Goal: Task Accomplishment & Management: Manage account settings

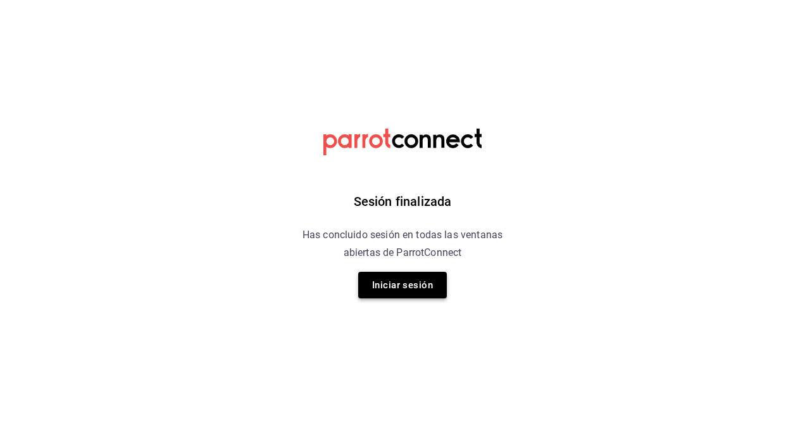
click at [397, 284] on button "Iniciar sesión" at bounding box center [402, 284] width 89 height 27
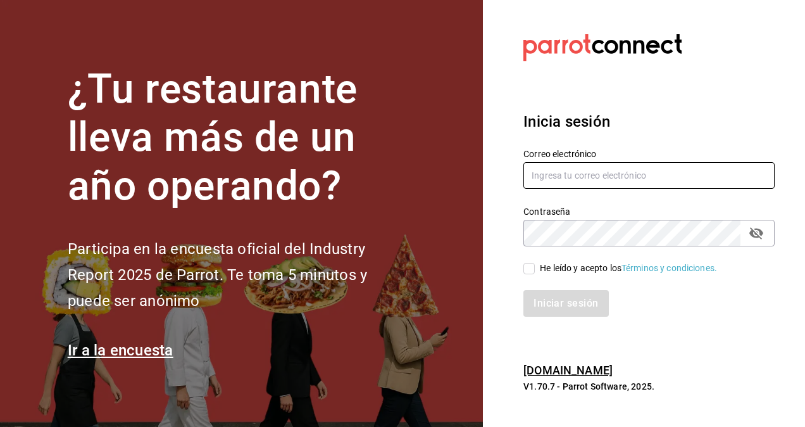
type input "alexis.rodriguez@grupocosteno.com"
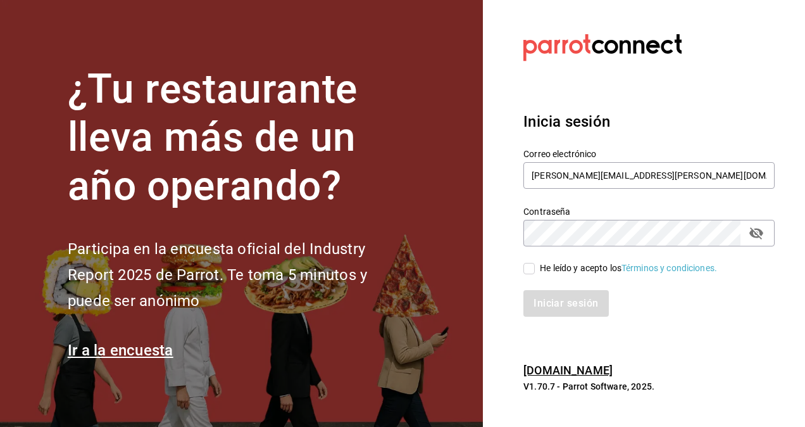
click at [532, 271] on input "He leído y acepto los Términos y condiciones." at bounding box center [528, 268] width 11 height 11
checkbox input "true"
click at [566, 309] on button "Iniciar sesión" at bounding box center [566, 303] width 86 height 27
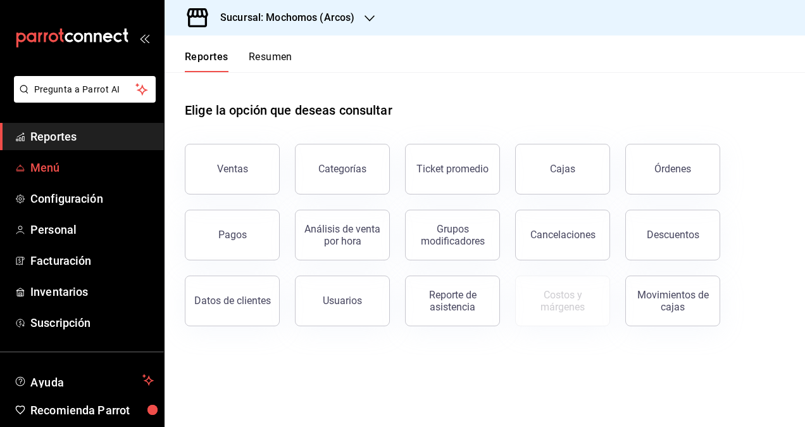
click at [67, 156] on link "Menú" at bounding box center [82, 167] width 164 height 27
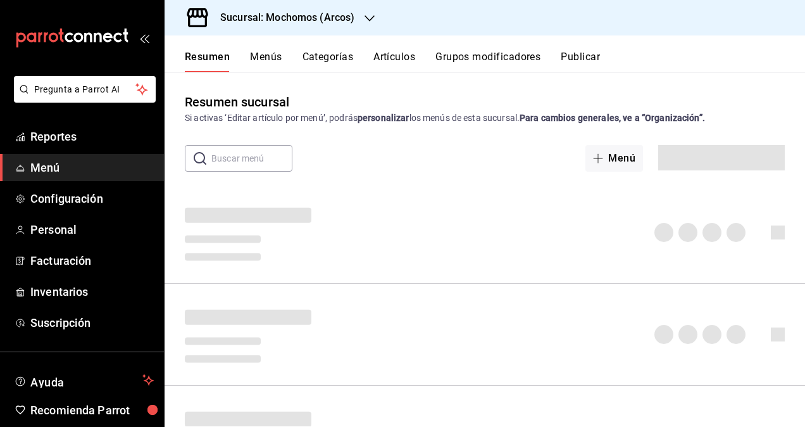
click at [395, 53] on button "Artículos" at bounding box center [394, 62] width 42 height 22
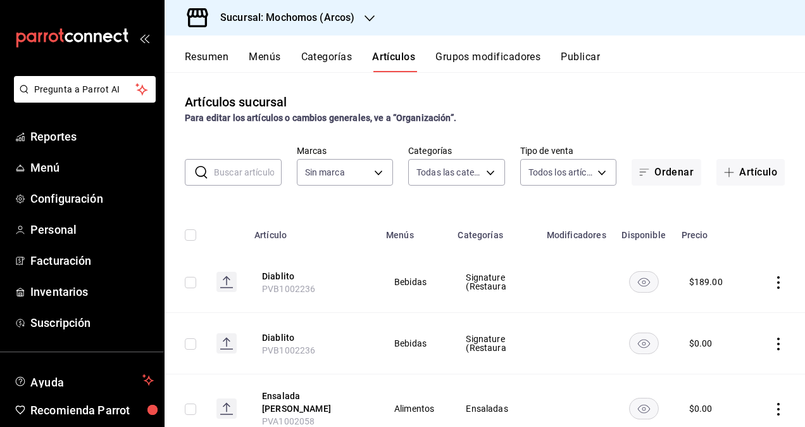
type input "7597c5c0-c189-439a-a9b1-46cc8ee7ac78,78dcea9d-0226-4a72-8dbe-4ec0b47d6941,3e6ec…"
click at [248, 175] on input "text" at bounding box center [248, 171] width 68 height 25
paste input "14681"
type input "14681"
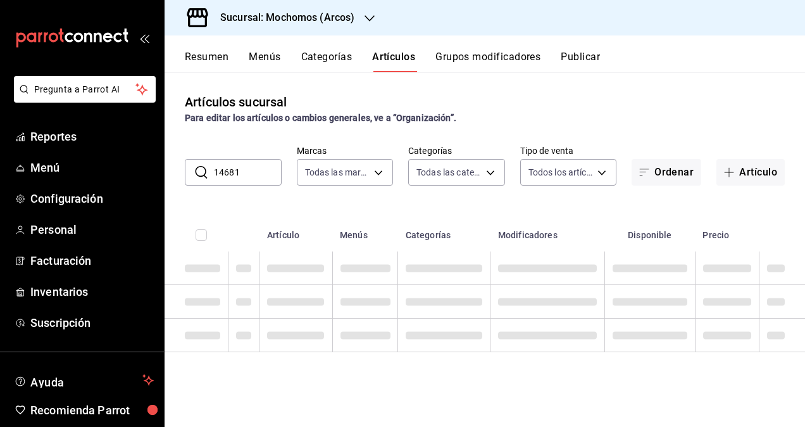
type input "dd36a3dd-8c35-4563-bc3a-0ae6137ce787"
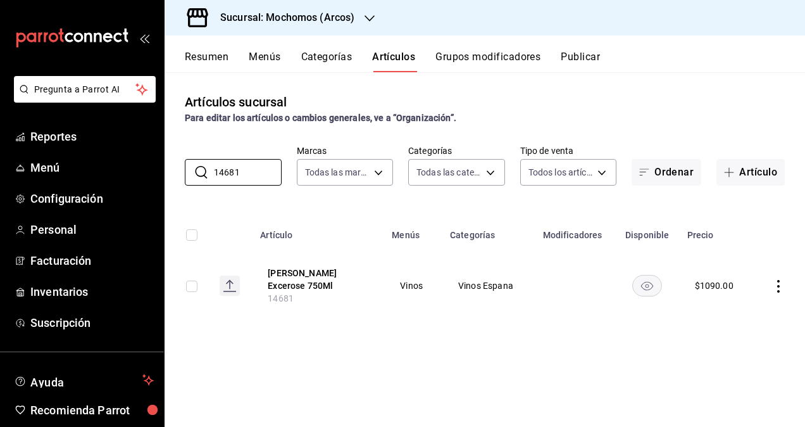
type input "14681"
click at [369, 26] on div "Sucursal: Mochomos (Arcos)" at bounding box center [277, 17] width 205 height 35
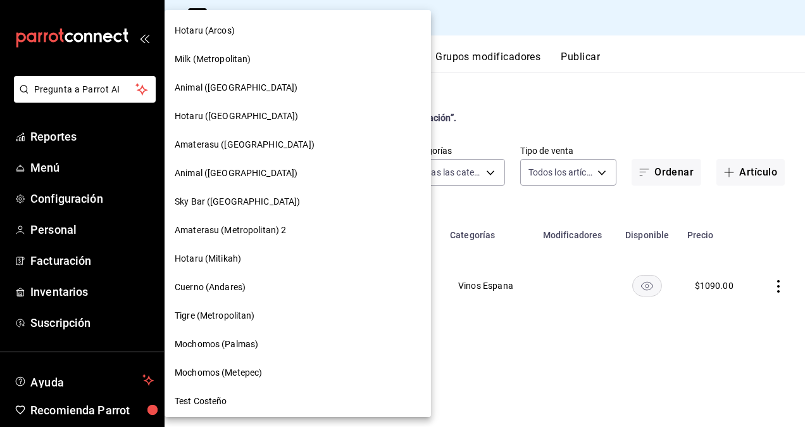
scroll to position [999, 0]
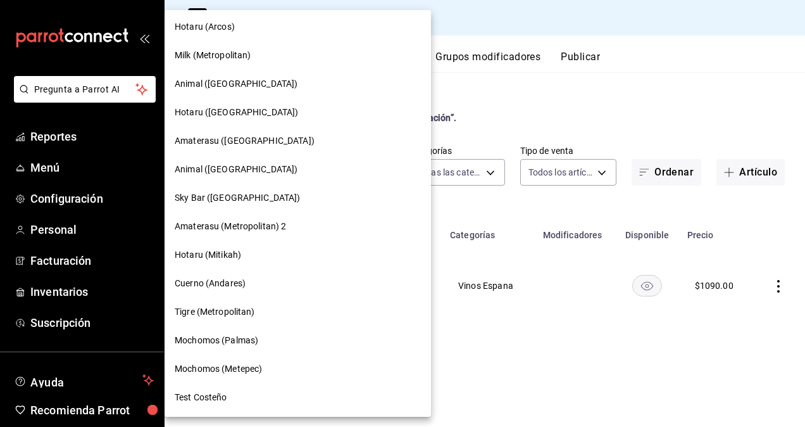
click at [243, 344] on span "Mochomos (Palmas)" at bounding box center [217, 339] width 84 height 13
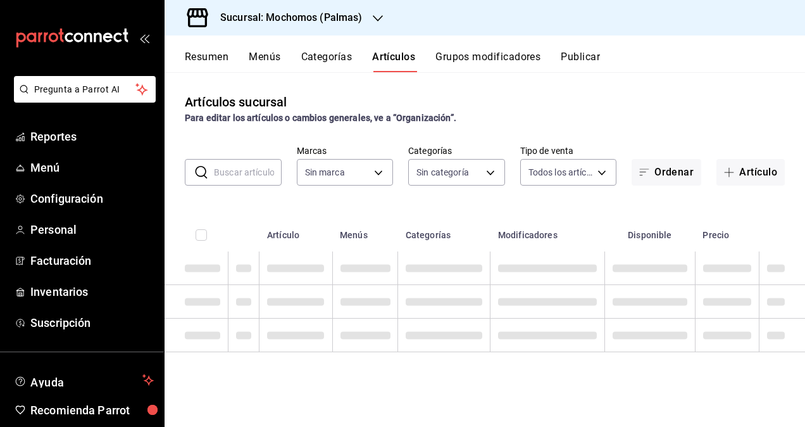
click at [239, 178] on input "text" at bounding box center [248, 171] width 68 height 25
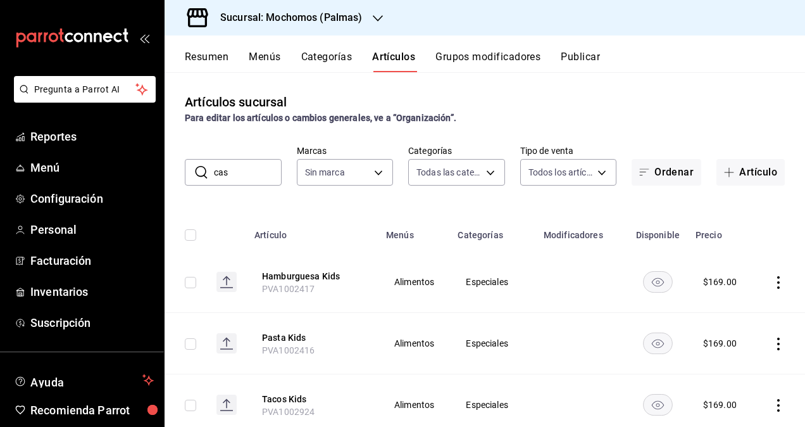
type input "casa"
type input "bf8485d7-e0cc-45c4-ab71-007f8ecc3e56,b9965cb2-92ec-4840-853f-0e08f184e216,7b542…"
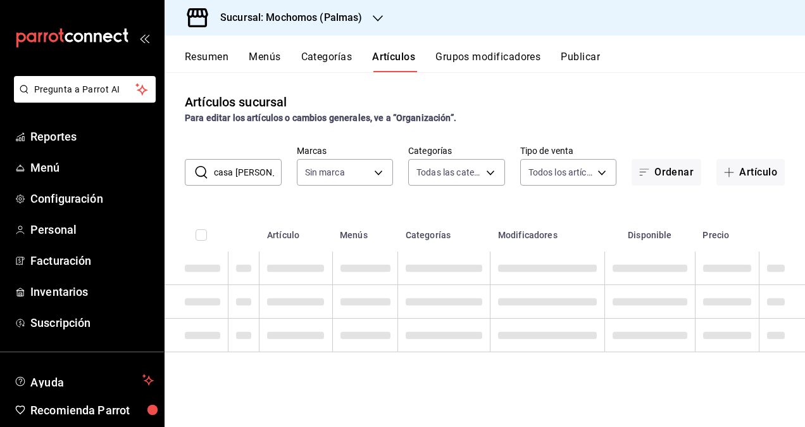
type input "casa dragones"
type input "70f98016-ab90-4f26-81e6-ab4884d8d8a0"
click at [239, 178] on input "casa dragones" at bounding box center [248, 171] width 68 height 25
drag, startPoint x: 516, startPoint y: 125, endPoint x: 506, endPoint y: 110, distance: 18.3
click at [506, 112] on div "Artículos sucursal Para editar los artículos o cambios generales, ve a “Organiz…" at bounding box center [485, 249] width 640 height 354
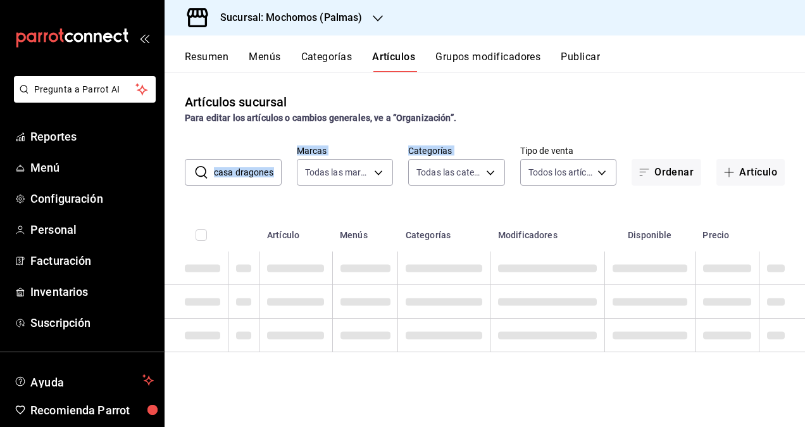
drag, startPoint x: 506, startPoint y: 110, endPoint x: 475, endPoint y: 127, distance: 35.4
click at [475, 127] on div "Artículos sucursal Para editar los artículos o cambios generales, ve a “Organiz…" at bounding box center [485, 249] width 640 height 354
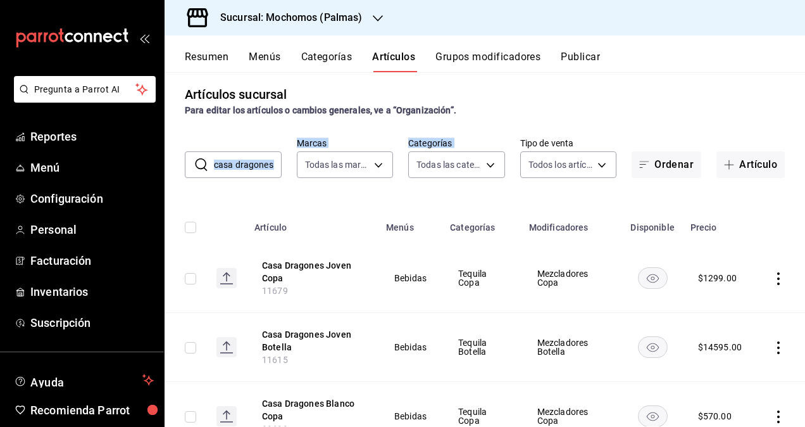
scroll to position [4, 0]
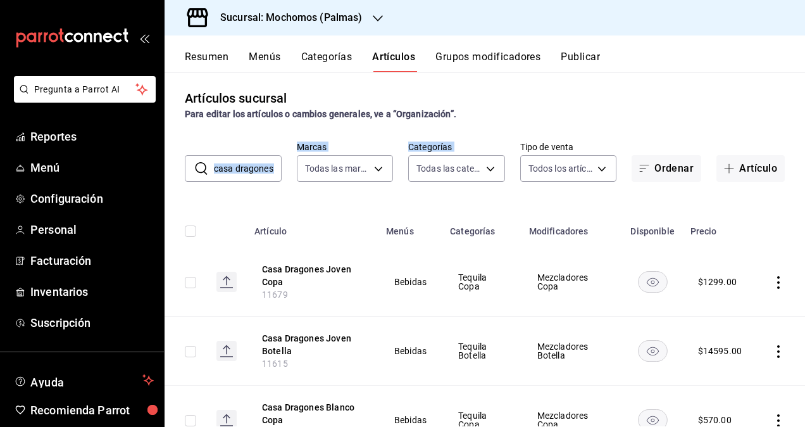
click at [275, 170] on input "casa dragones" at bounding box center [248, 168] width 68 height 25
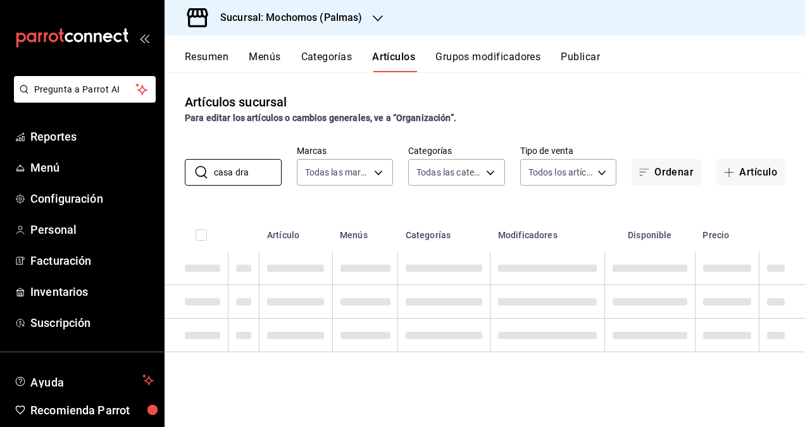
scroll to position [0, 0]
type input "c"
type input "dragones ajeño"
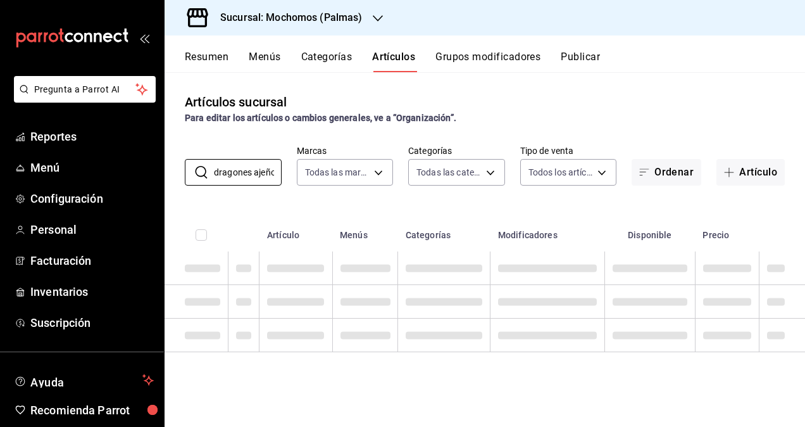
click at [583, 140] on div "Artículos sucursal Para editar los artículos o cambios generales, ve a “Organiz…" at bounding box center [485, 249] width 640 height 354
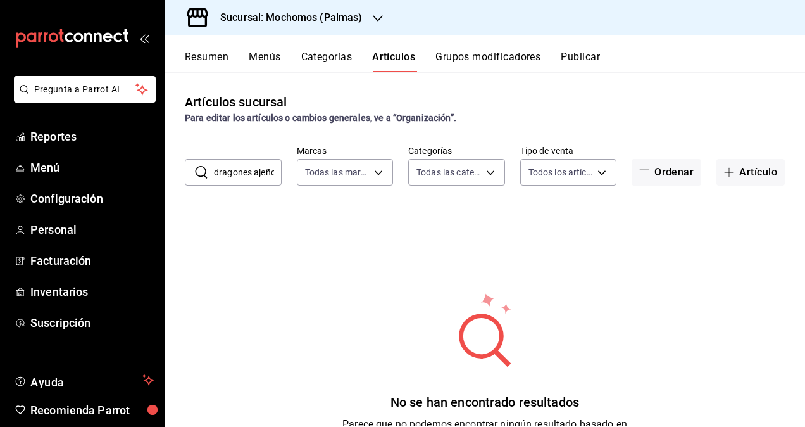
click at [270, 176] on input "dragones ajeño" at bounding box center [248, 171] width 68 height 25
type input "casa dragones ajeno"
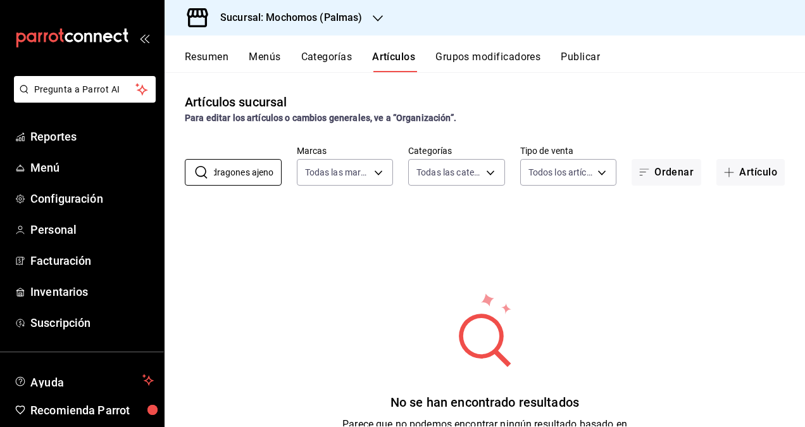
click at [540, 120] on div "Para editar los artículos o cambios generales, ve a “Organización”." at bounding box center [485, 117] width 600 height 13
click at [498, 90] on div "Artículos sucursal Para editar los artículos o cambios generales, ve a “Organiz…" at bounding box center [485, 249] width 640 height 354
click at [276, 171] on input "casa dragones ajeno" at bounding box center [248, 171] width 68 height 25
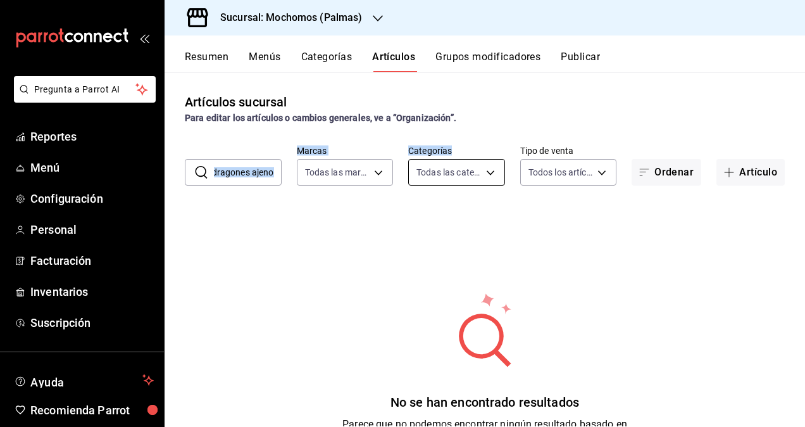
drag, startPoint x: 209, startPoint y: 170, endPoint x: 405, endPoint y: 174, distance: 195.6
click at [405, 174] on div "​ casa dragones ajeno ​ Marcas Todas las marcas, Sin marca 70f98016-ab90-4f26-8…" at bounding box center [485, 165] width 640 height 41
copy div "​ ​ Marcas Todas las marcas, Sin marca Categorías"
click at [342, 251] on div "No se han encontrado resultados Parece que no podemos encontrar ningún resultad…" at bounding box center [485, 369] width 640 height 316
click at [273, 176] on input "casa dragones ajeno" at bounding box center [248, 171] width 68 height 25
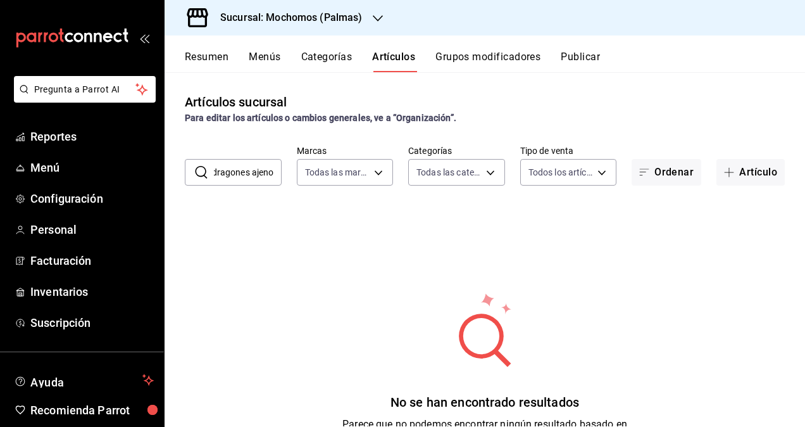
click at [273, 176] on input "casa dragones ajeno" at bounding box center [248, 171] width 68 height 25
type input "c"
click at [333, 53] on button "Categorías" at bounding box center [326, 62] width 51 height 22
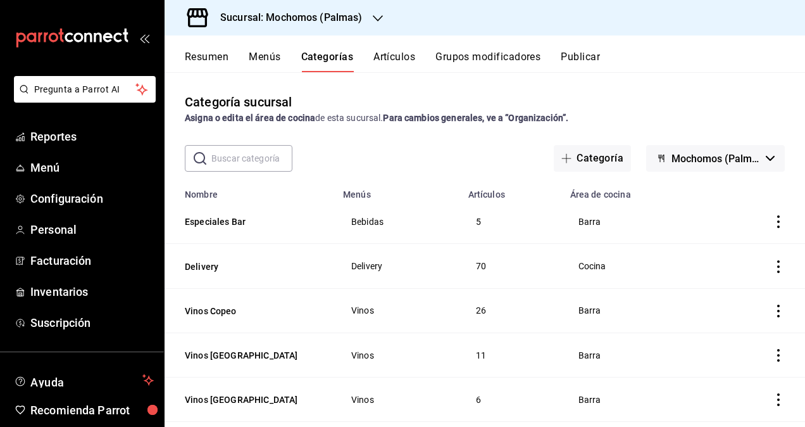
click at [397, 58] on button "Artículos" at bounding box center [394, 62] width 42 height 22
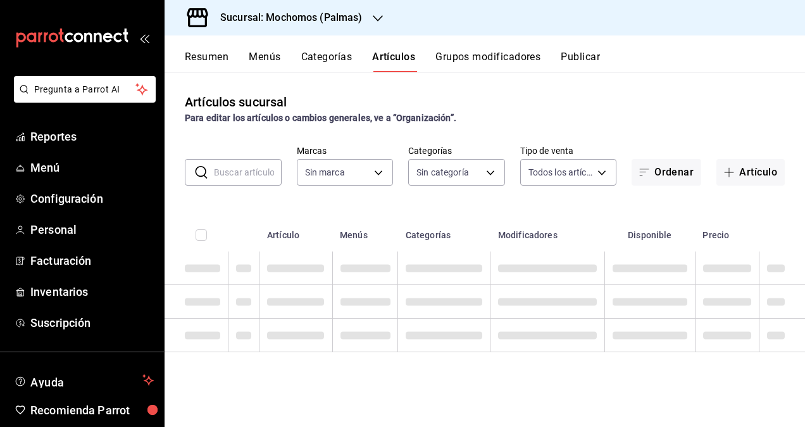
click at [256, 168] on input "text" at bounding box center [248, 171] width 68 height 25
type input "casa drag"
type input "70f98016-ab90-4f26-81e6-ab4884d8d8a0"
type input "casa dragones"
click at [509, 117] on div "Para editar los artículos o cambios generales, ve a “Organización”." at bounding box center [485, 117] width 600 height 13
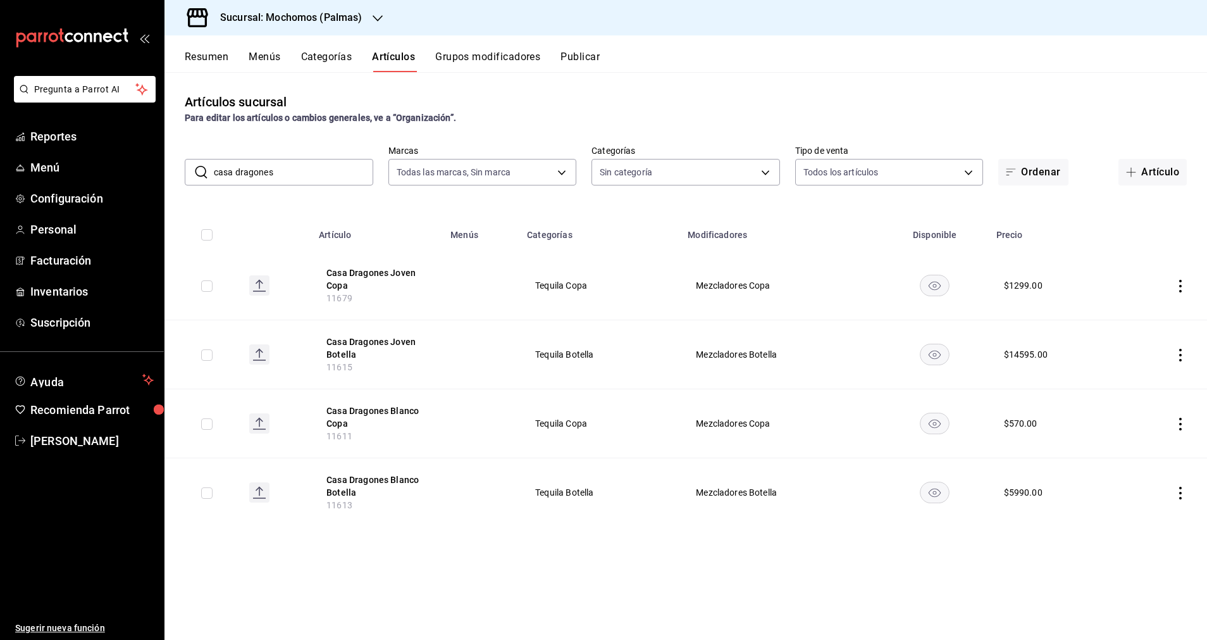
click at [351, 19] on h3 "Sucursal: Mochomos (Palmas)" at bounding box center [286, 17] width 153 height 15
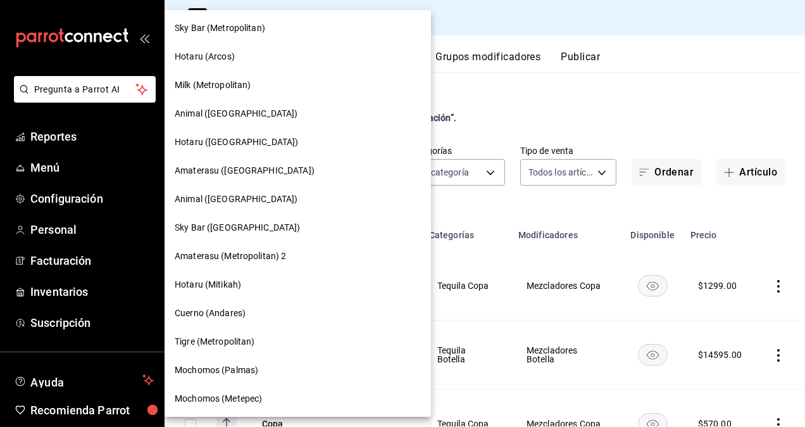
scroll to position [999, 0]
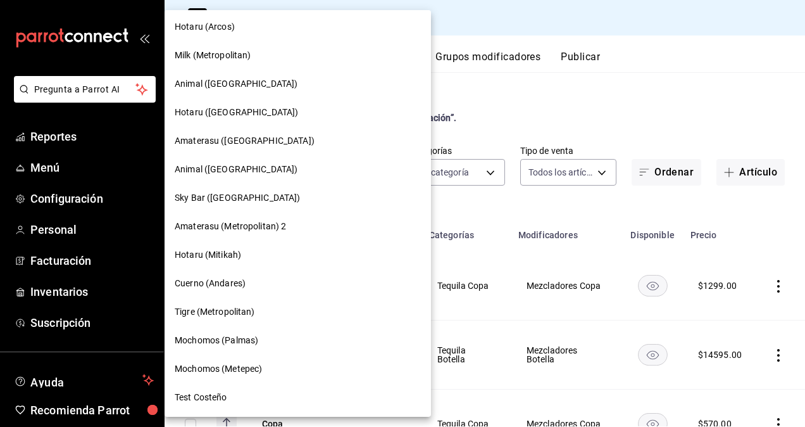
click at [241, 371] on span "Mochomos (Metepec)" at bounding box center [218, 368] width 87 height 13
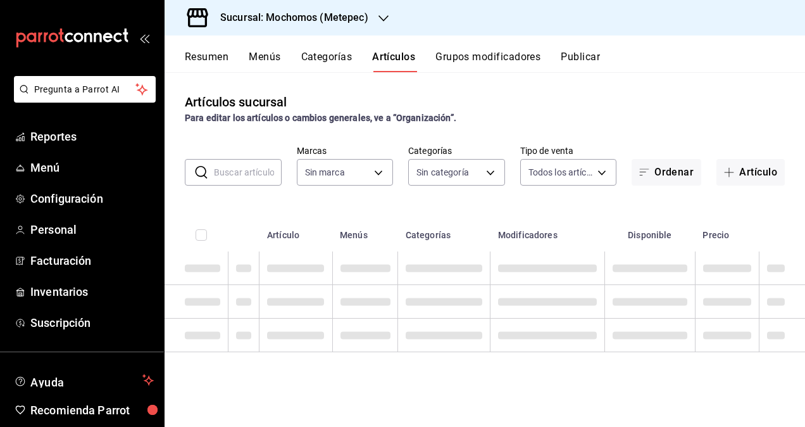
click at [490, 101] on div "Artículos sucursal Para editar los artículos o cambios generales, ve a “Organiz…" at bounding box center [485, 108] width 640 height 32
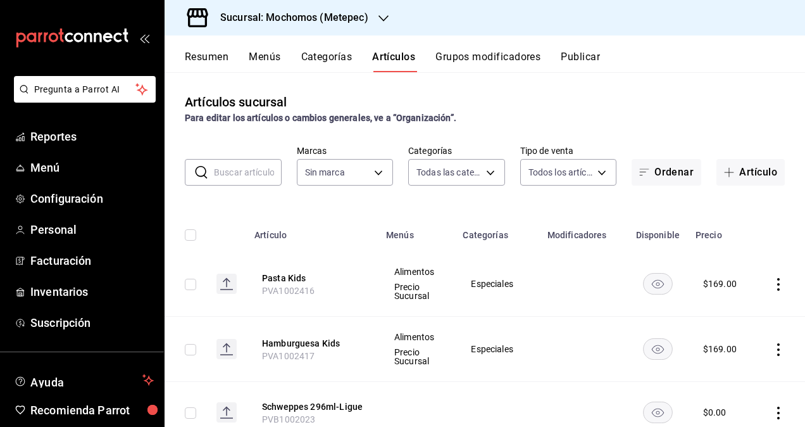
type input "c9cbc288-c827-488d-81f5-370afefb1912,46081463-7037-4dd2-a9ab-e56ff6a8fa7c,bf958…"
click at [251, 182] on input "text" at bounding box center [248, 171] width 68 height 25
type input "casa"
type input "2365f74e-aa6b-4392-bdf2-72765591bddf"
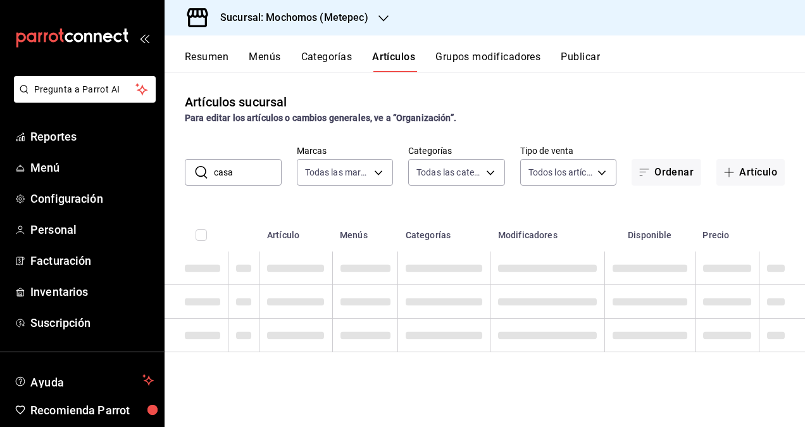
type input "casa dragones"
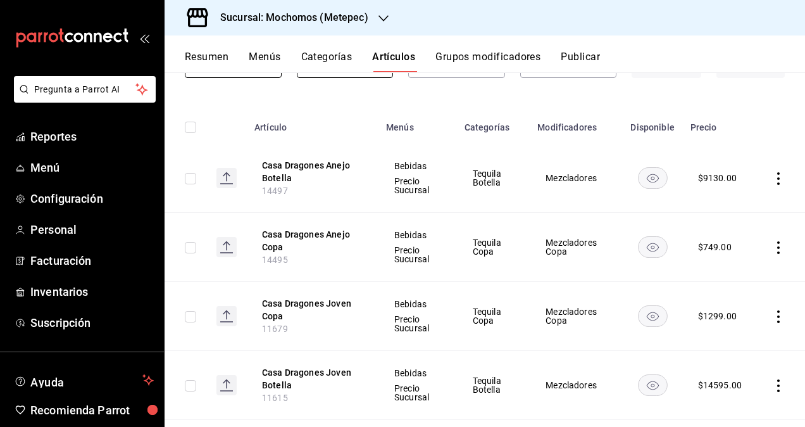
scroll to position [127, 0]
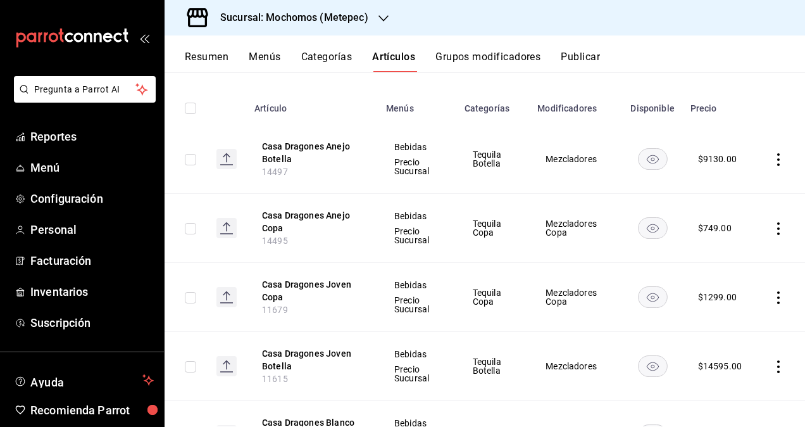
click at [497, 54] on button "Grupos modificadores" at bounding box center [487, 62] width 105 height 22
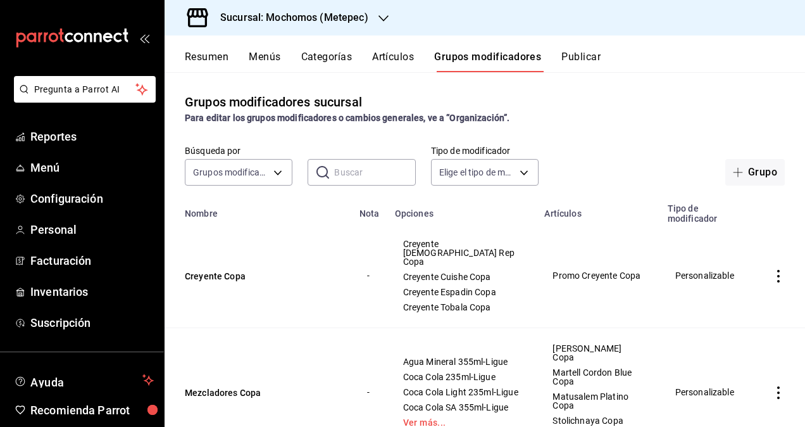
click at [395, 56] on button "Artículos" at bounding box center [393, 62] width 42 height 22
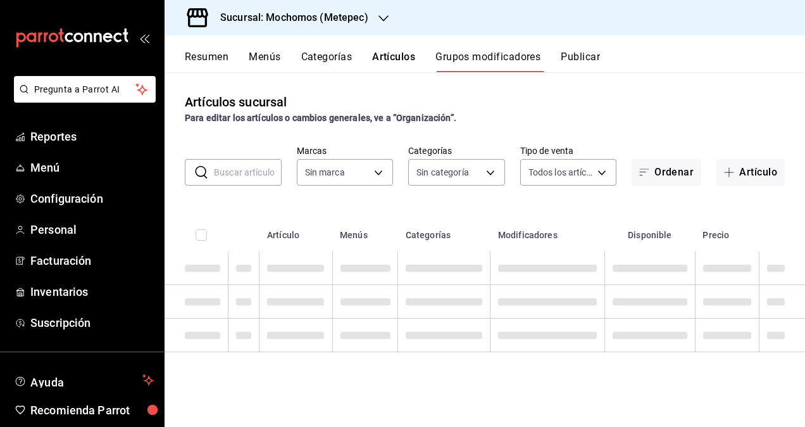
type input "2365f74e-aa6b-4392-bdf2-72765591bddf"
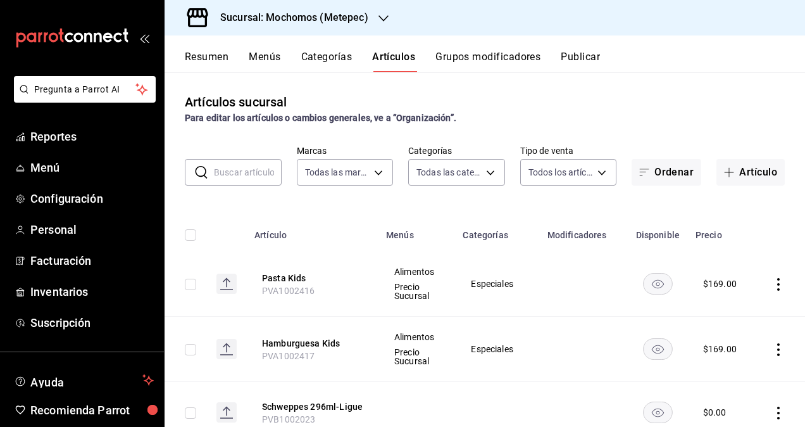
type input "c9cbc288-c827-488d-81f5-370afefb1912,46081463-7037-4dd2-a9ab-e56ff6a8fa7c,bf958…"
click at [249, 180] on input "text" at bounding box center [248, 171] width 68 height 25
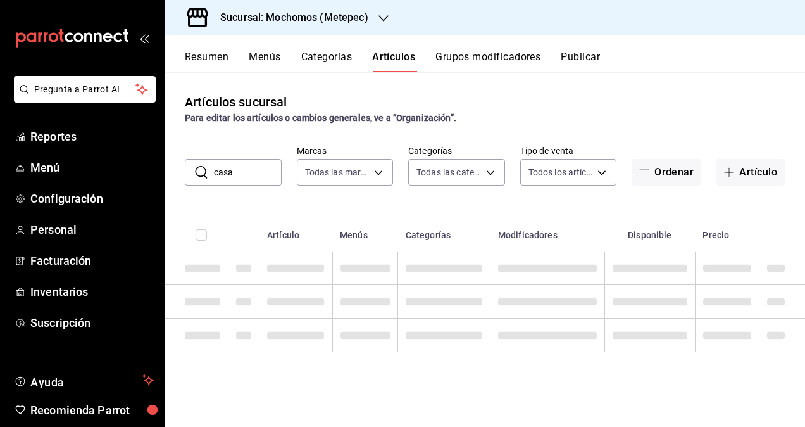
type input "casa dragones"
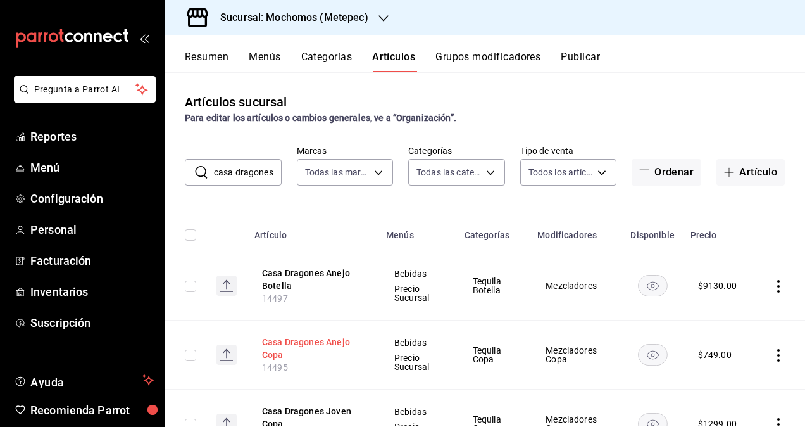
click at [304, 346] on button "Casa Dragones Anejo Copa" at bounding box center [312, 347] width 101 height 25
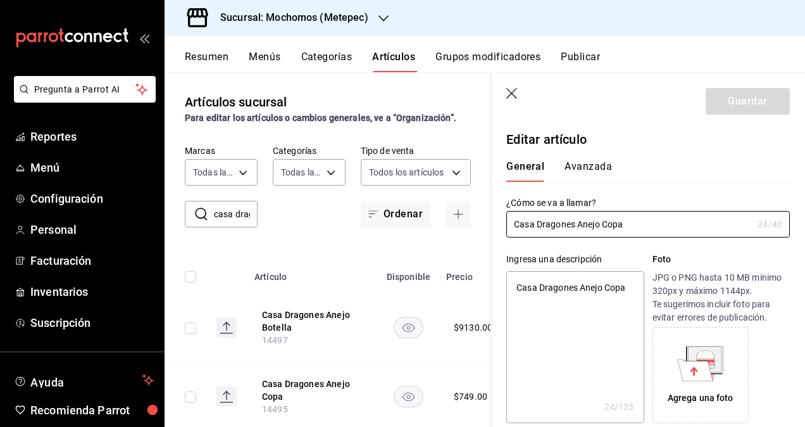
type textarea "x"
type input "$749.00"
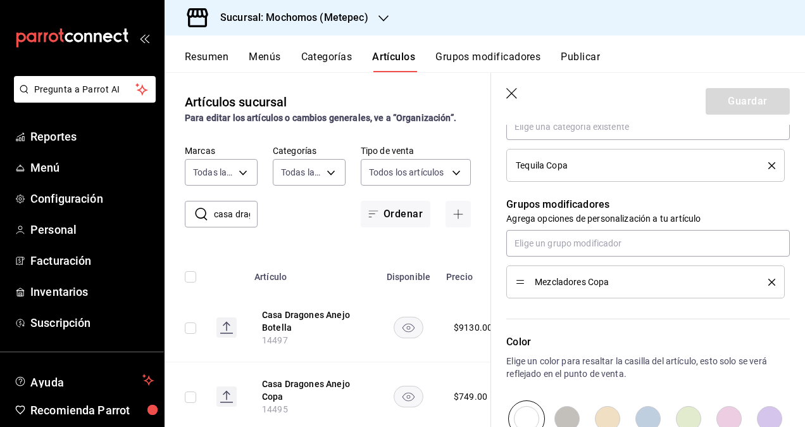
scroll to position [506, 0]
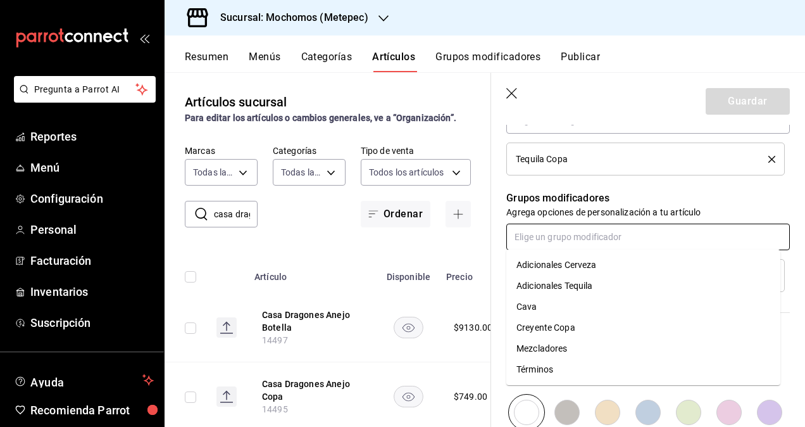
click at [608, 235] on input "text" at bounding box center [648, 236] width 284 height 27
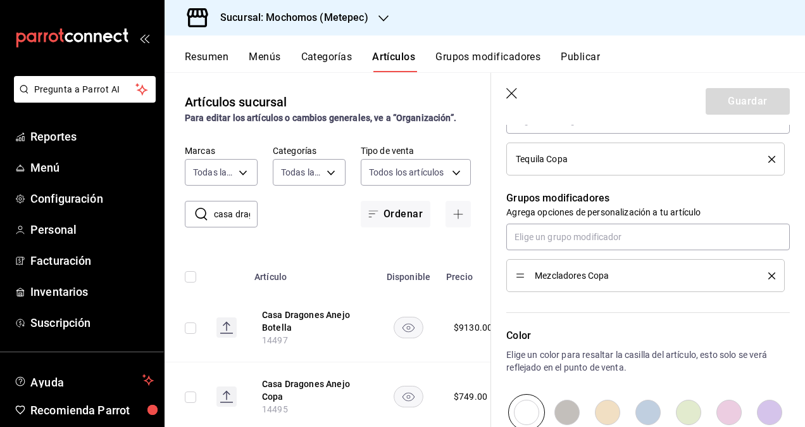
click at [462, 53] on button "Grupos modificadores" at bounding box center [487, 62] width 105 height 22
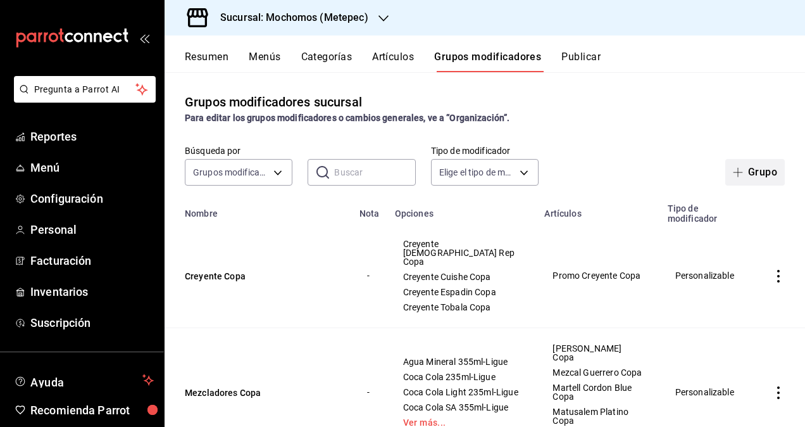
click at [737, 171] on span "button" at bounding box center [740, 172] width 15 height 10
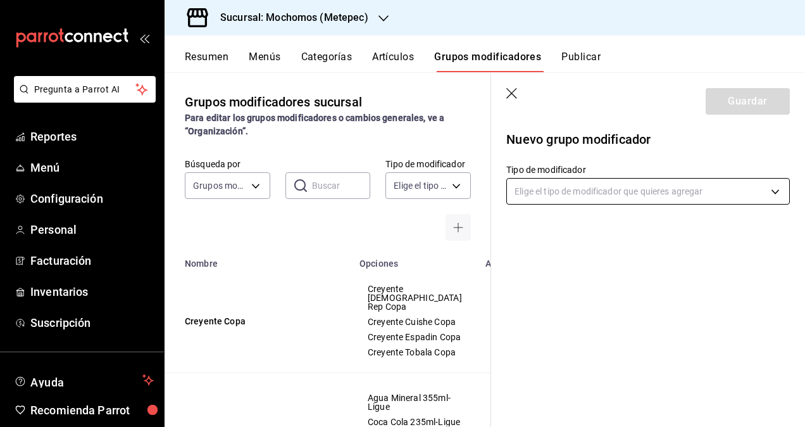
click at [553, 194] on body "Pregunta a Parrot AI Reportes Menú Configuración Personal Facturación Inventari…" at bounding box center [402, 213] width 805 height 427
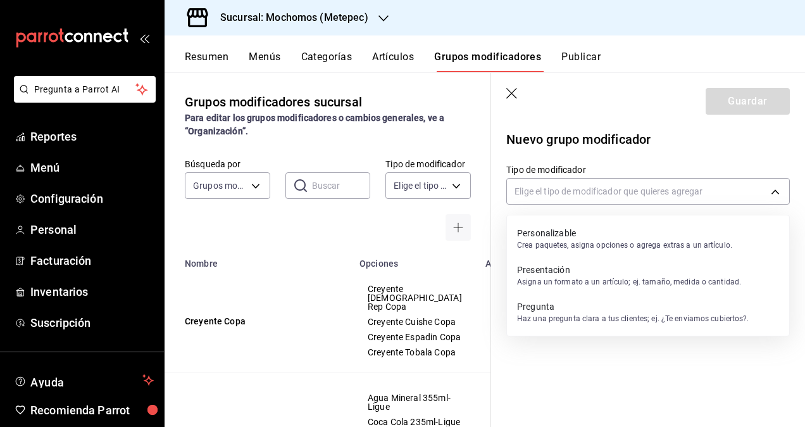
click at [566, 236] on p "Personalizable" at bounding box center [624, 233] width 215 height 13
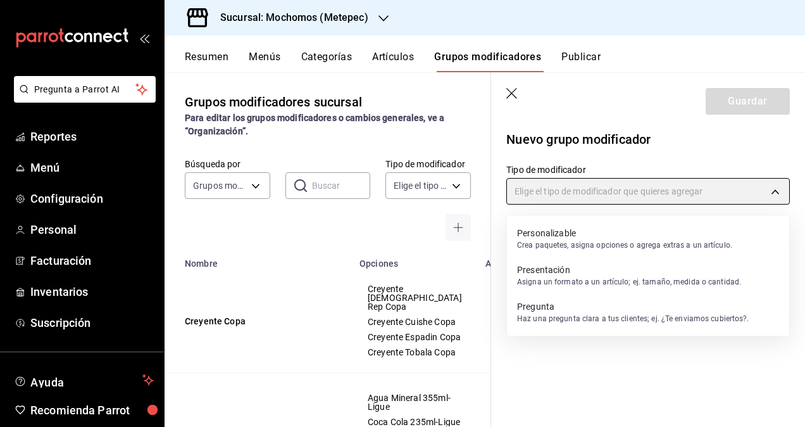
type input "CUSTOMIZABLE"
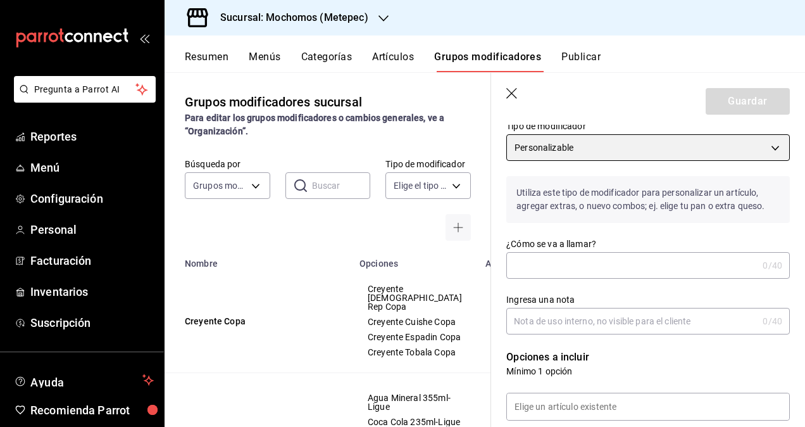
scroll to position [63, 0]
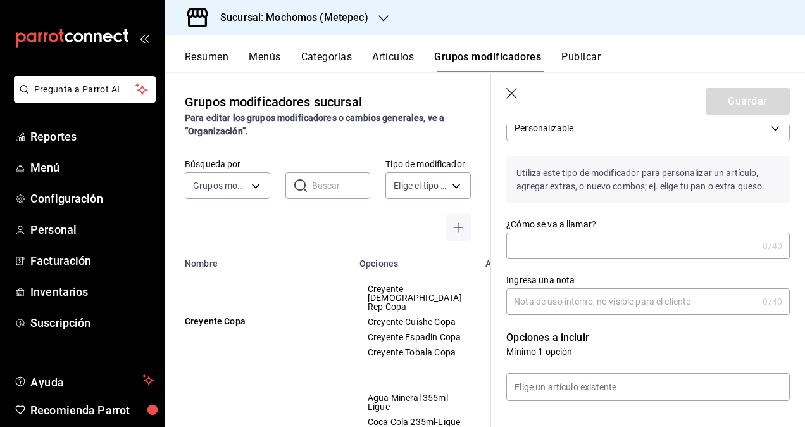
click at [551, 261] on div "Ingresa una nota 0 /40 Ingresa una nota" at bounding box center [640, 287] width 299 height 56
click at [547, 251] on input "¿Cómo se va a llamar?" at bounding box center [631, 245] width 251 height 25
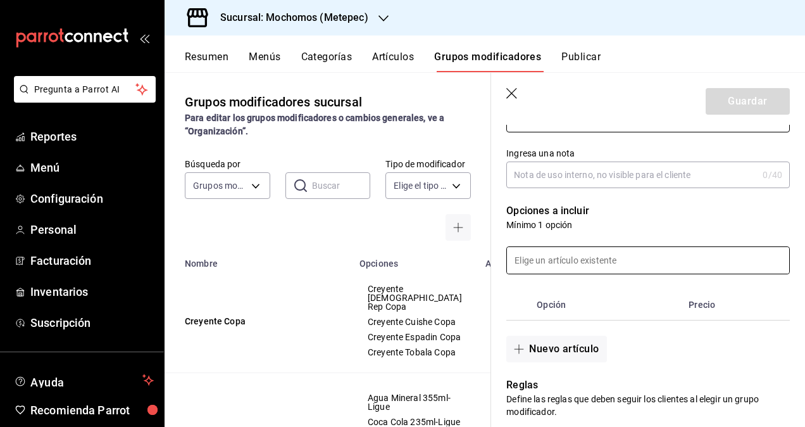
type input "Promo Casa Dragones"
click at [571, 266] on input at bounding box center [648, 260] width 282 height 27
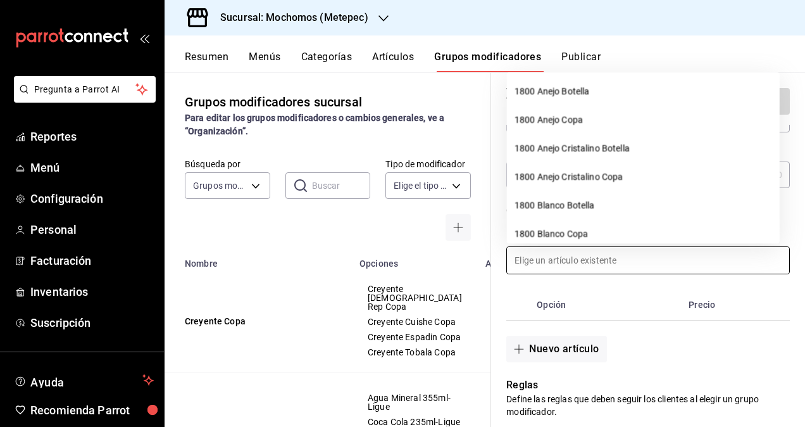
click at [642, 299] on th "Opción" at bounding box center [608, 304] width 152 height 30
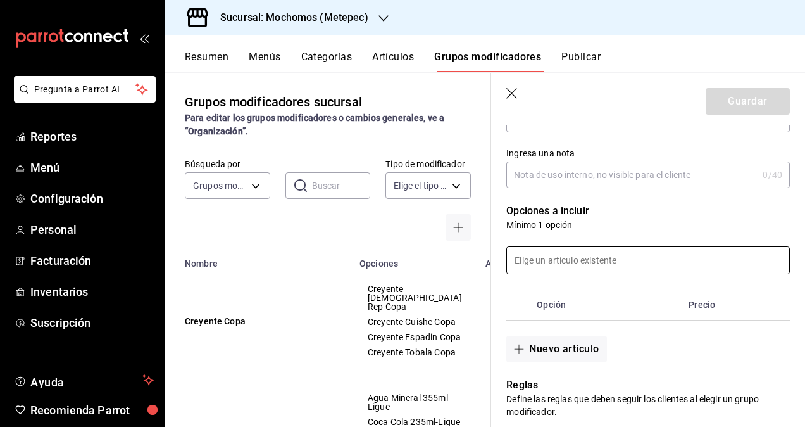
click at [594, 261] on input at bounding box center [648, 260] width 282 height 27
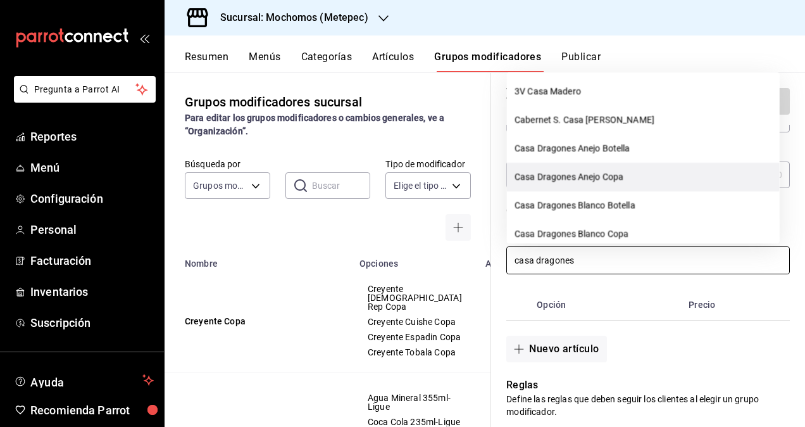
click at [573, 175] on li "Casa Dragones Anejo Copa" at bounding box center [643, 177] width 273 height 28
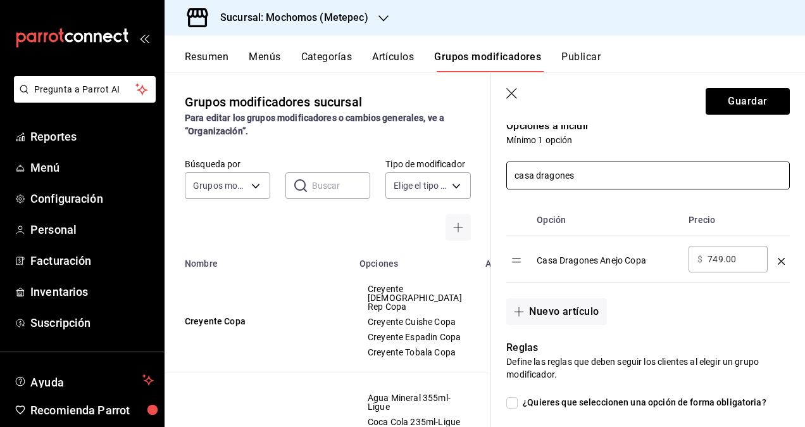
scroll to position [276, 0]
click at [778, 261] on icon "optionsTable" at bounding box center [781, 259] width 7 height 7
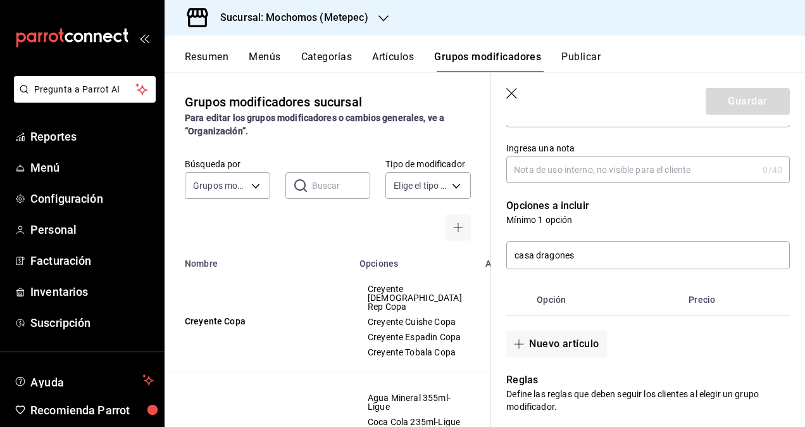
scroll to position [217, 0]
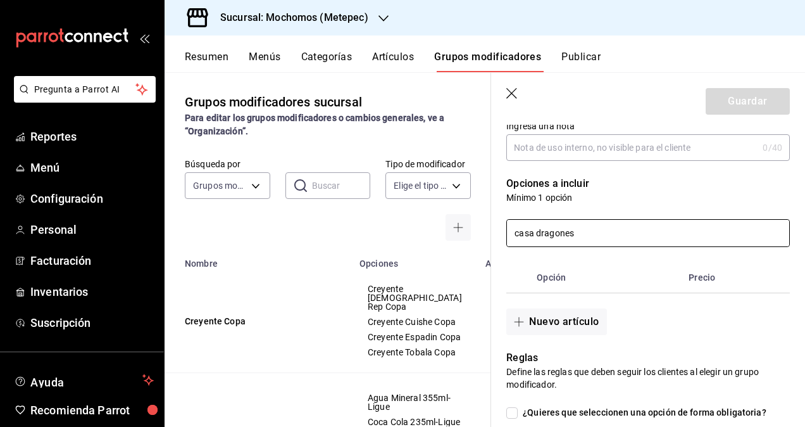
click at [656, 227] on input "casa dragones" at bounding box center [648, 233] width 282 height 27
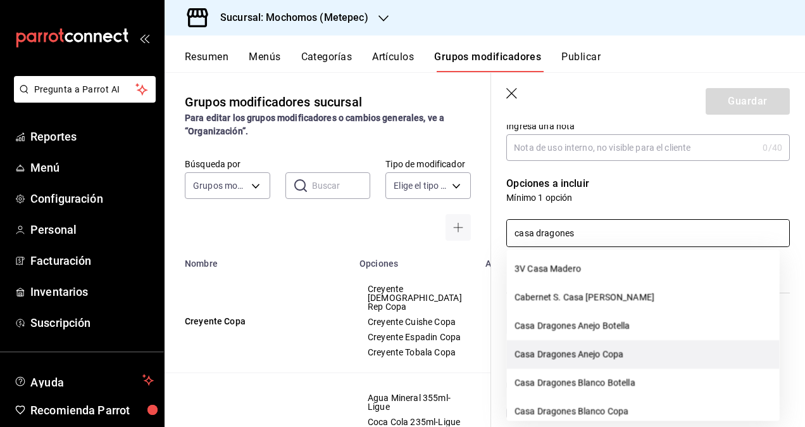
click at [628, 353] on li "Casa Dragones Anejo Copa" at bounding box center [643, 354] width 273 height 28
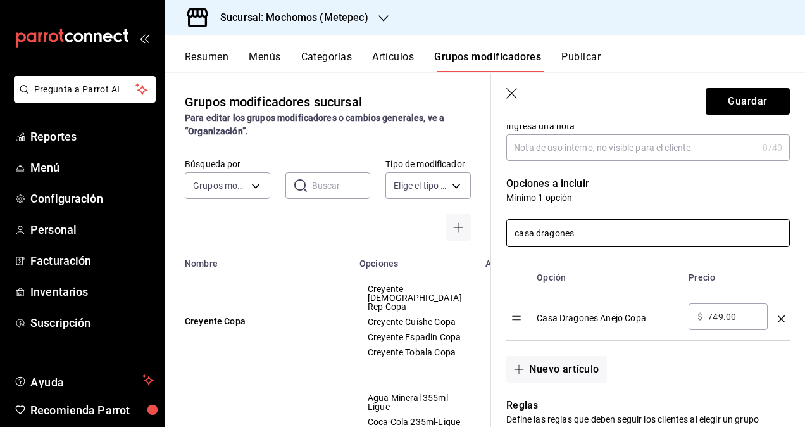
scroll to position [220, 0]
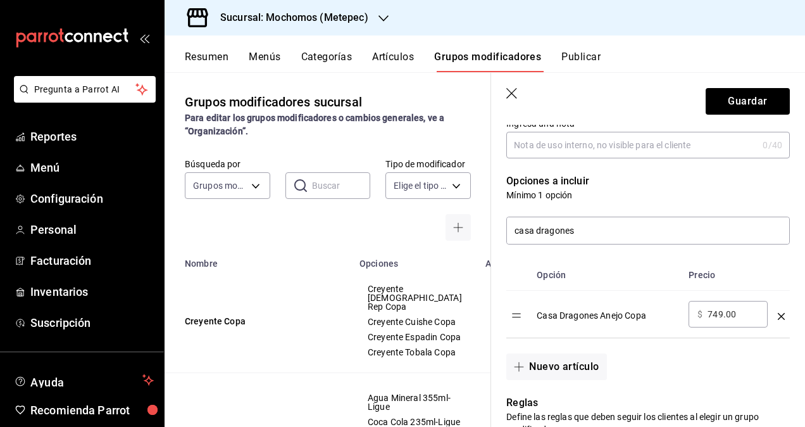
click at [513, 94] on icon "button" at bounding box center [512, 94] width 13 height 13
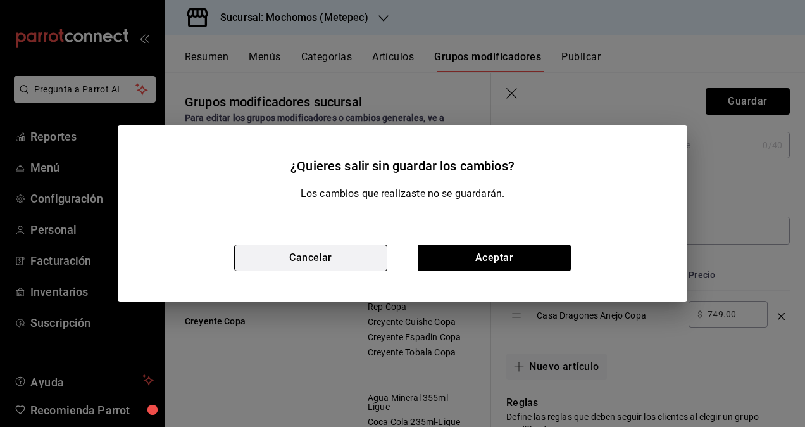
click at [339, 261] on button "Cancelar" at bounding box center [310, 257] width 153 height 27
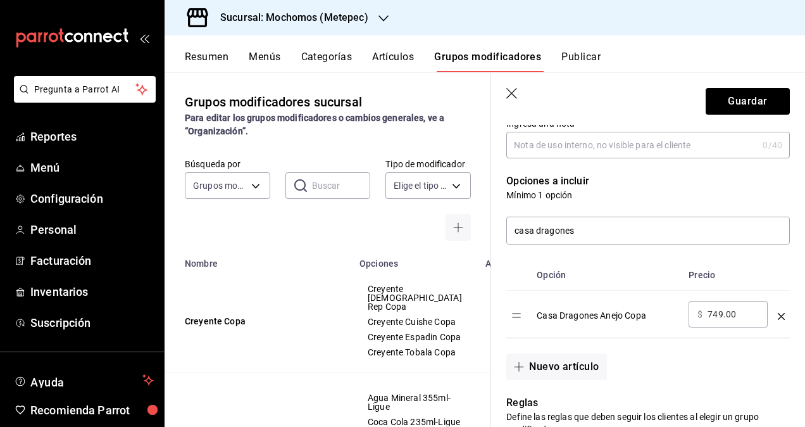
click at [386, 62] on button "Artículos" at bounding box center [393, 62] width 42 height 22
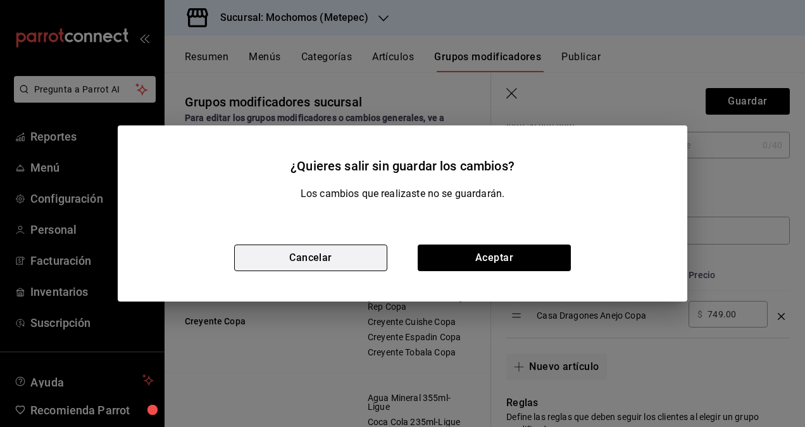
click at [328, 249] on button "Cancelar" at bounding box center [310, 257] width 153 height 27
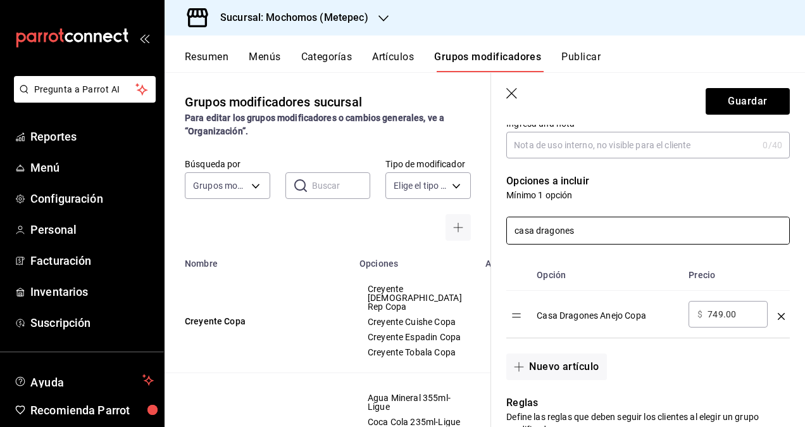
click at [659, 226] on input "casa dragones" at bounding box center [648, 230] width 282 height 27
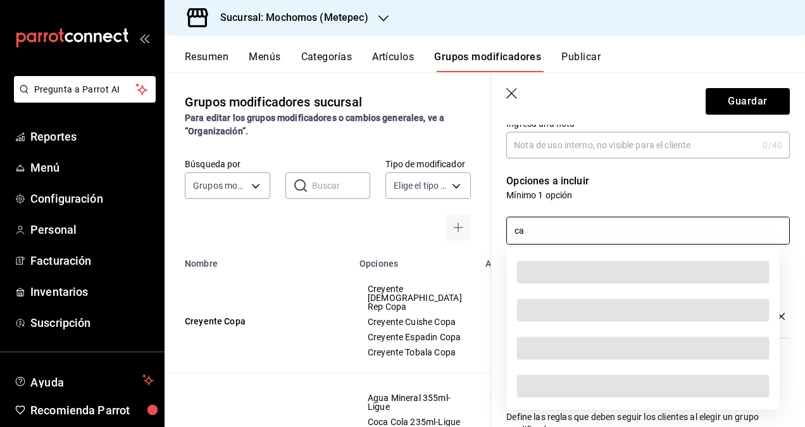
type input "c"
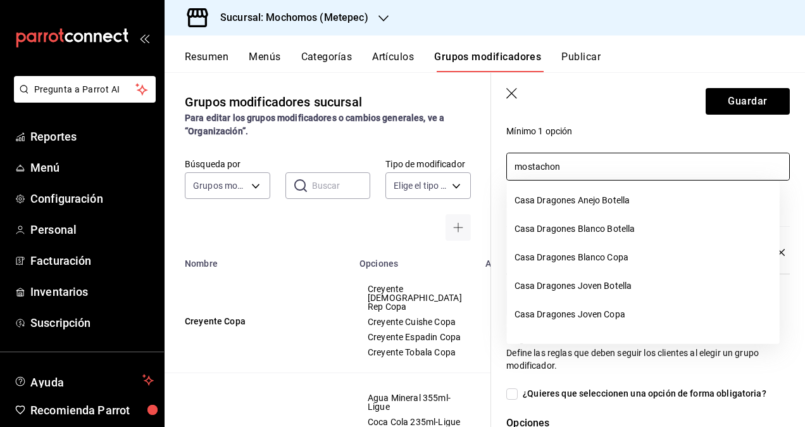
scroll to position [286, 0]
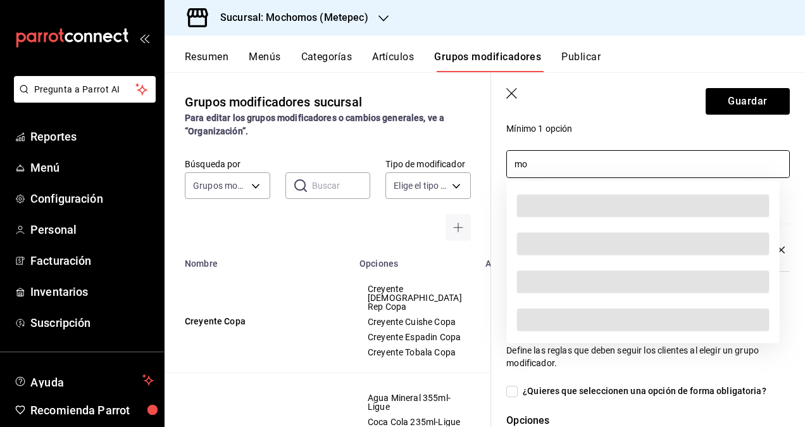
type input "m"
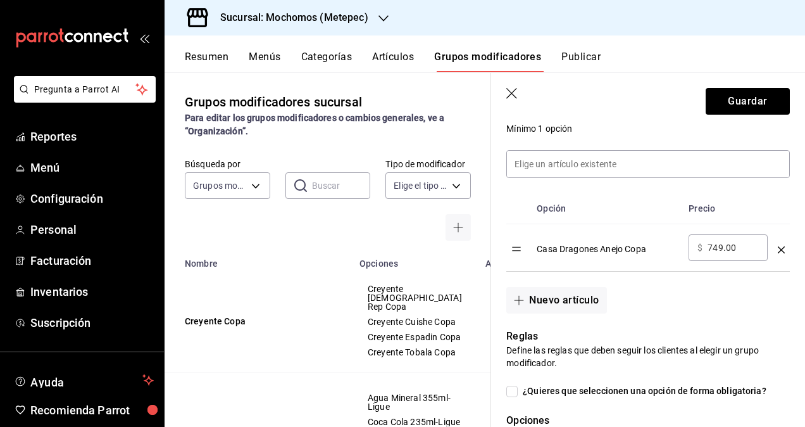
click at [516, 94] on icon "button" at bounding box center [512, 94] width 13 height 13
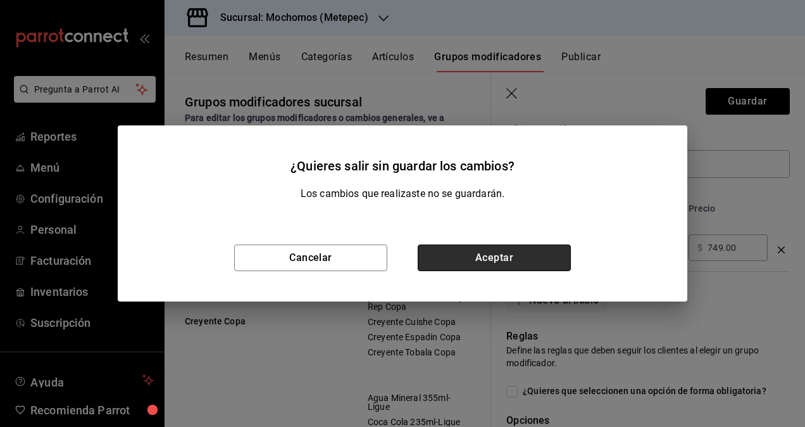
click at [470, 261] on button "Aceptar" at bounding box center [494, 257] width 153 height 27
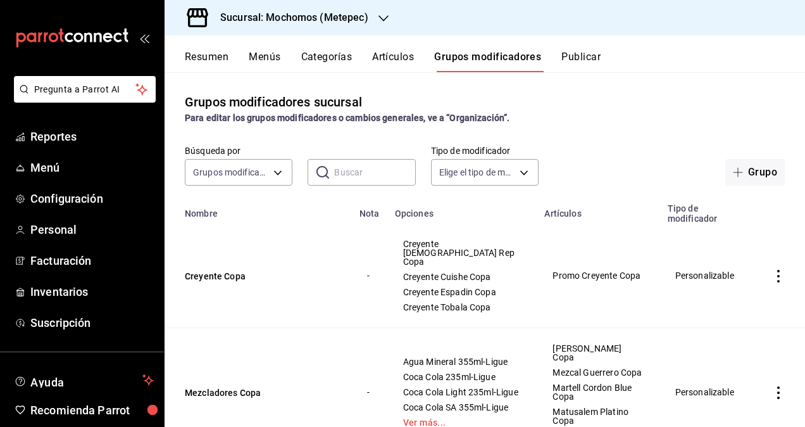
click at [393, 55] on button "Artículos" at bounding box center [393, 62] width 42 height 22
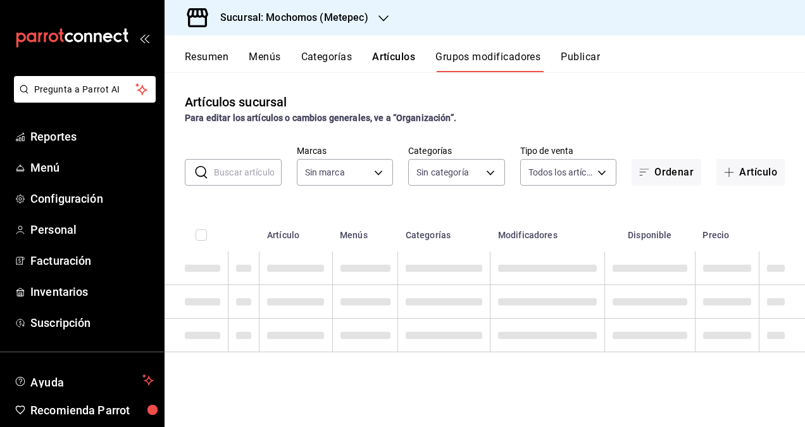
type input "2365f74e-aa6b-4392-bdf2-72765591bddf"
click at [245, 171] on input "text" at bounding box center [248, 171] width 68 height 25
type input "mostachon"
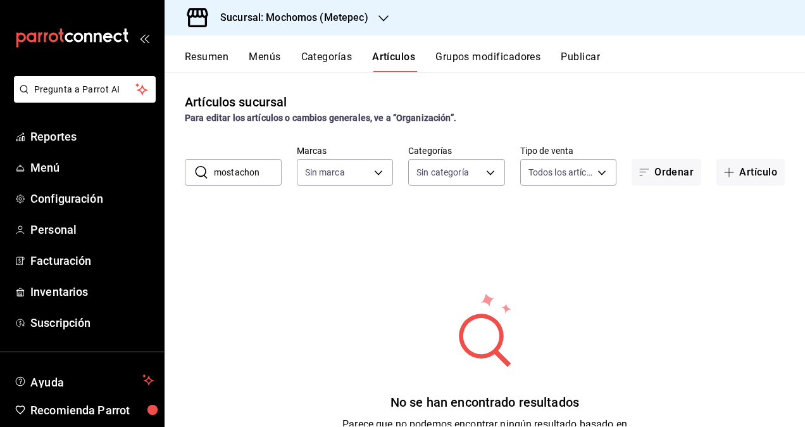
type input "2365f74e-aa6b-4392-bdf2-72765591bddf"
type input "m"
click at [471, 59] on button "Grupos modificadores" at bounding box center [487, 62] width 105 height 22
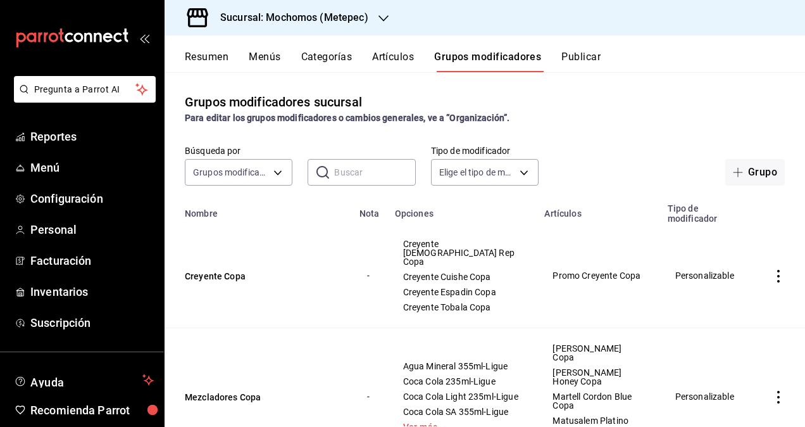
click at [399, 63] on button "Artículos" at bounding box center [393, 62] width 42 height 22
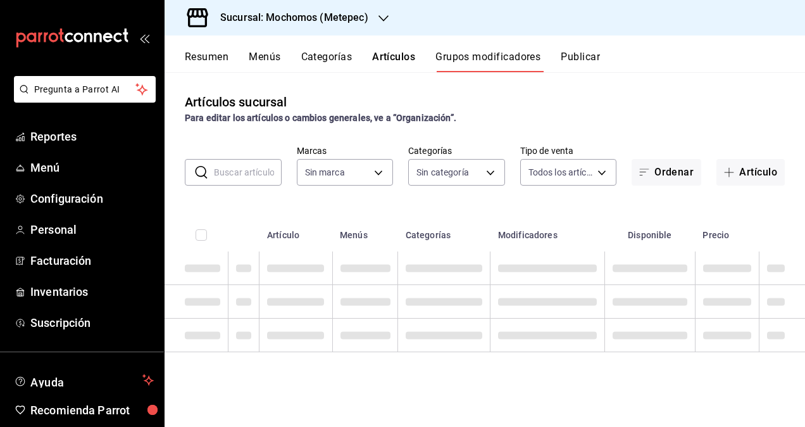
type input "2365f74e-aa6b-4392-bdf2-72765591bddf"
click at [752, 176] on button "Artículo" at bounding box center [750, 172] width 68 height 27
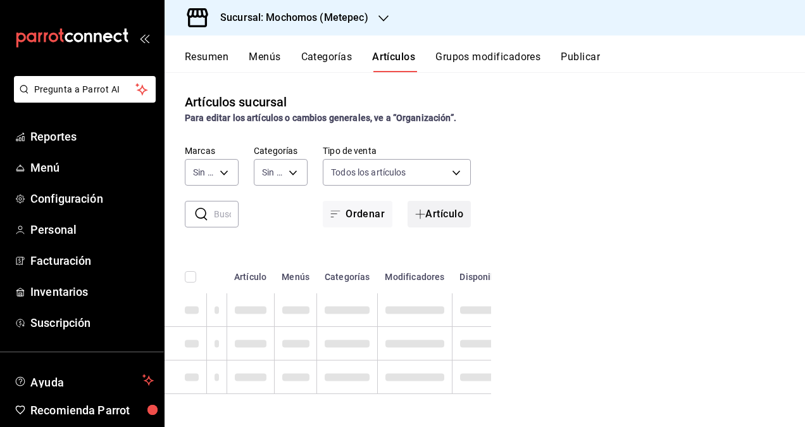
type input "2365f74e-aa6b-4392-bdf2-72765591bddf"
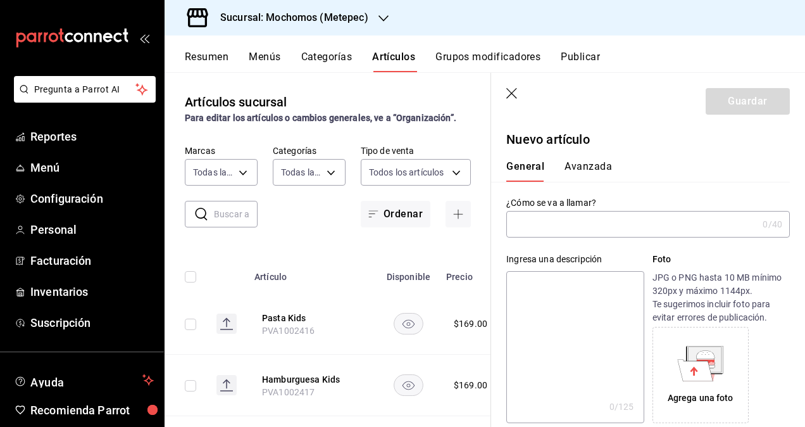
type input "c9cbc288-c827-488d-81f5-370afefb1912,46081463-7037-4dd2-a9ab-e56ff6a8fa7c,bf958…"
click at [571, 223] on input "text" at bounding box center [631, 223] width 251 height 25
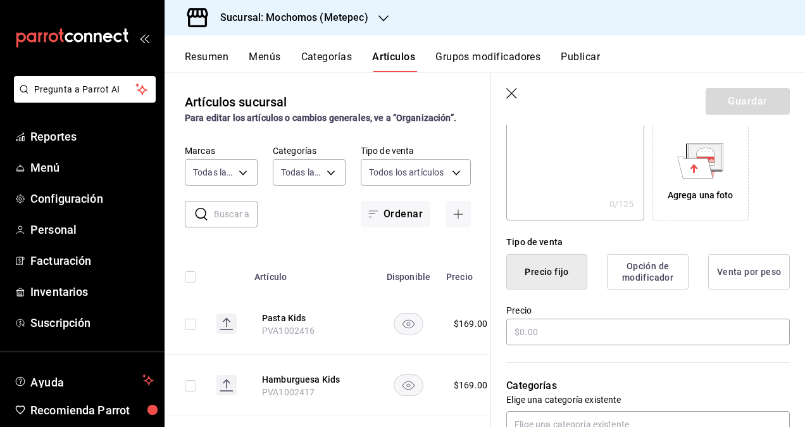
scroll to position [244, 0]
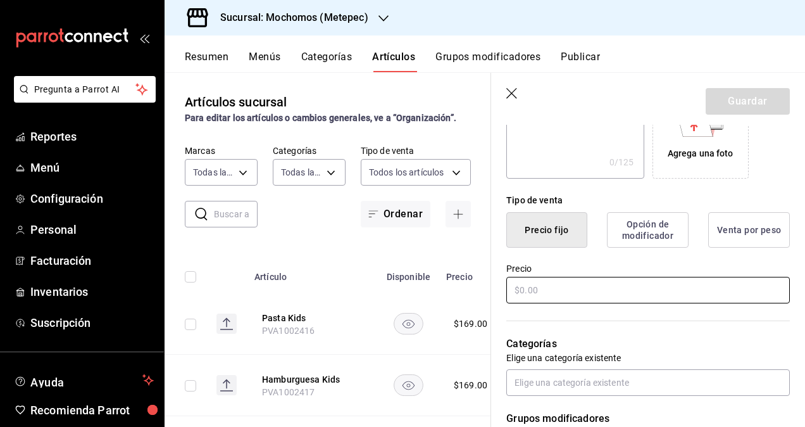
type input "Promo Casa Dragones"
click at [566, 277] on input "text" at bounding box center [648, 290] width 284 height 27
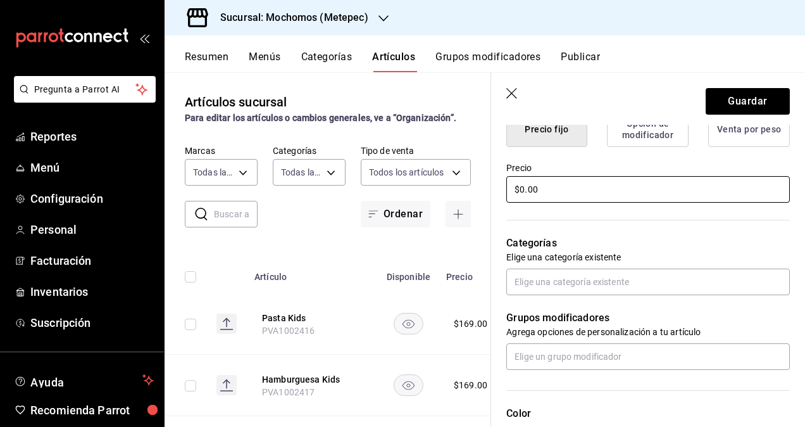
scroll to position [348, 0]
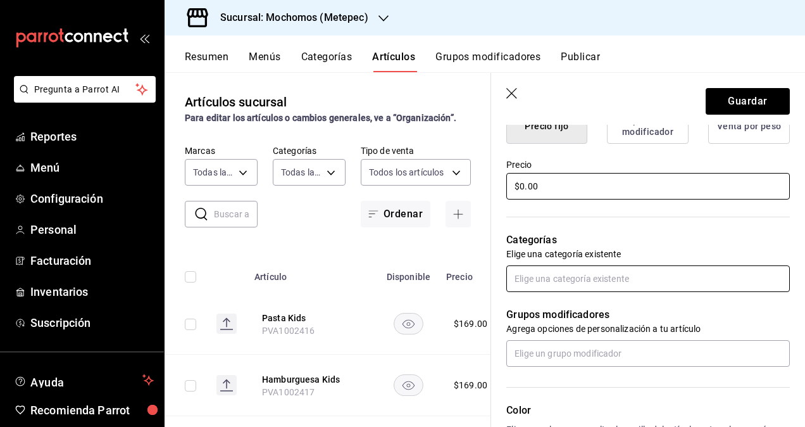
type input "$0.00"
click at [581, 273] on input "text" at bounding box center [648, 278] width 284 height 27
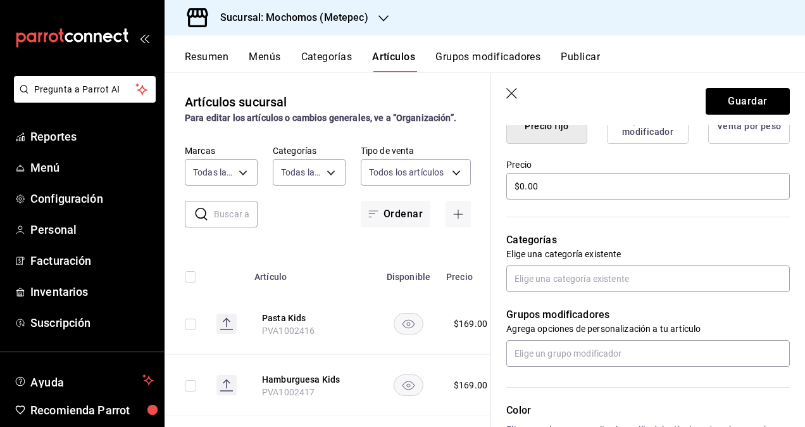
click at [514, 94] on icon "button" at bounding box center [512, 94] width 13 height 13
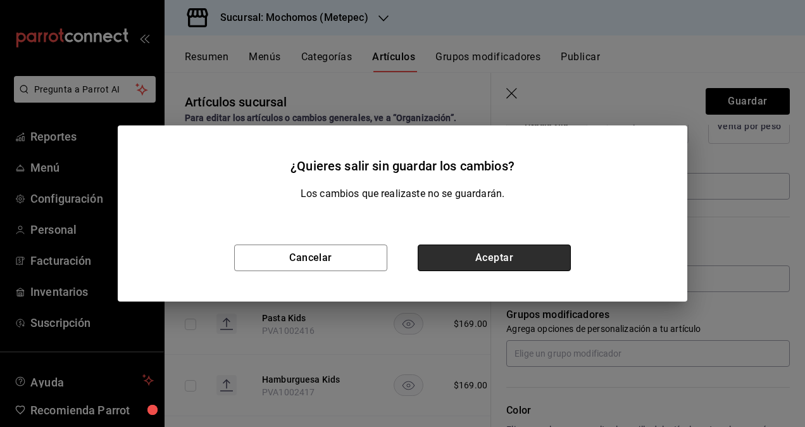
click at [482, 258] on button "Aceptar" at bounding box center [494, 257] width 153 height 27
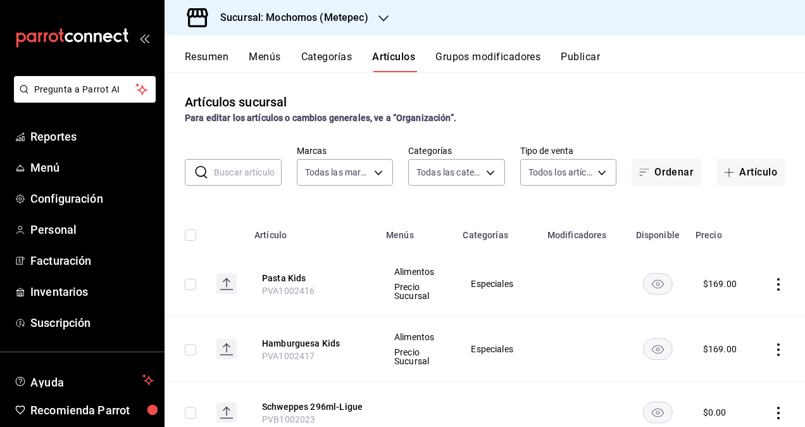
click at [478, 52] on button "Grupos modificadores" at bounding box center [487, 62] width 105 height 22
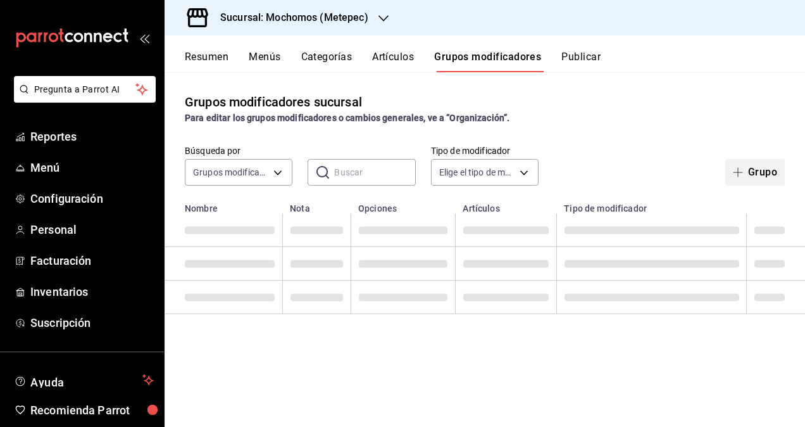
click at [751, 168] on button "Grupo" at bounding box center [754, 172] width 59 height 27
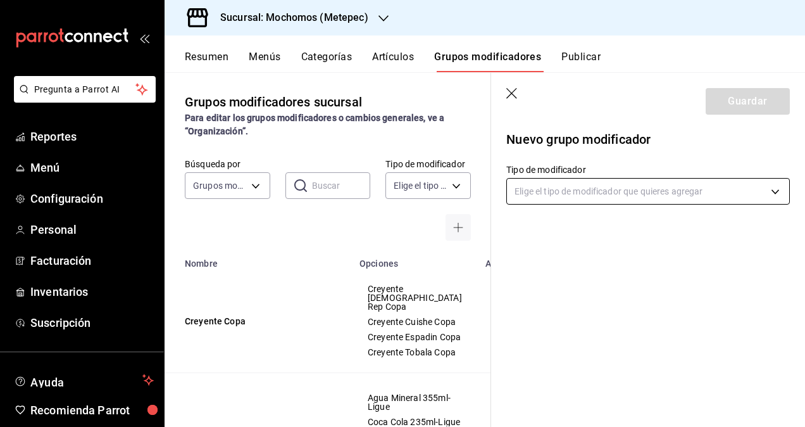
click at [560, 185] on body "Pregunta a Parrot AI Reportes Menú Configuración Personal Facturación Inventari…" at bounding box center [402, 213] width 805 height 427
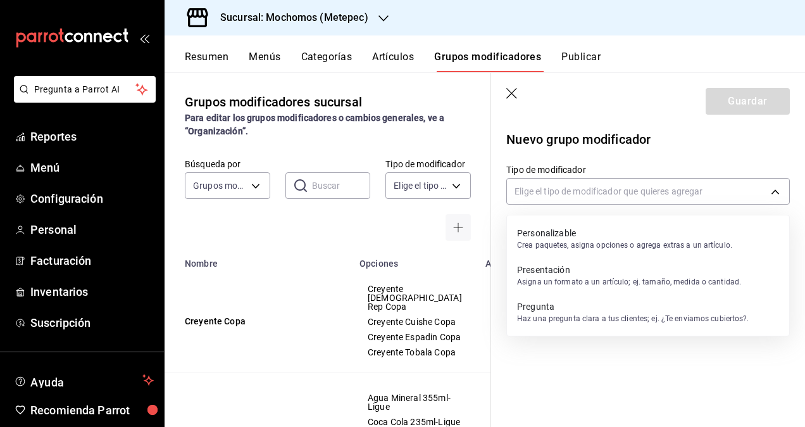
click at [557, 240] on p "Crea paquetes, asigna opciones o agrega extras a un artículo." at bounding box center [624, 244] width 215 height 11
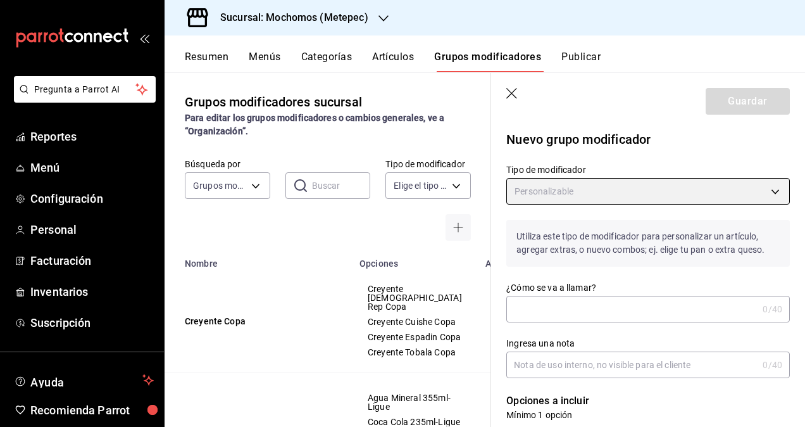
type input "CUSTOMIZABLE"
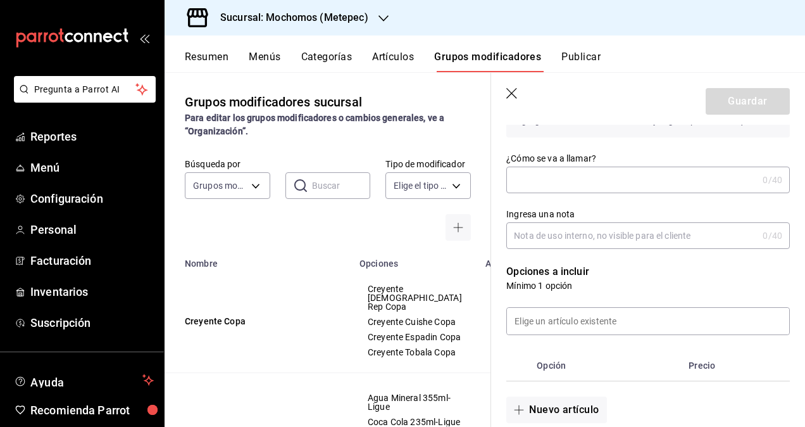
scroll to position [135, 0]
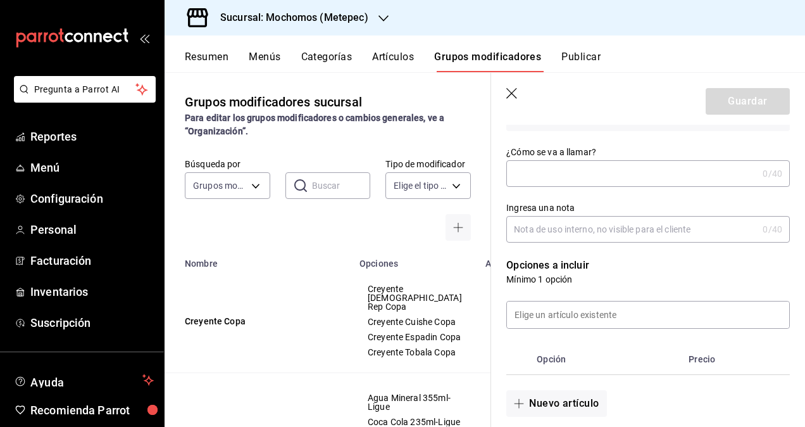
click at [597, 163] on input "¿Cómo se va a llamar?" at bounding box center [631, 173] width 251 height 25
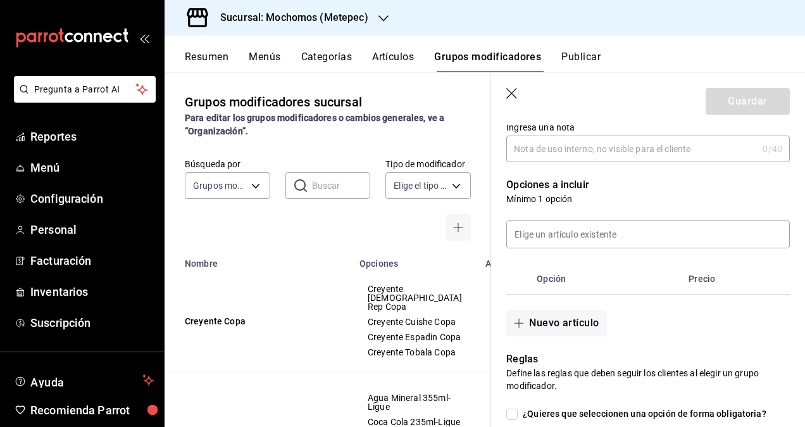
scroll to position [220, 0]
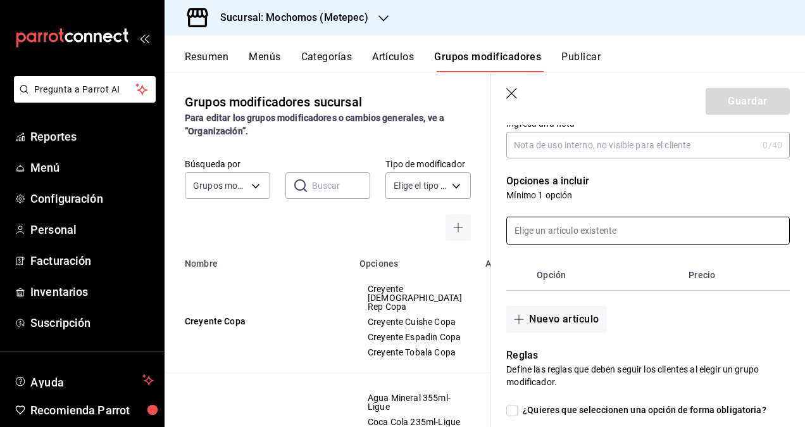
type input "Promo Casa Dragones"
click at [603, 227] on input at bounding box center [648, 230] width 282 height 27
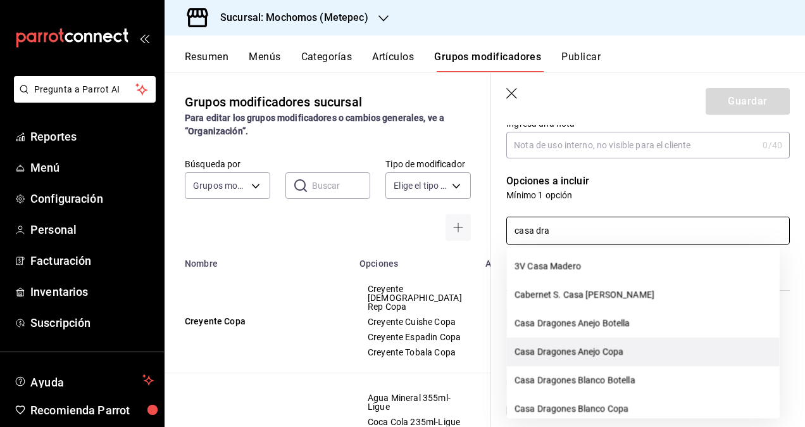
click at [616, 351] on li "Casa Dragones Anejo Copa" at bounding box center [643, 351] width 273 height 28
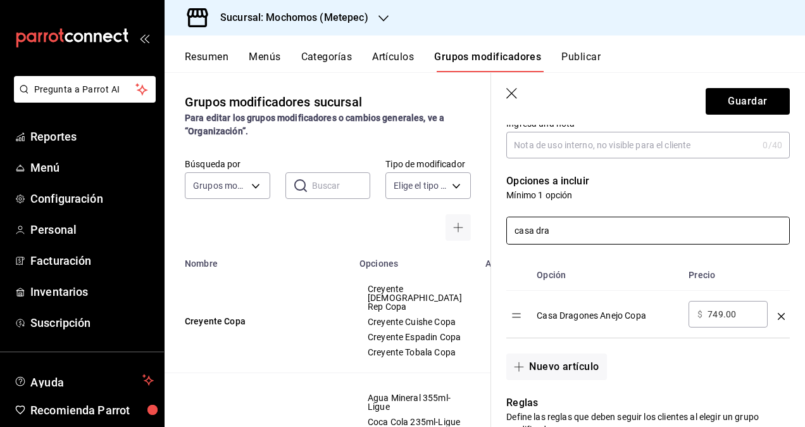
drag, startPoint x: 689, startPoint y: 220, endPoint x: 482, endPoint y: 210, distance: 206.5
click at [482, 210] on main "Grupos modificadores sucursal Para editar los grupos modificadores o cambios ge…" at bounding box center [485, 249] width 640 height 354
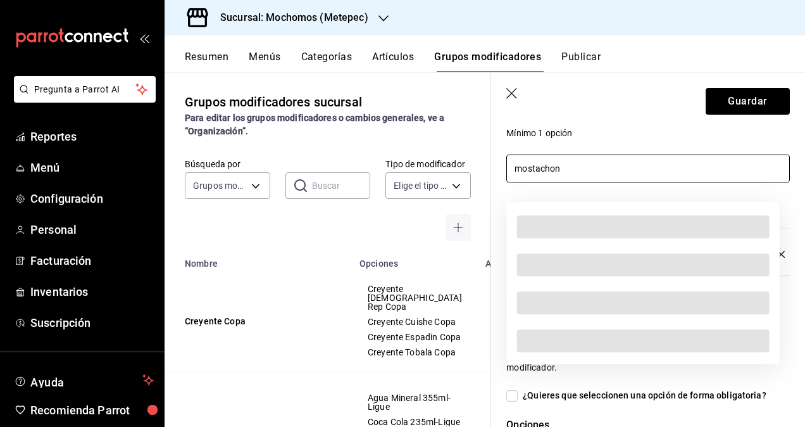
scroll to position [286, 0]
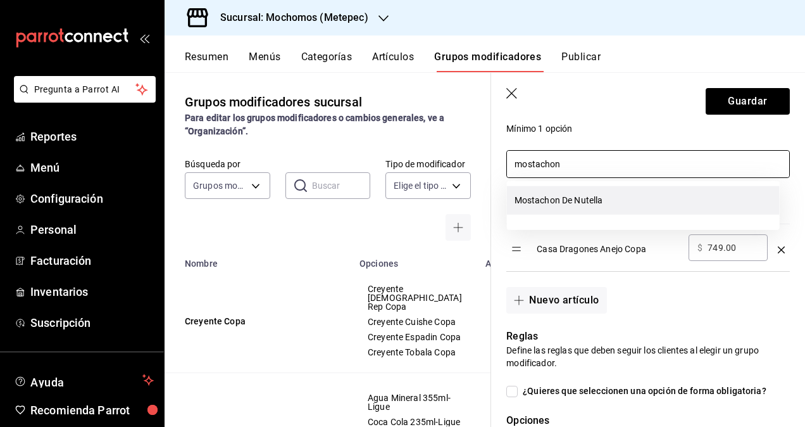
click at [619, 199] on li "Mostachon De Nutella" at bounding box center [643, 200] width 273 height 28
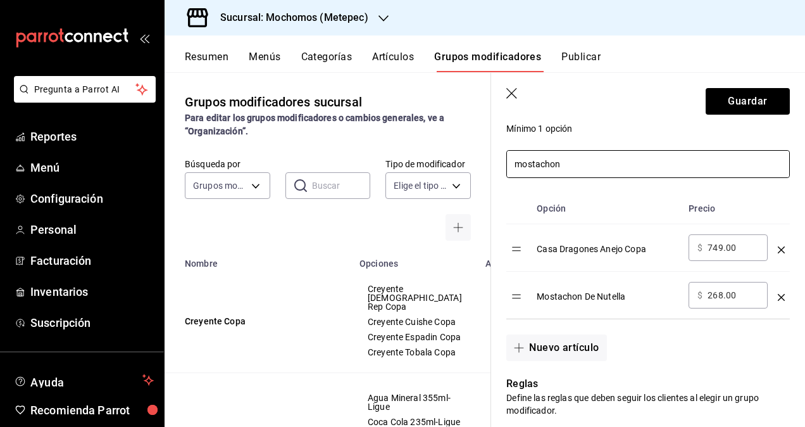
type input "mostachon"
drag, startPoint x: 740, startPoint y: 294, endPoint x: 670, endPoint y: 287, distance: 70.6
click at [670, 287] on tr "Mostachon De Nutella ​ $ 268.00 ​" at bounding box center [648, 294] width 284 height 47
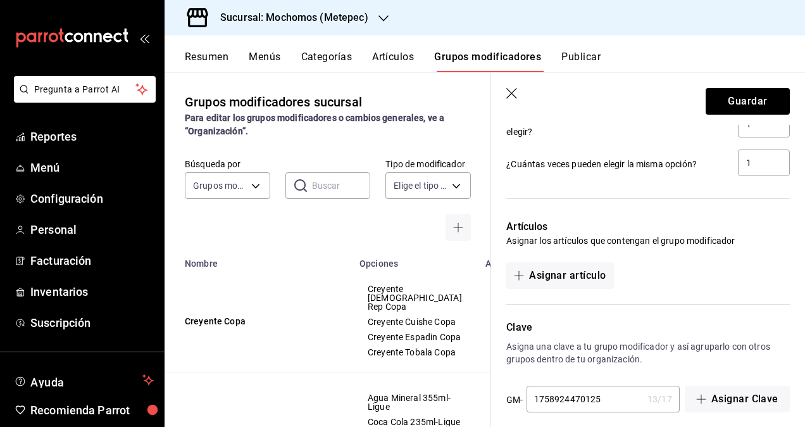
scroll to position [705, 0]
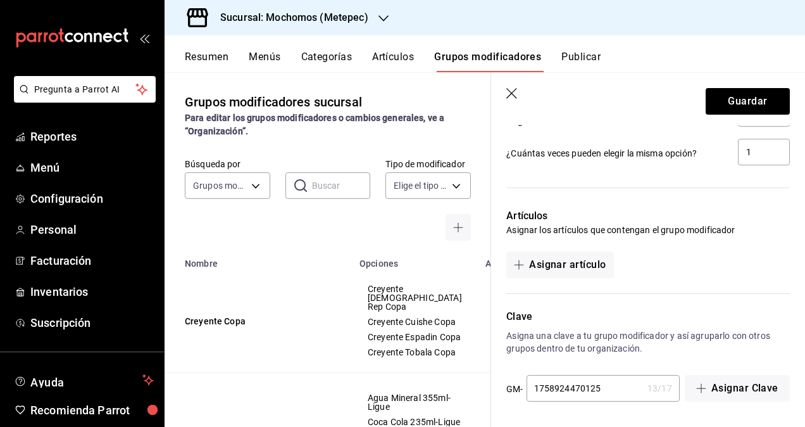
type input "0.00"
drag, startPoint x: 619, startPoint y: 392, endPoint x: 486, endPoint y: 394, distance: 132.9
click at [486, 394] on main "Grupos modificadores sucursal Para editar los grupos modificadores o cambios ge…" at bounding box center [485, 249] width 640 height 354
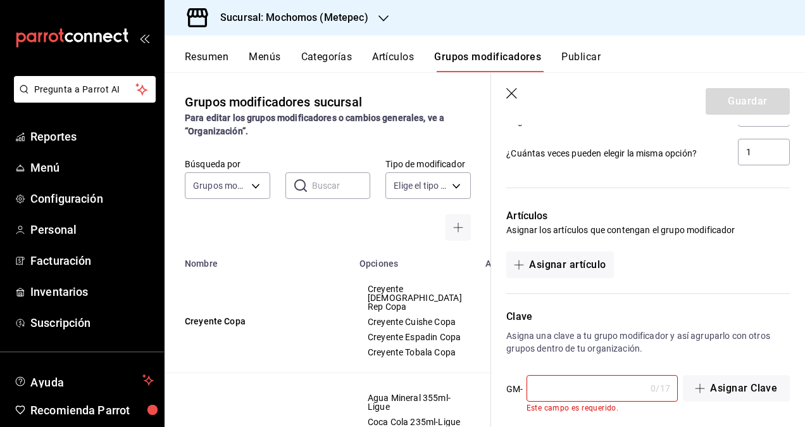
paste input "PVA1000677"
type input "PVA1000677"
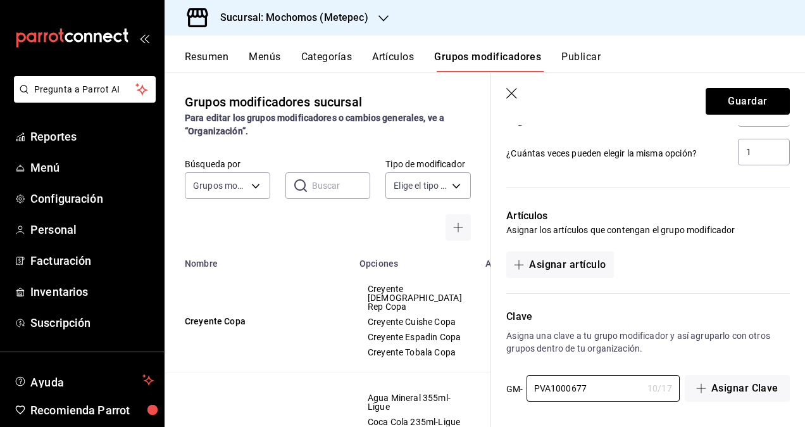
drag, startPoint x: 608, startPoint y: 388, endPoint x: 468, endPoint y: 390, distance: 139.2
click at [468, 390] on main "Grupos modificadores sucursal Para editar los grupos modificadores o cambios ge…" at bounding box center [485, 249] width 640 height 354
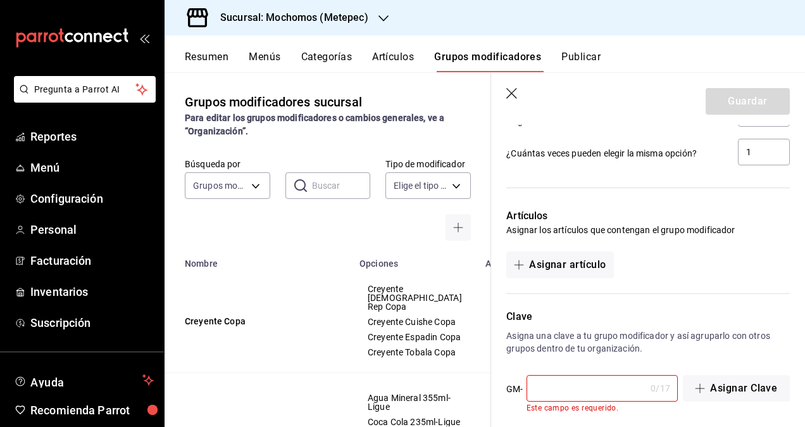
click at [516, 94] on icon "button" at bounding box center [512, 94] width 13 height 13
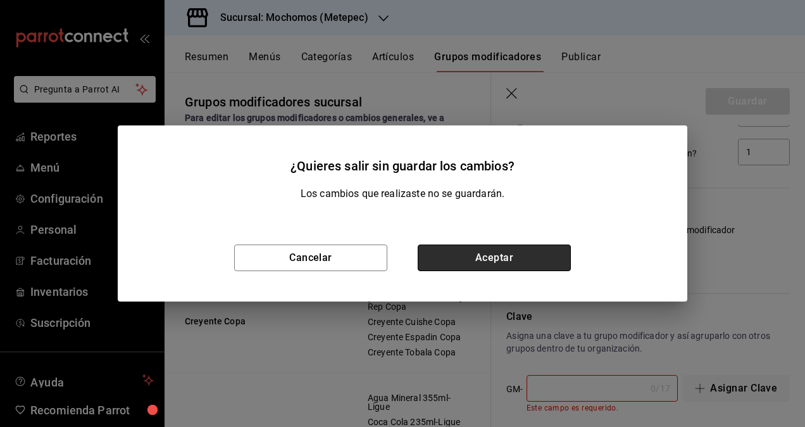
click at [460, 257] on button "Aceptar" at bounding box center [494, 257] width 153 height 27
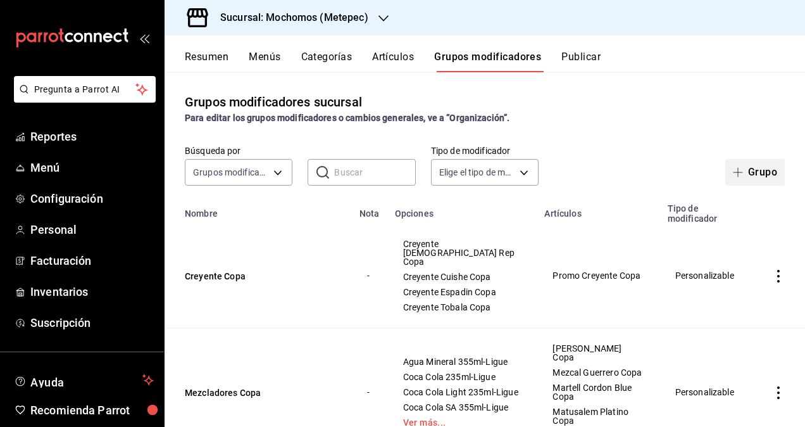
click at [759, 177] on button "Grupo" at bounding box center [754, 172] width 59 height 27
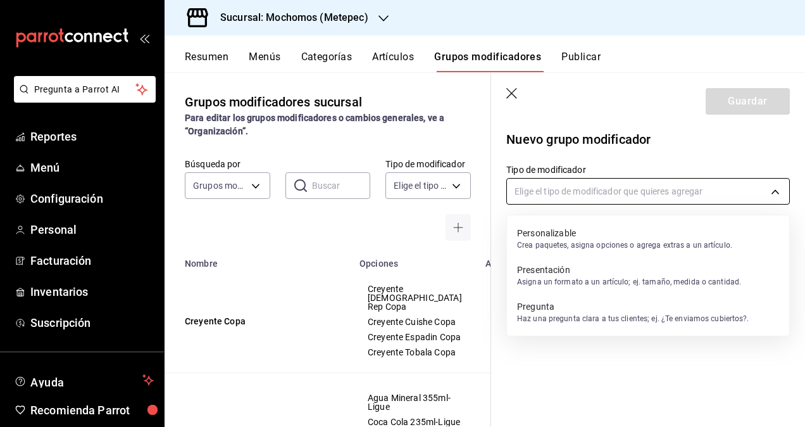
click at [568, 197] on body "Pregunta a Parrot AI Reportes Menú Configuración Personal Facturación Inventari…" at bounding box center [402, 213] width 805 height 427
click at [540, 239] on p "Crea paquetes, asigna opciones o agrega extras a un artículo." at bounding box center [624, 244] width 215 height 11
type input "CUSTOMIZABLE"
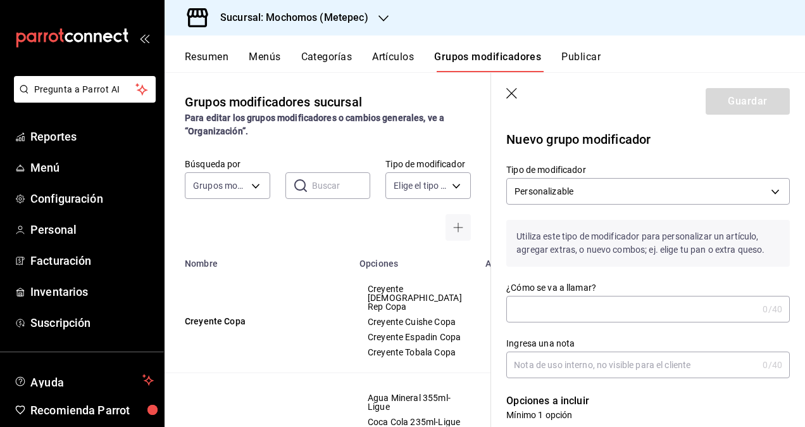
click at [551, 315] on input "¿Cómo se va a llamar?" at bounding box center [631, 308] width 251 height 25
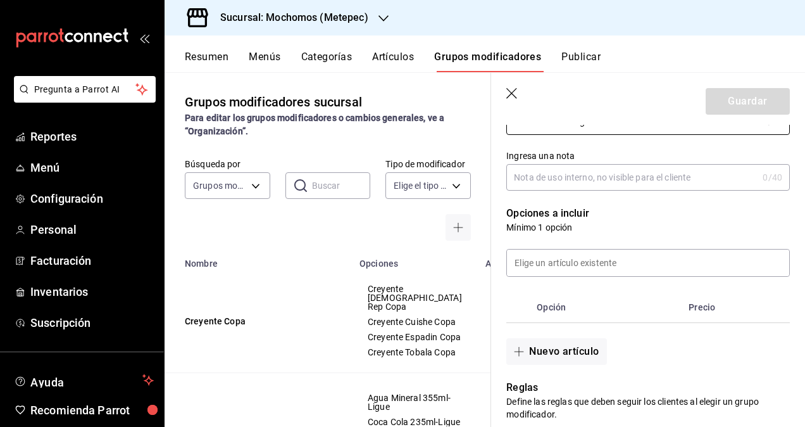
scroll to position [194, 0]
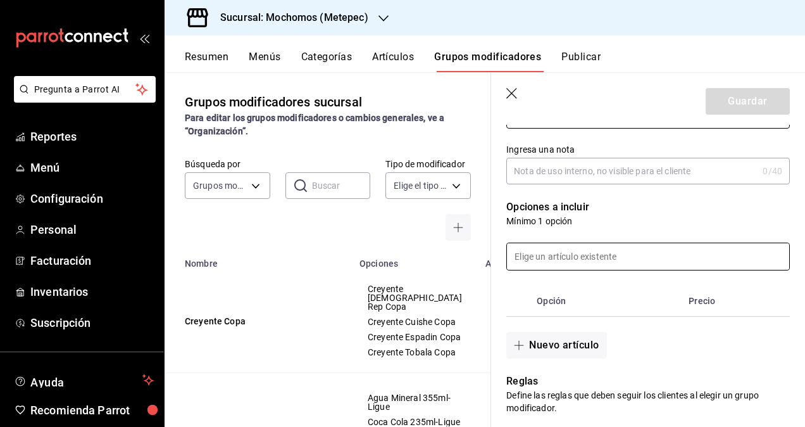
type input "Promo Casa Dragones"
click at [597, 249] on input at bounding box center [648, 256] width 282 height 27
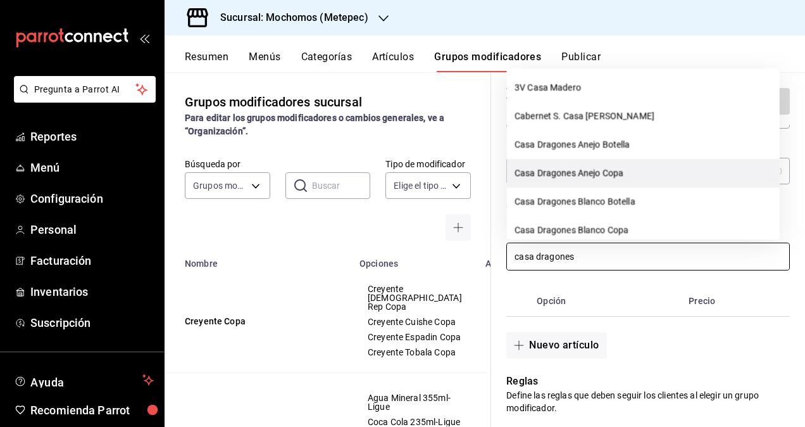
click at [580, 177] on li "Casa Dragones Anejo Copa" at bounding box center [643, 173] width 273 height 28
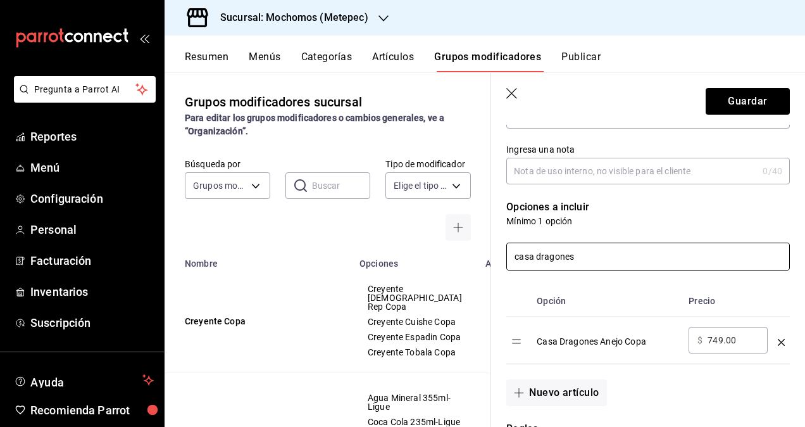
drag, startPoint x: 673, startPoint y: 259, endPoint x: 471, endPoint y: 256, distance: 202.5
click at [471, 256] on main "Grupos modificadores sucursal Para editar los grupos modificadores o cambios ge…" at bounding box center [485, 249] width 640 height 354
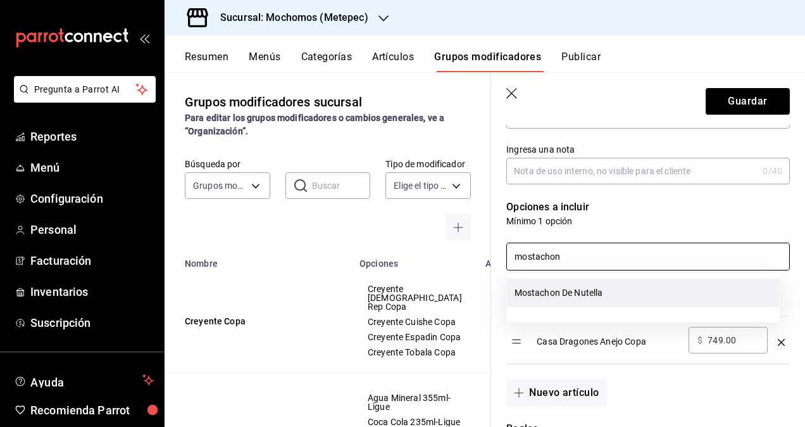
click at [568, 296] on li "Mostachon De Nutella" at bounding box center [643, 292] width 273 height 28
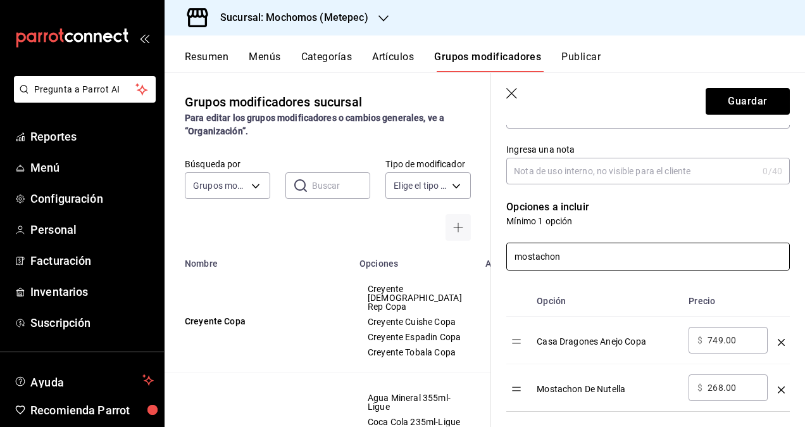
type input "mostachon"
drag, startPoint x: 794, startPoint y: 218, endPoint x: 795, endPoint y: 265, distance: 47.5
click at [795, 265] on section "Guardar Nuevo grupo modificador Tipo de modificador Personalizable CUSTOMIZABLE…" at bounding box center [648, 250] width 314 height 354
drag, startPoint x: 795, startPoint y: 265, endPoint x: 780, endPoint y: 192, distance: 74.5
click at [780, 192] on div "Nuevo grupo modificador Tipo de modificador Personalizable CUSTOMIZABLE Utiliza…" at bounding box center [648, 435] width 314 height 1008
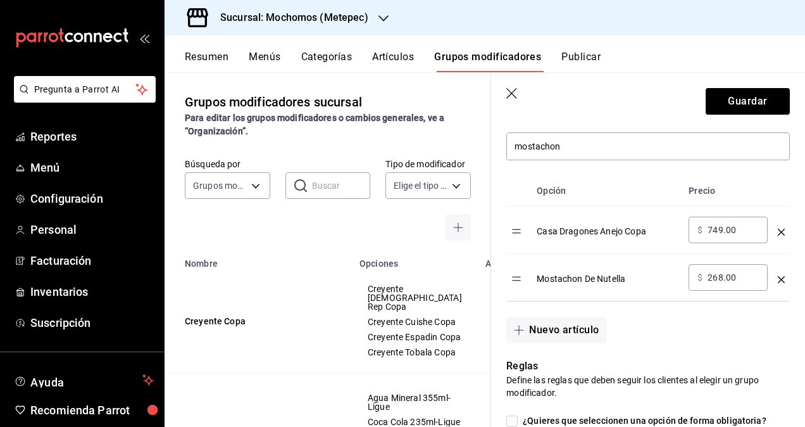
scroll to position [309, 0]
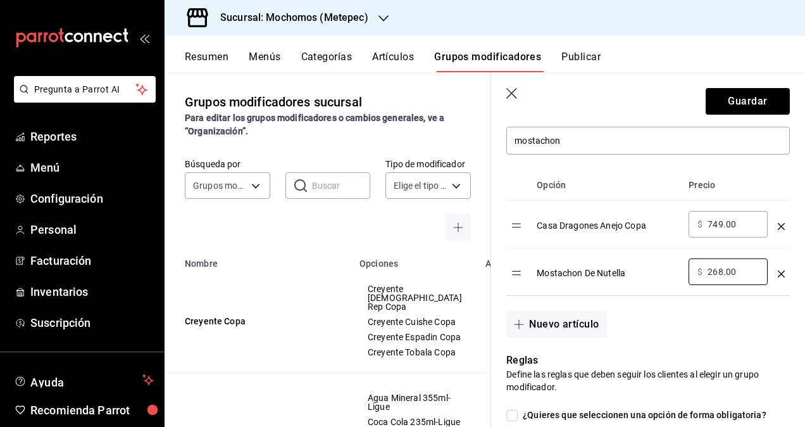
drag, startPoint x: 744, startPoint y: 270, endPoint x: 632, endPoint y: 266, distance: 112.7
click at [632, 266] on tr "Mostachon De Nutella ​ $ 268.00 ​" at bounding box center [648, 271] width 284 height 47
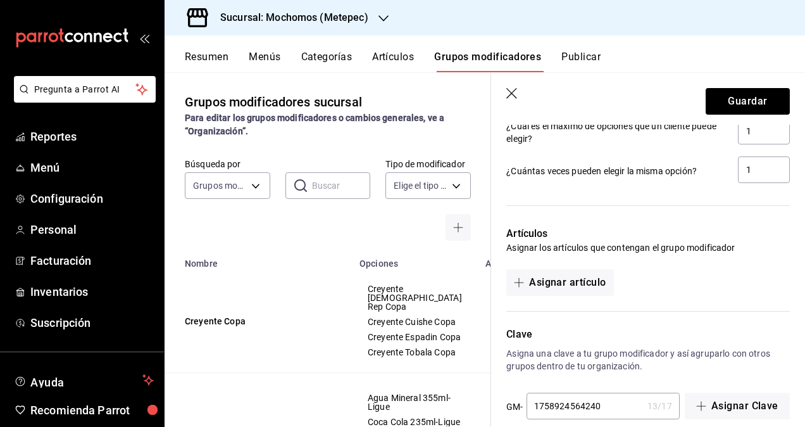
scroll to position [704, 0]
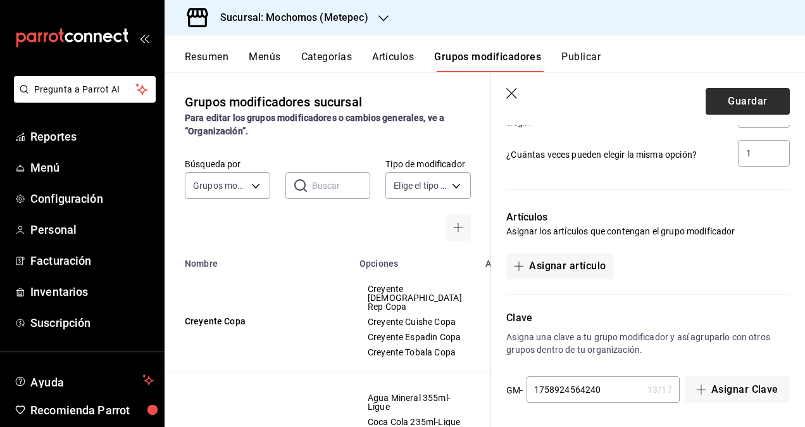
type input "0.00"
click at [709, 99] on button "Guardar" at bounding box center [748, 101] width 84 height 27
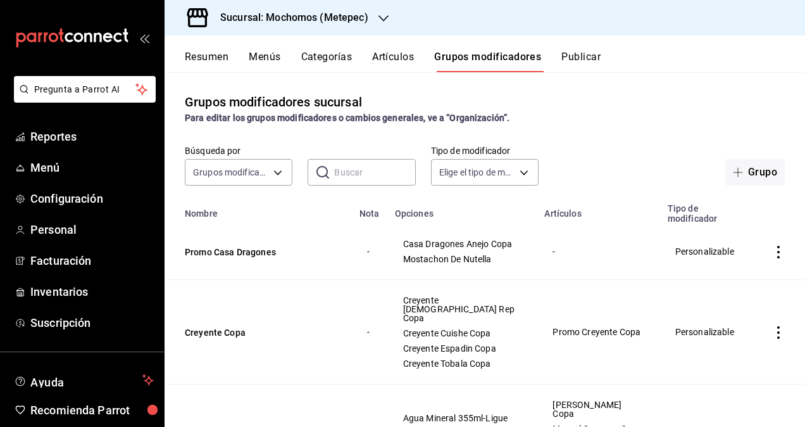
click at [391, 60] on button "Artículos" at bounding box center [393, 62] width 42 height 22
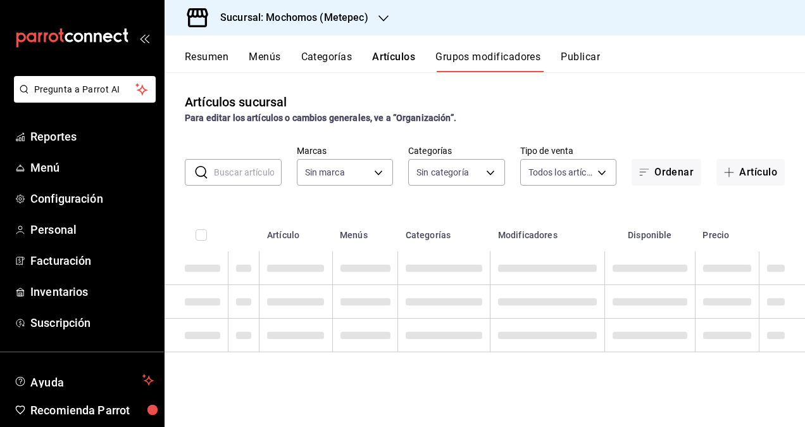
type input "2365f74e-aa6b-4392-bdf2-72765591bddf"
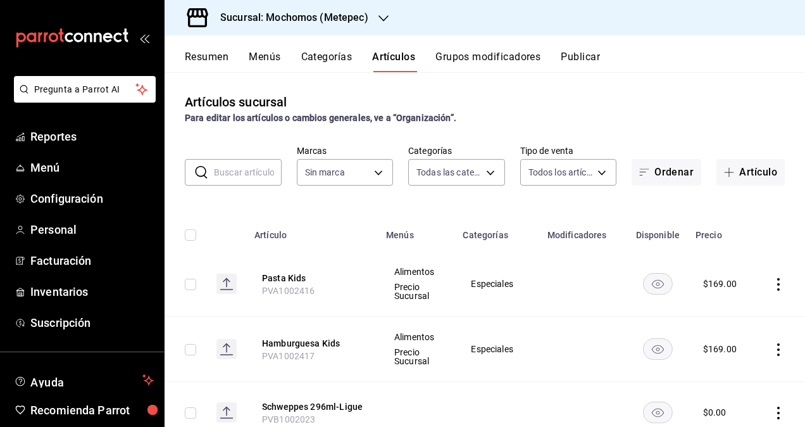
type input "c9cbc288-c827-488d-81f5-370afefb1912,46081463-7037-4dd2-a9ab-e56ff6a8fa7c,bf958…"
type input "2365f74e-aa6b-4392-bdf2-72765591bddf"
click at [249, 171] on input "text" at bounding box center [248, 171] width 68 height 25
click at [514, 109] on div "Artículos sucursal Para editar los artículos o cambios generales, ve a “Organiz…" at bounding box center [485, 108] width 640 height 32
click at [263, 171] on input "text" at bounding box center [248, 171] width 68 height 25
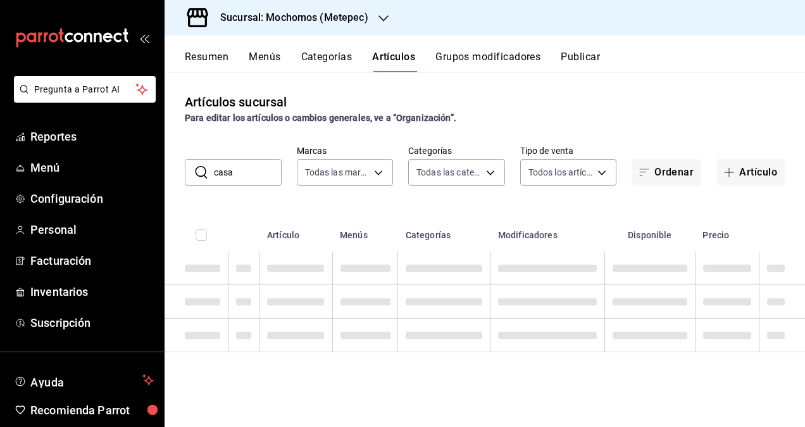
type input "casa dragones"
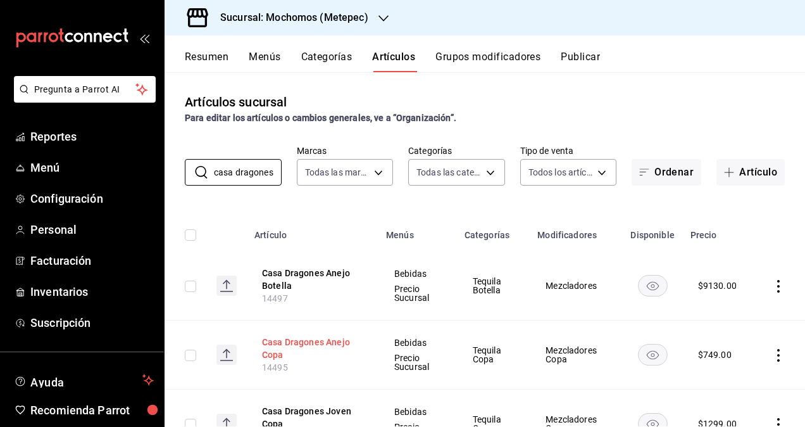
click at [310, 341] on button "Casa Dragones Anejo Copa" at bounding box center [312, 347] width 101 height 25
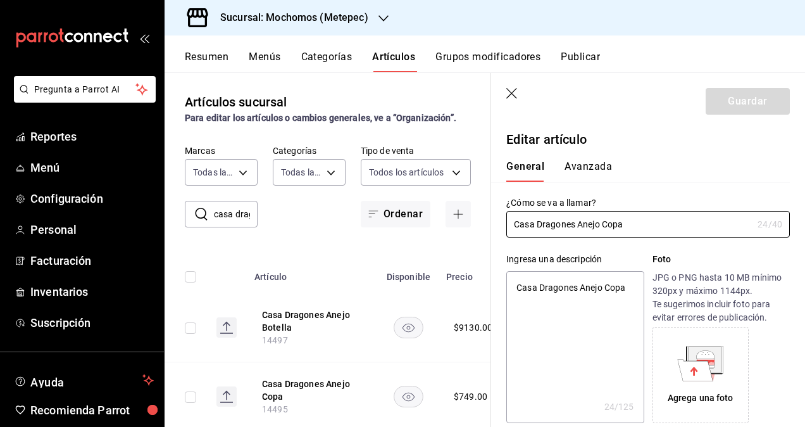
type textarea "x"
type input "$749.00"
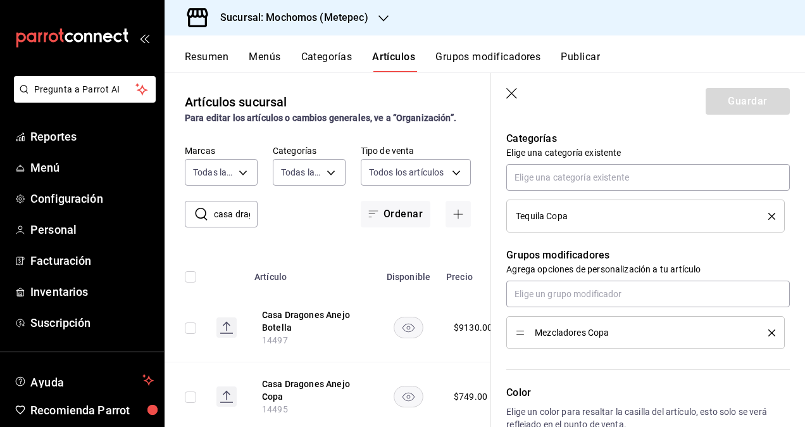
scroll to position [457, 0]
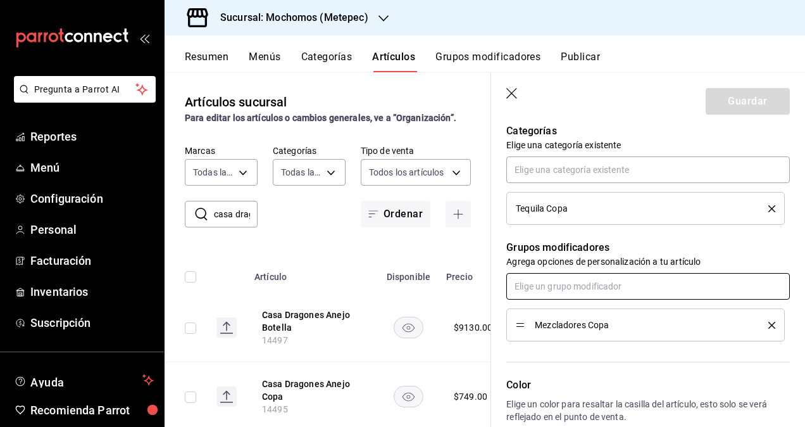
click at [652, 289] on input "text" at bounding box center [648, 286] width 284 height 27
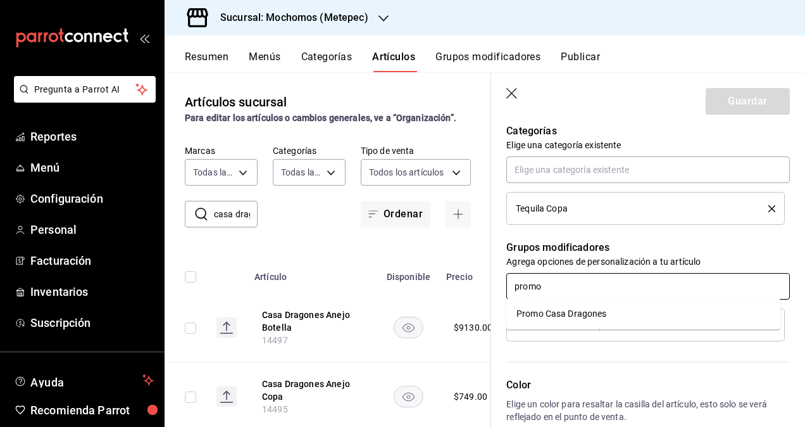
type input "promo"
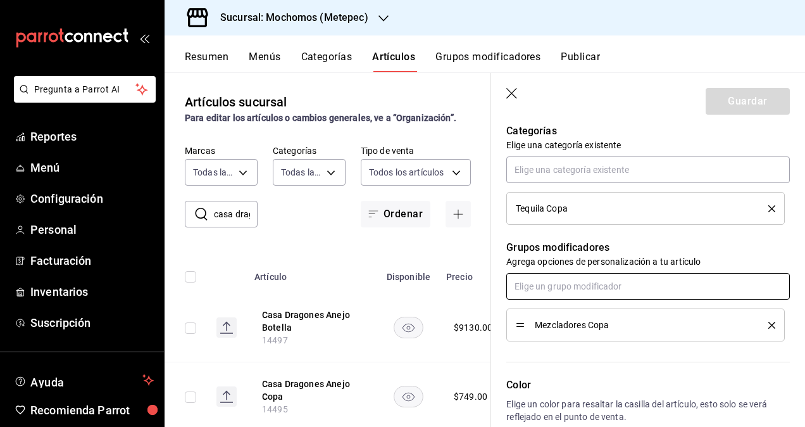
click at [529, 281] on input "text" at bounding box center [648, 286] width 284 height 27
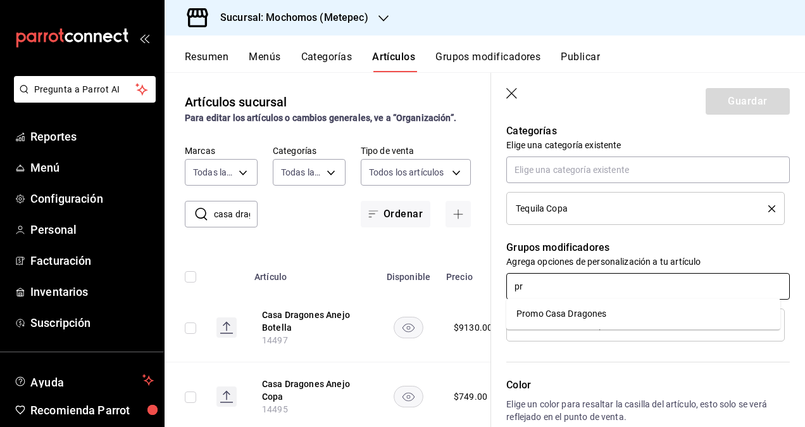
type input "pro"
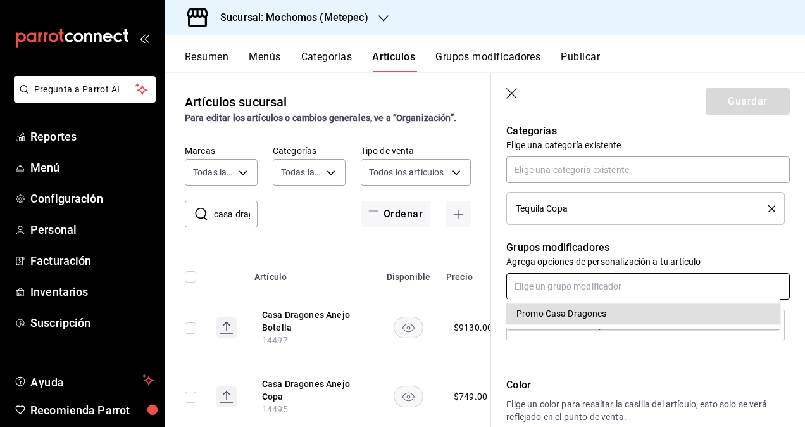
type textarea "x"
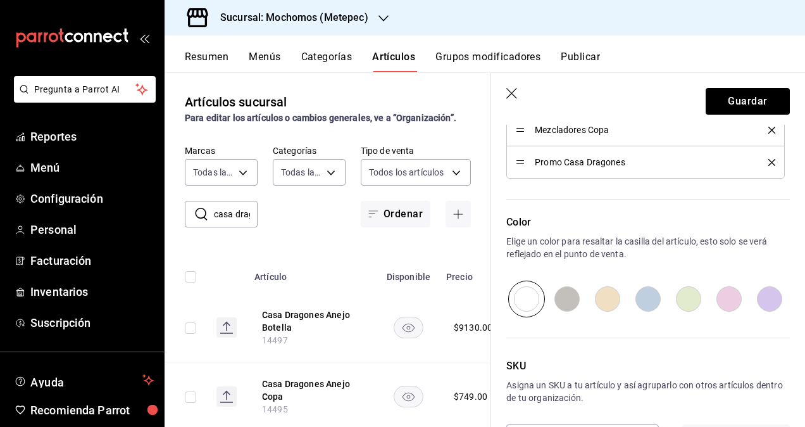
scroll to position [699, 0]
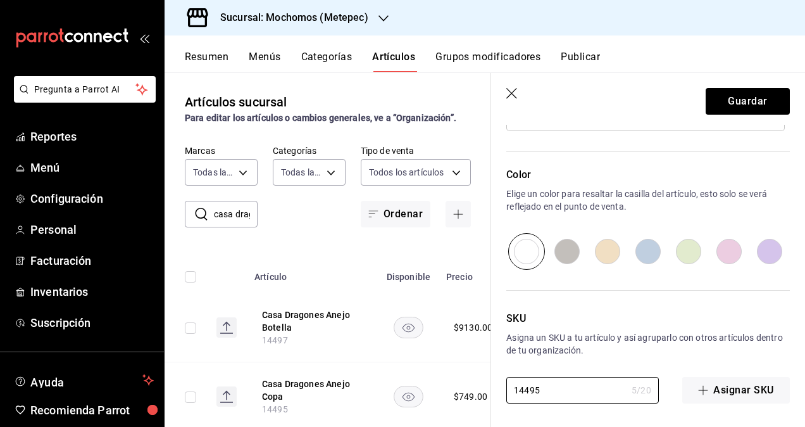
drag, startPoint x: 590, startPoint y: 392, endPoint x: 464, endPoint y: 392, distance: 125.9
click at [464, 392] on main "Artículos sucursal Para editar los artículos o cambios generales, ve a “Organiz…" at bounding box center [485, 249] width 640 height 354
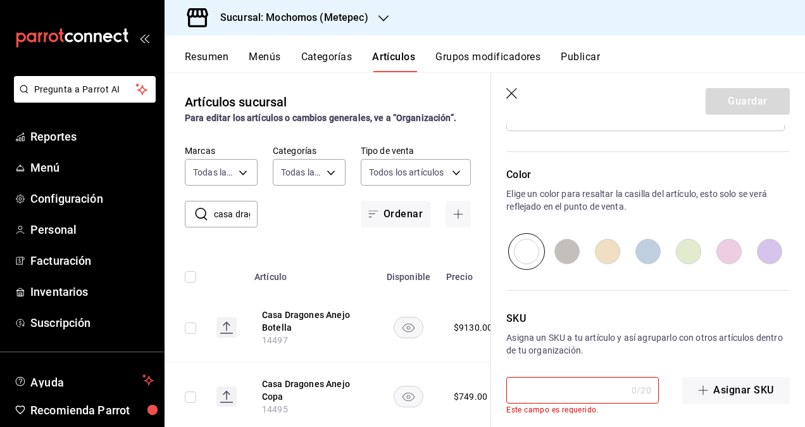
type textarea "x"
type input "14495"
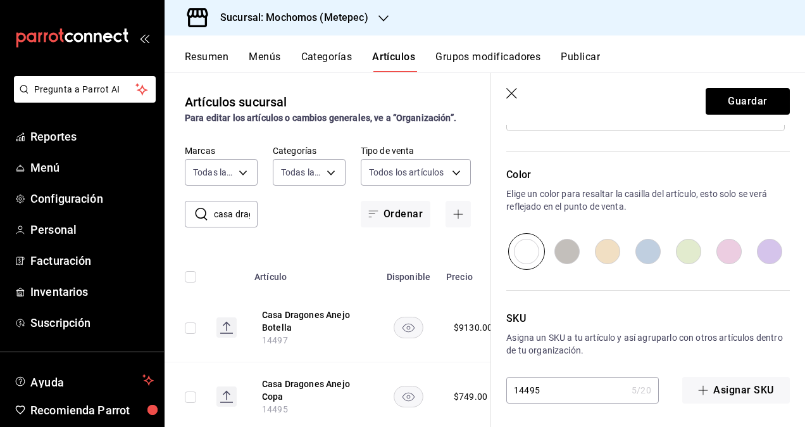
click at [614, 313] on p "SKU" at bounding box center [648, 318] width 284 height 15
click at [730, 100] on button "Guardar" at bounding box center [748, 101] width 84 height 27
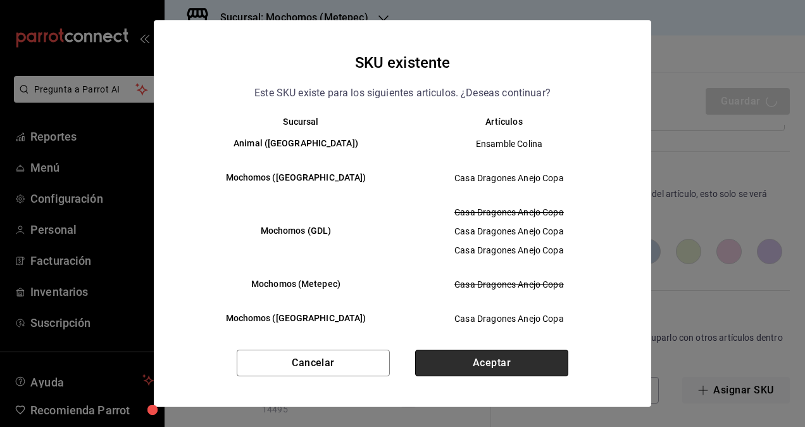
click at [483, 363] on button "Aceptar" at bounding box center [491, 362] width 153 height 27
type textarea "x"
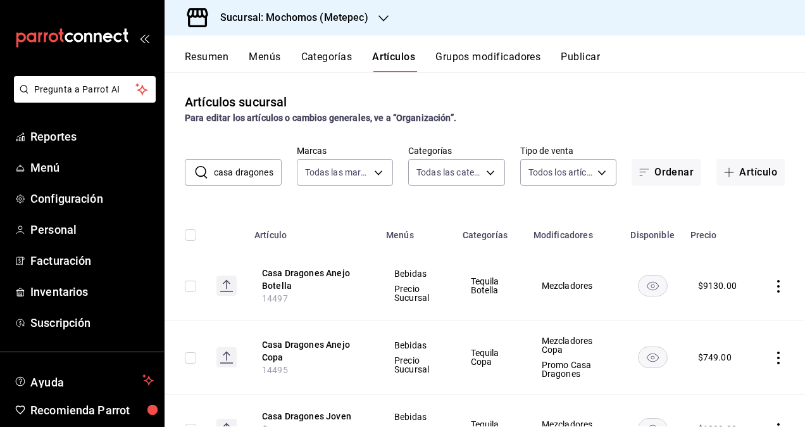
click at [483, 63] on button "Grupos modificadores" at bounding box center [487, 62] width 105 height 22
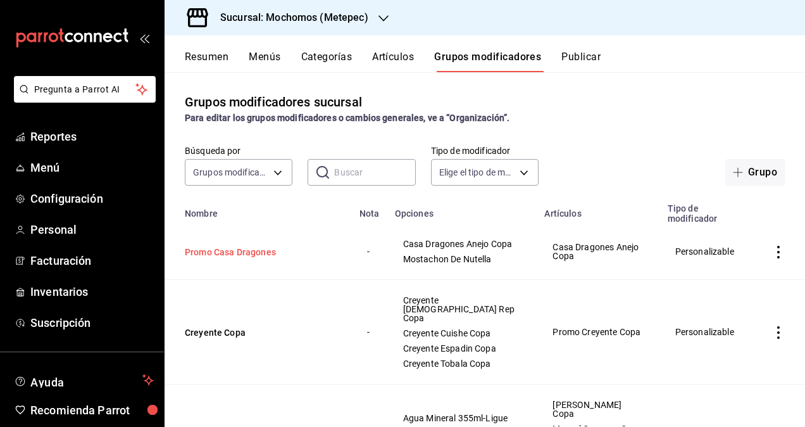
click at [244, 257] on button "Promo Casa Dragones" at bounding box center [261, 252] width 152 height 13
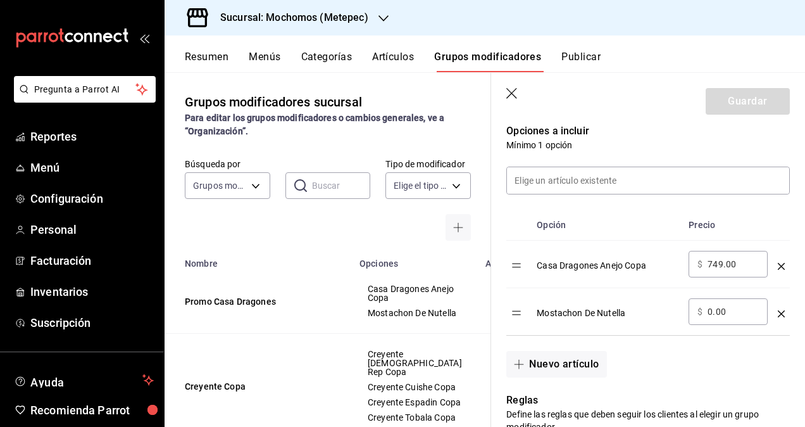
scroll to position [343, 0]
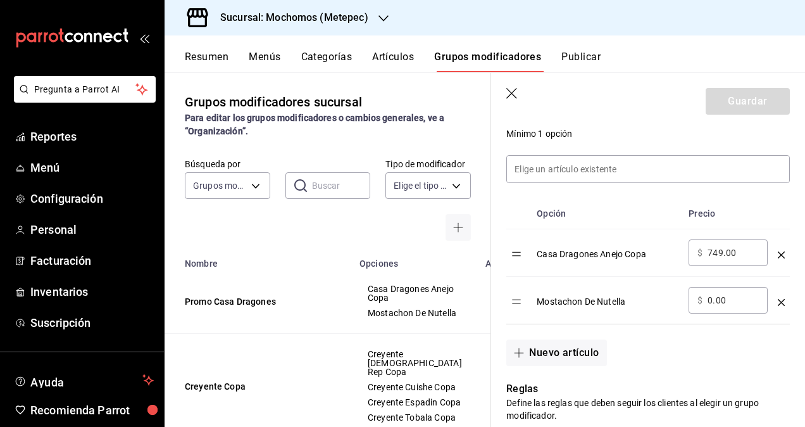
click at [778, 251] on icon "optionsTable" at bounding box center [781, 254] width 7 height 7
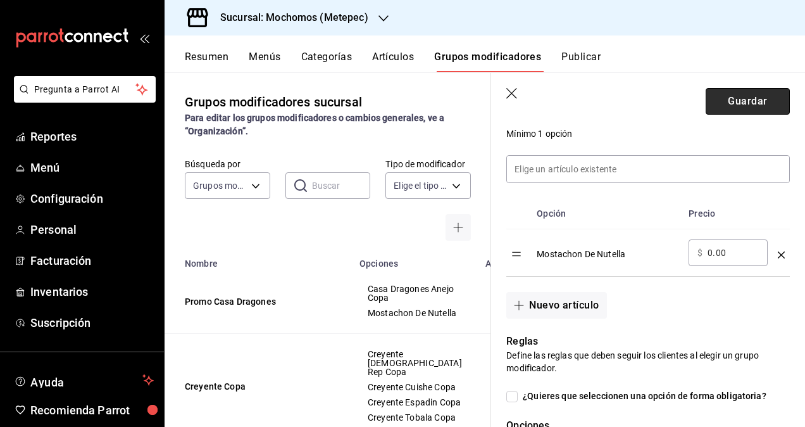
click at [736, 101] on button "Guardar" at bounding box center [748, 101] width 84 height 27
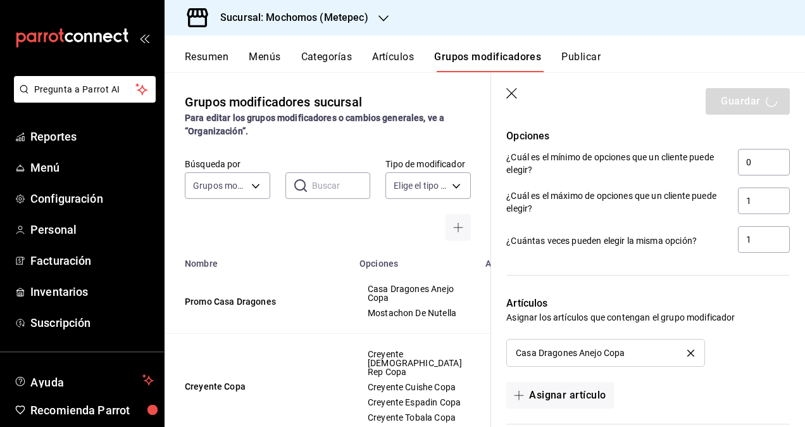
scroll to position [539, 0]
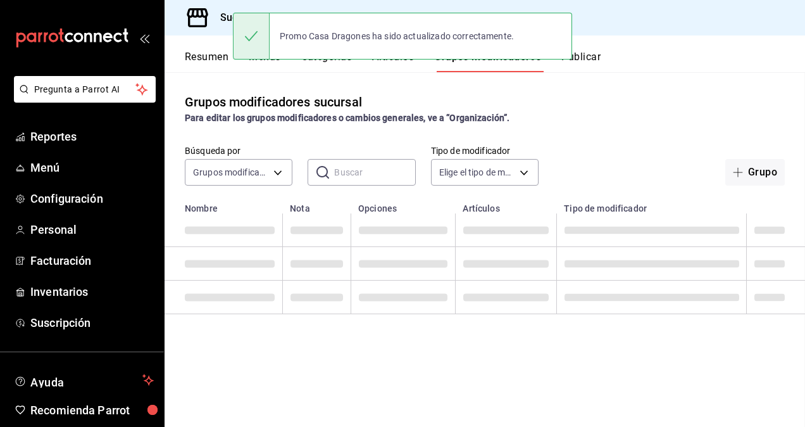
drag, startPoint x: 800, startPoint y: 242, endPoint x: 787, endPoint y: 196, distance: 48.5
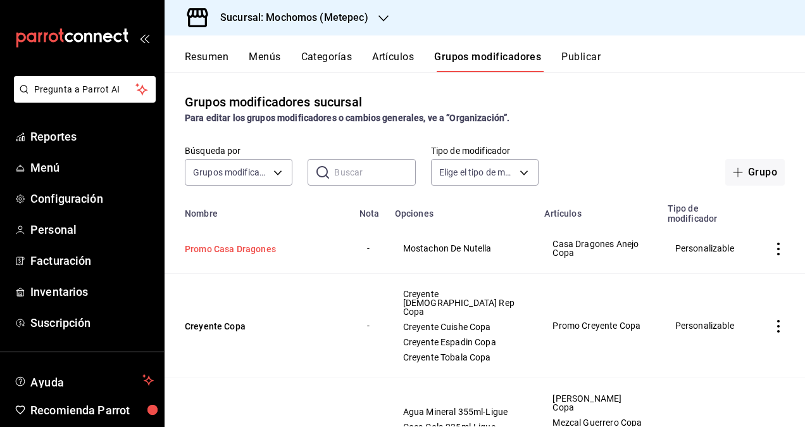
click at [197, 247] on button "Promo Casa Dragones" at bounding box center [261, 248] width 152 height 13
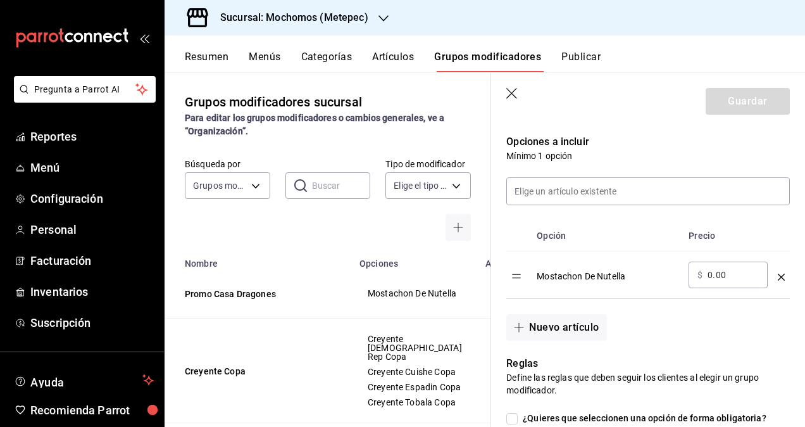
scroll to position [350, 0]
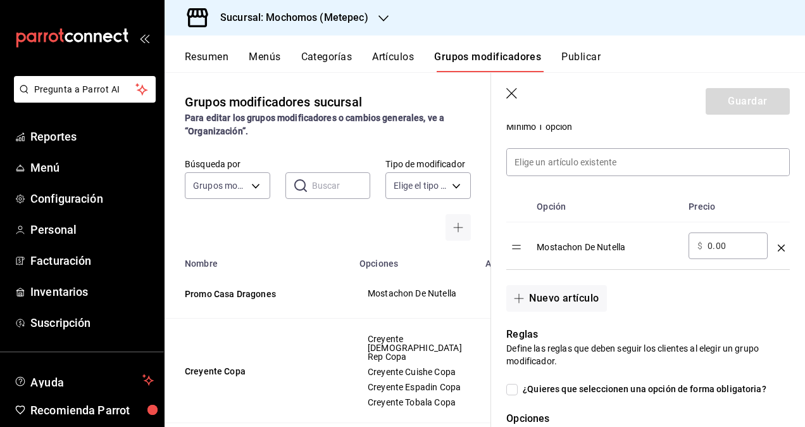
click at [778, 246] on icon "optionsTable" at bounding box center [781, 247] width 7 height 7
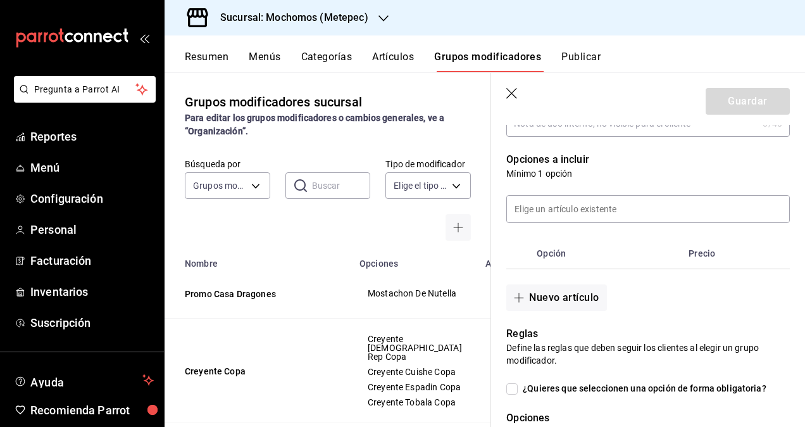
scroll to position [302, 0]
click at [511, 88] on icon "button" at bounding box center [512, 94] width 13 height 13
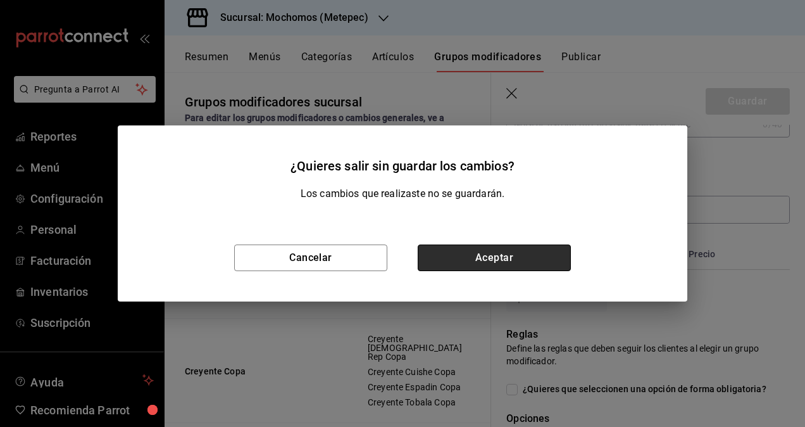
click at [509, 268] on button "Aceptar" at bounding box center [494, 257] width 153 height 27
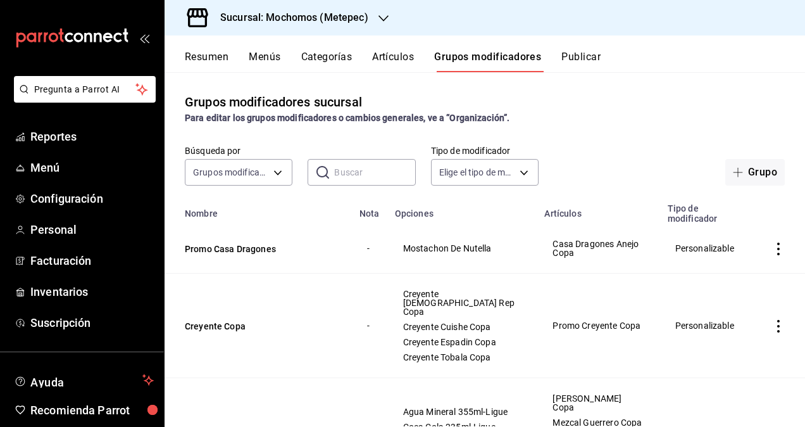
click at [390, 56] on button "Artículos" at bounding box center [393, 62] width 42 height 22
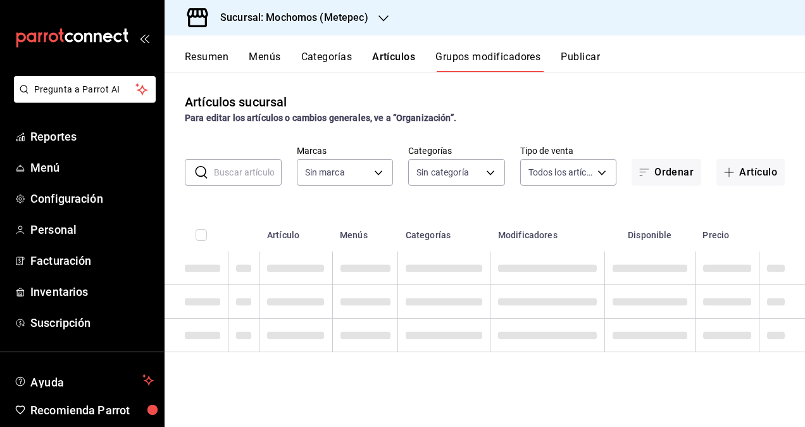
type input "2365f74e-aa6b-4392-bdf2-72765591bddf"
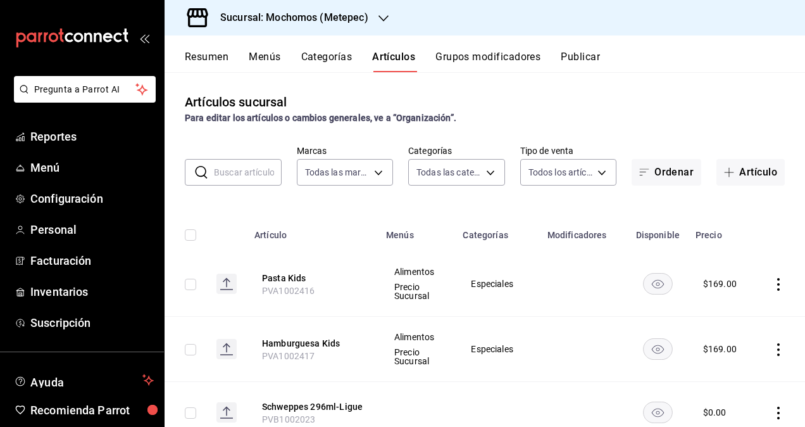
type input "c9cbc288-c827-488d-81f5-370afefb1912,46081463-7037-4dd2-a9ab-e56ff6a8fa7c,bf958…"
click at [488, 53] on button "Grupos modificadores" at bounding box center [487, 62] width 105 height 22
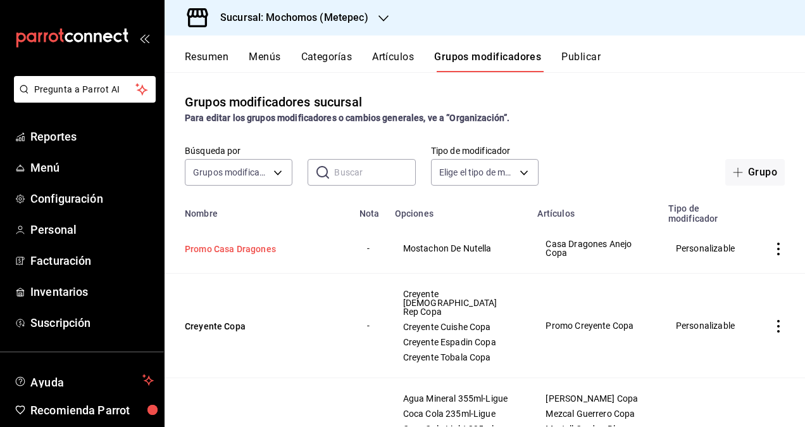
click at [247, 249] on button "Promo Casa Dragones" at bounding box center [261, 248] width 152 height 13
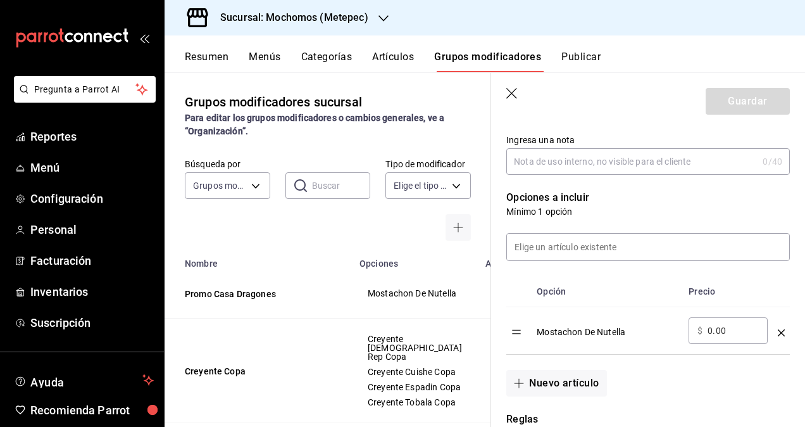
scroll to position [269, 0]
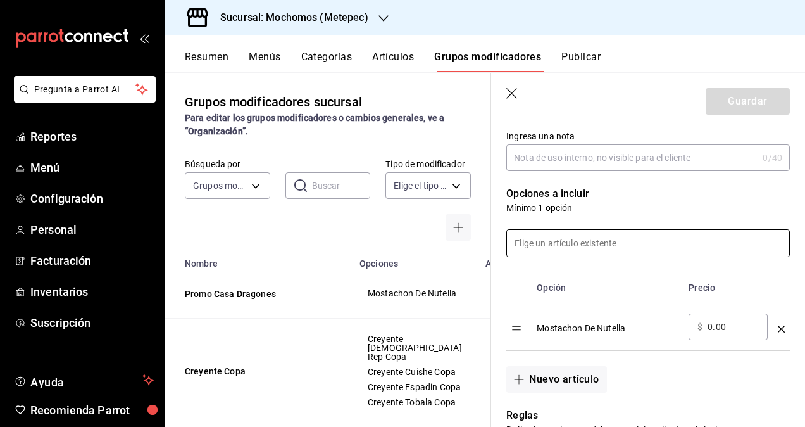
click at [564, 240] on input at bounding box center [648, 243] width 282 height 27
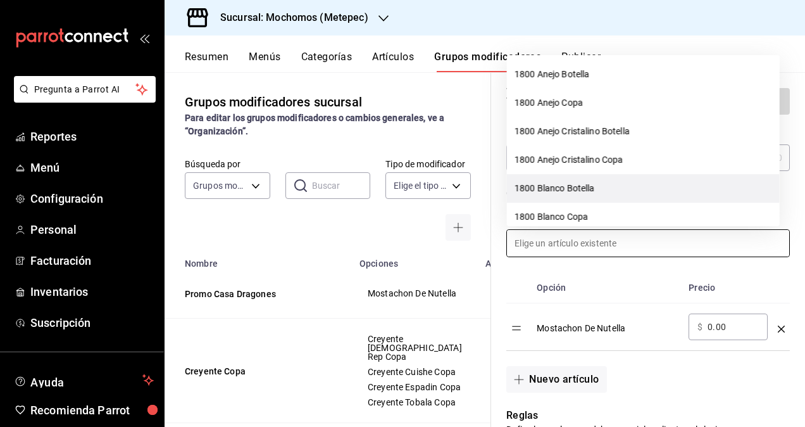
click at [543, 193] on li "1800 Blanco Botella" at bounding box center [643, 188] width 273 height 28
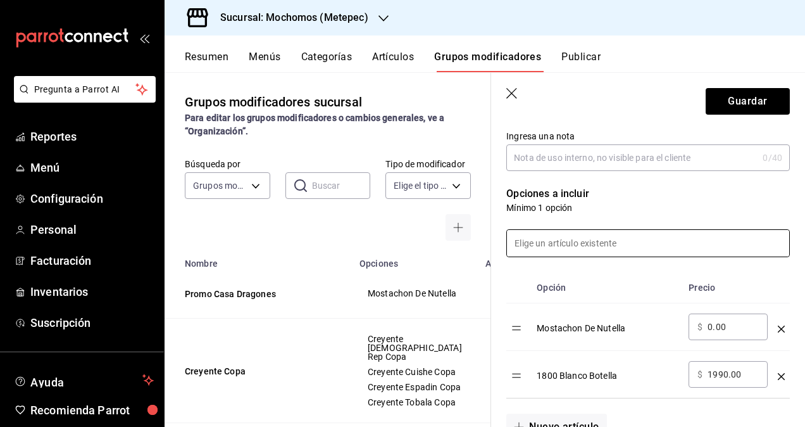
click at [553, 239] on input at bounding box center [648, 243] width 282 height 27
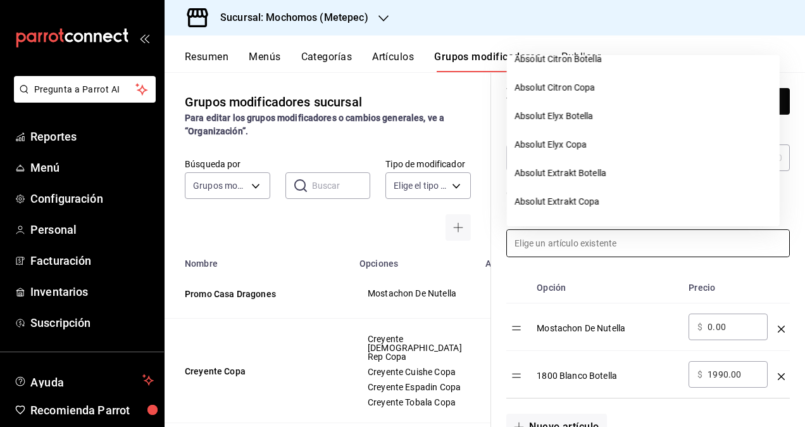
scroll to position [815, 0]
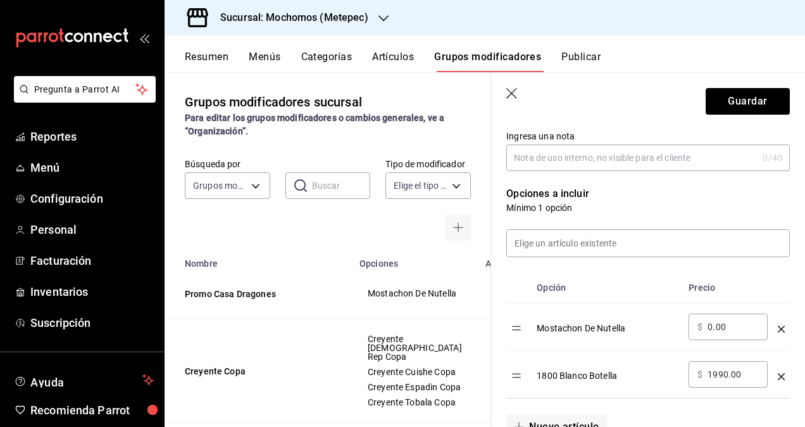
click at [611, 289] on th "Opción" at bounding box center [608, 287] width 152 height 31
click at [778, 373] on icon "optionsTable" at bounding box center [781, 376] width 7 height 7
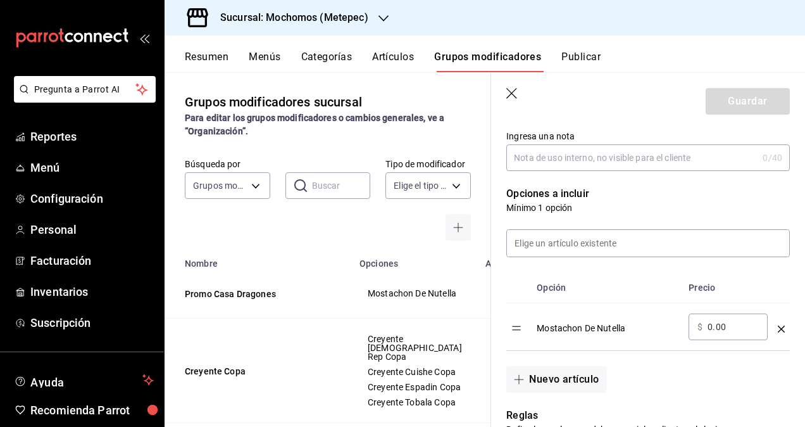
click at [511, 92] on icon "button" at bounding box center [511, 93] width 11 height 11
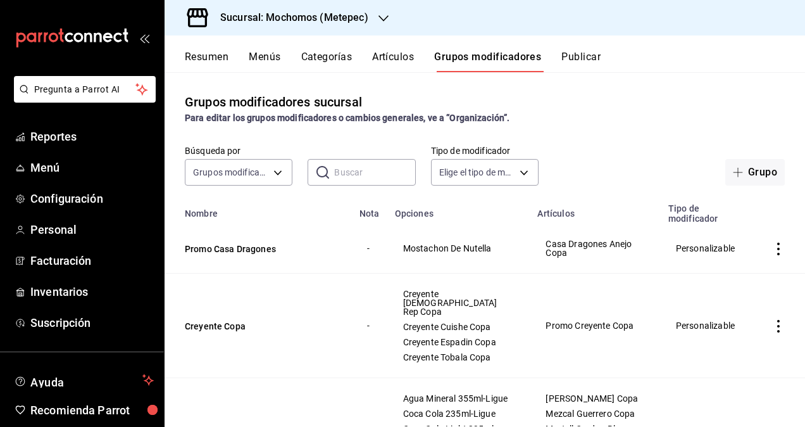
click at [397, 51] on button "Artículos" at bounding box center [393, 62] width 42 height 22
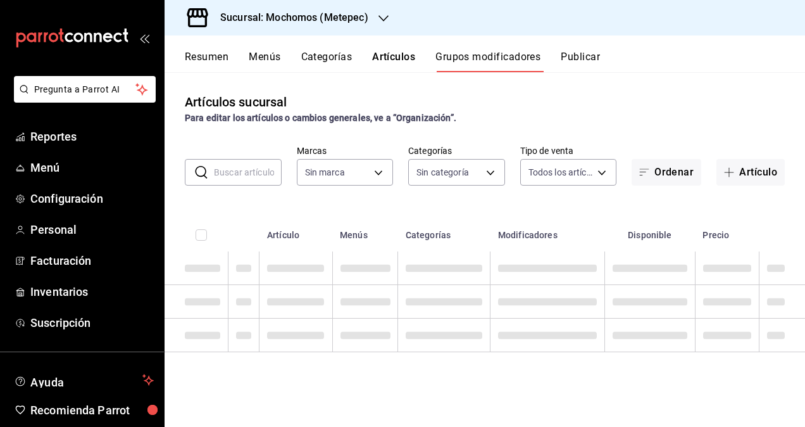
type input "2365f74e-aa6b-4392-bdf2-72765591bddf"
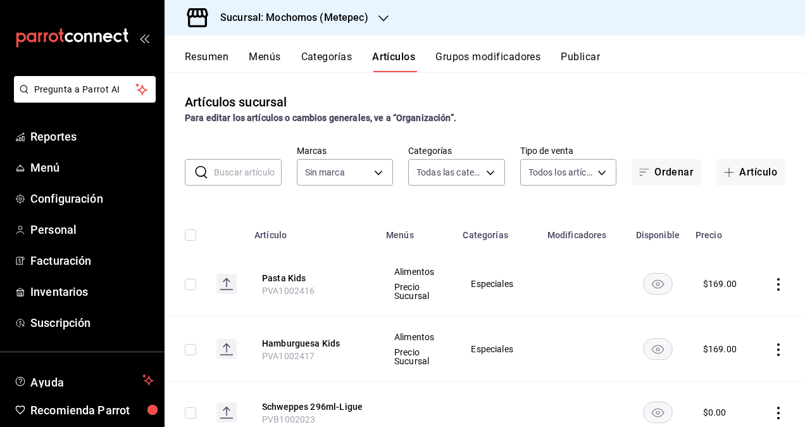
type input "c9cbc288-c827-488d-81f5-370afefb1912,46081463-7037-4dd2-a9ab-e56ff6a8fa7c,bf958…"
click at [231, 177] on input "text" at bounding box center [248, 171] width 68 height 25
type input "2365f74e-aa6b-4392-bdf2-72765591bddf"
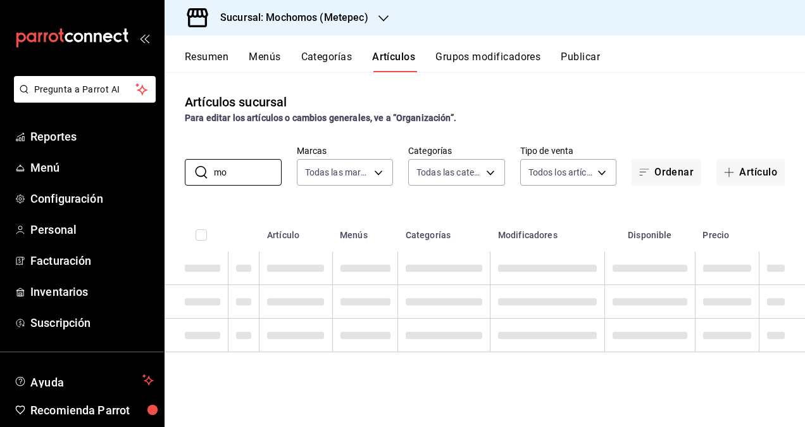
type input "m"
click at [495, 53] on button "Grupos modificadores" at bounding box center [487, 62] width 105 height 22
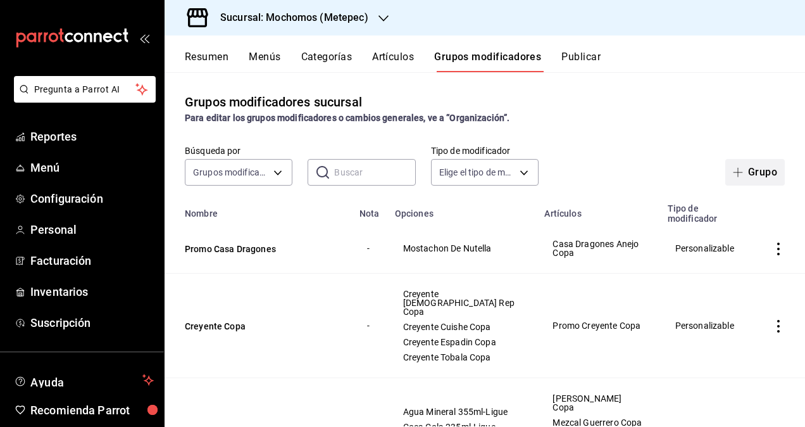
click at [744, 170] on button "Grupo" at bounding box center [754, 172] width 59 height 27
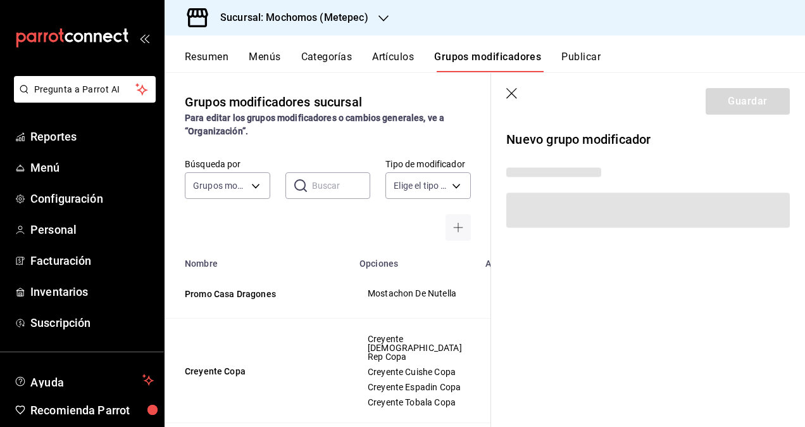
click at [511, 89] on icon "button" at bounding box center [512, 94] width 13 height 13
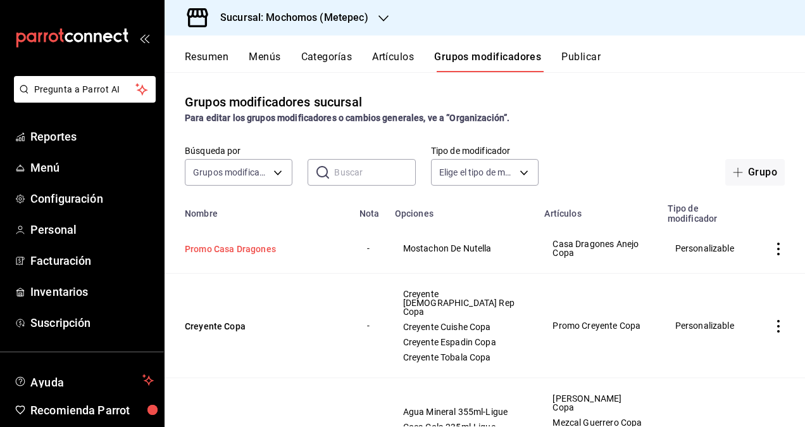
click at [241, 246] on button "Promo Casa Dragones" at bounding box center [261, 248] width 152 height 13
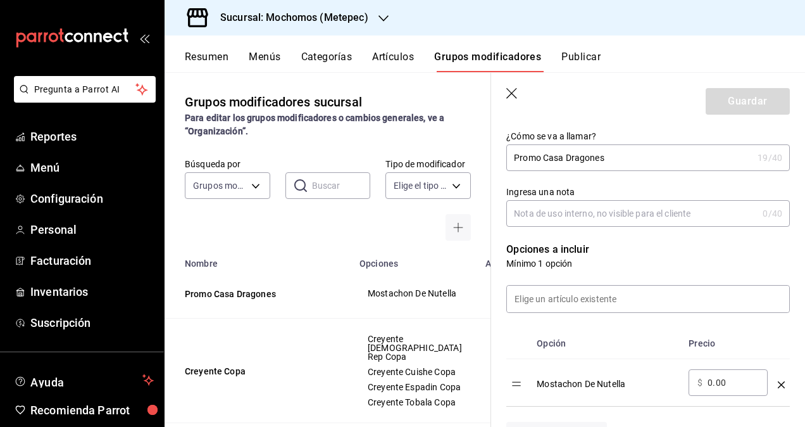
scroll to position [281, 0]
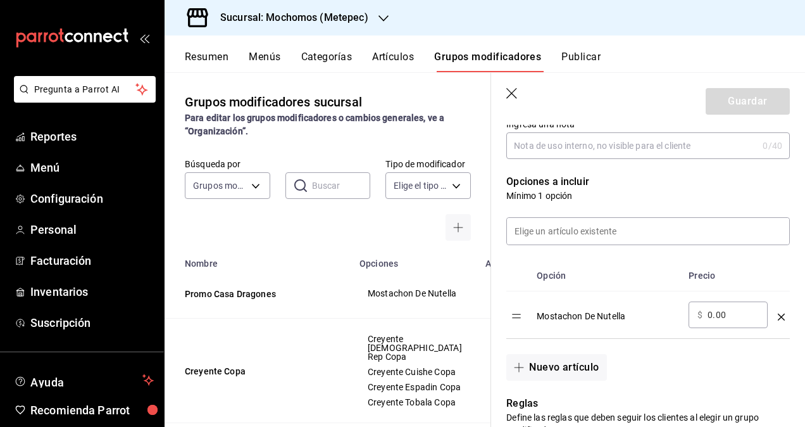
click at [778, 318] on icon "optionsTable" at bounding box center [781, 316] width 7 height 7
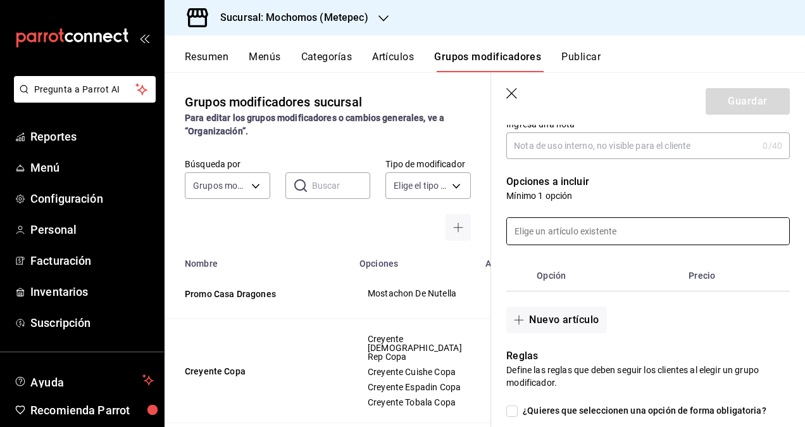
click at [572, 232] on input at bounding box center [648, 231] width 282 height 27
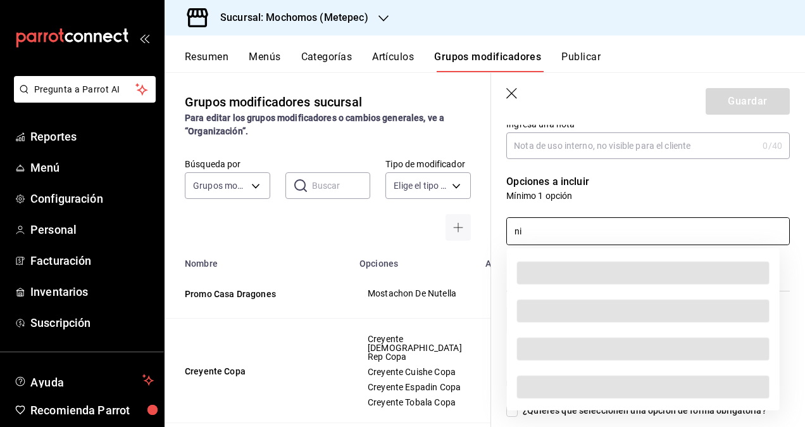
type input "n"
type input "m"
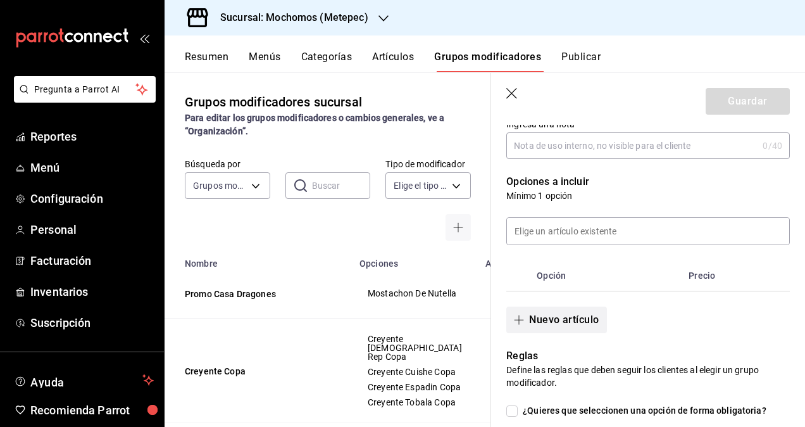
click at [558, 318] on button "Nuevo artículo" at bounding box center [556, 319] width 100 height 27
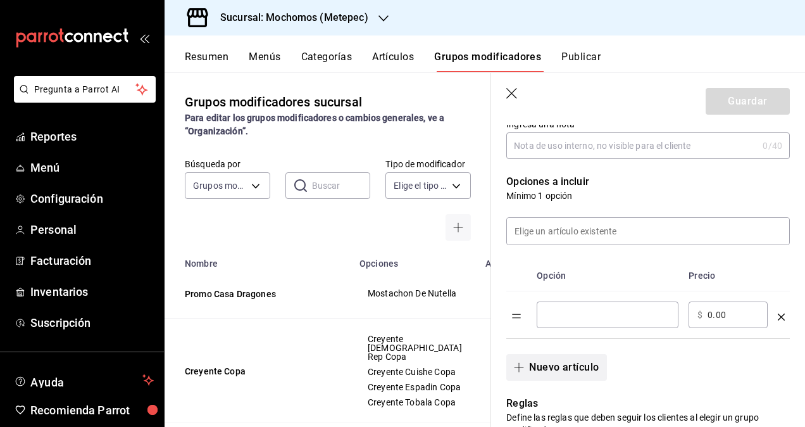
click at [558, 318] on input "optionsTable" at bounding box center [607, 314] width 124 height 13
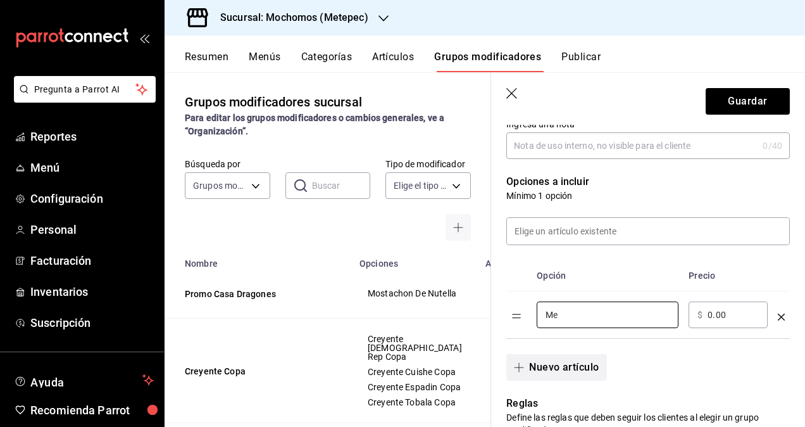
type input "M"
click at [553, 316] on input "mostacho" at bounding box center [607, 314] width 124 height 13
click at [620, 320] on input "Mostacho" at bounding box center [607, 314] width 124 height 13
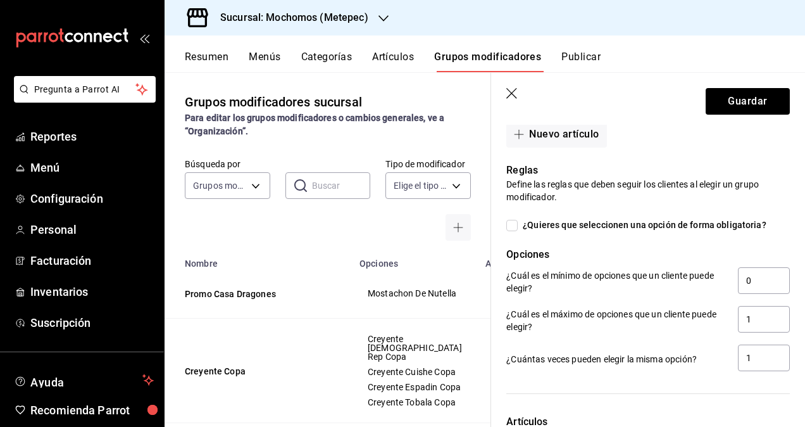
scroll to position [514, 0]
type input "Mostachon Med."
click at [558, 378] on div at bounding box center [640, 386] width 299 height 26
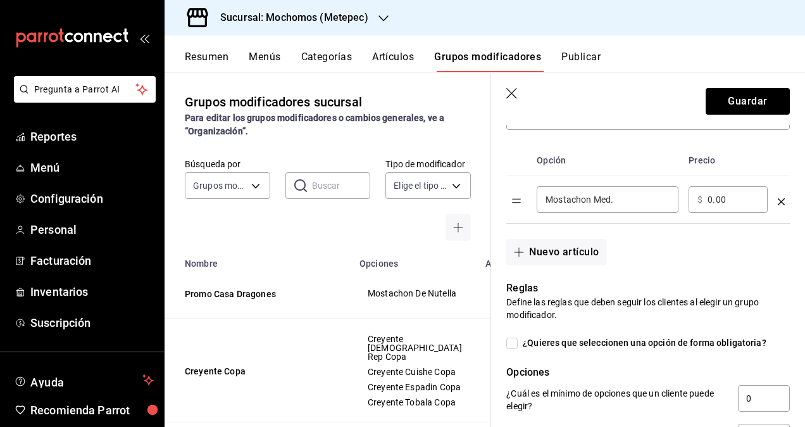
scroll to position [296, 0]
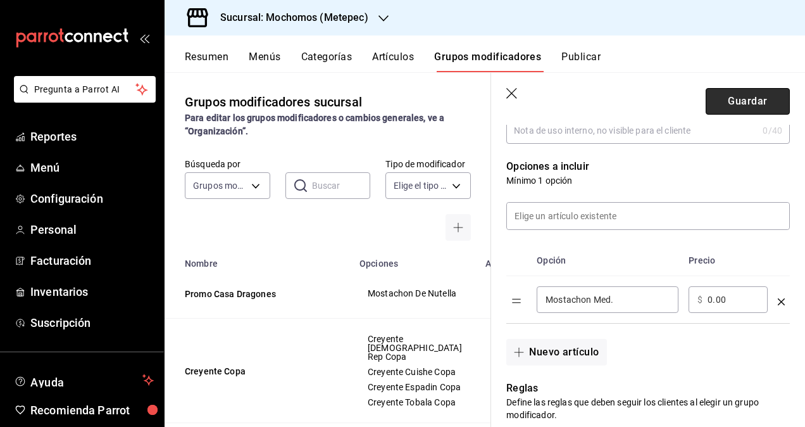
click at [745, 99] on button "Guardar" at bounding box center [748, 101] width 84 height 27
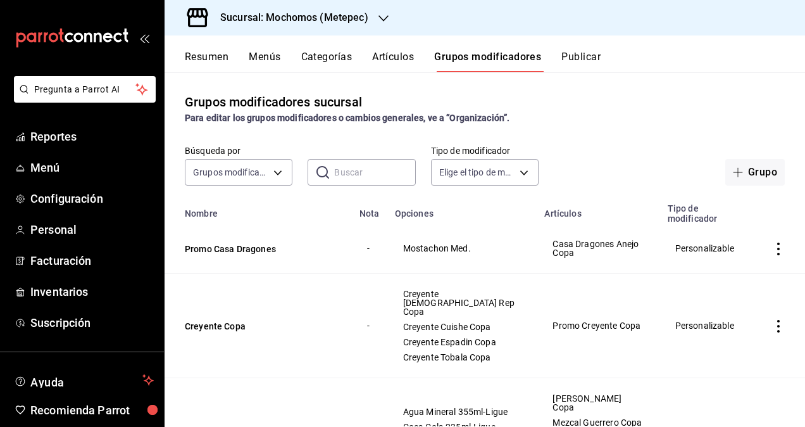
click at [402, 62] on button "Artículos" at bounding box center [393, 62] width 42 height 22
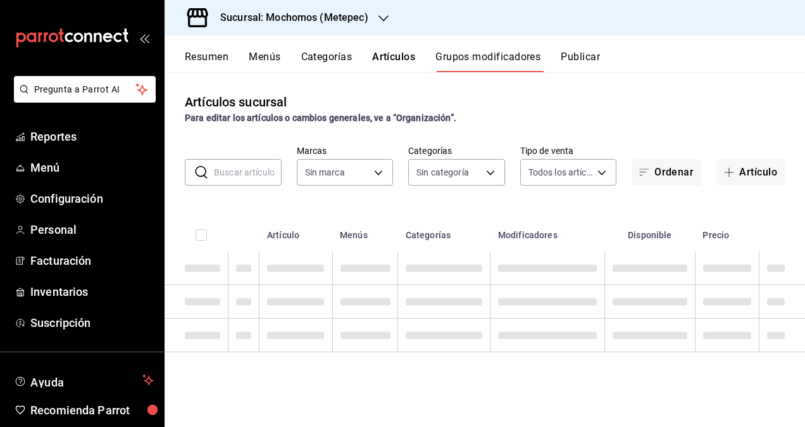
type input "2365f74e-aa6b-4392-bdf2-72765591bddf"
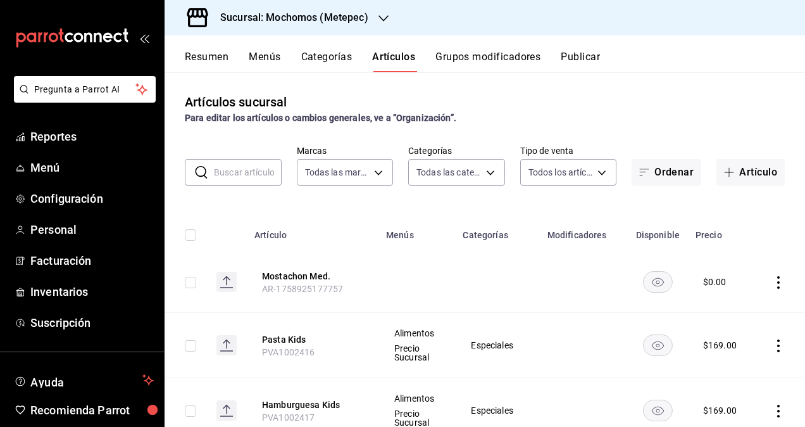
type input "c9cbc288-c827-488d-81f5-370afefb1912,46081463-7037-4dd2-a9ab-e56ff6a8fa7c,bf958…"
click at [235, 170] on input "text" at bounding box center [248, 171] width 68 height 25
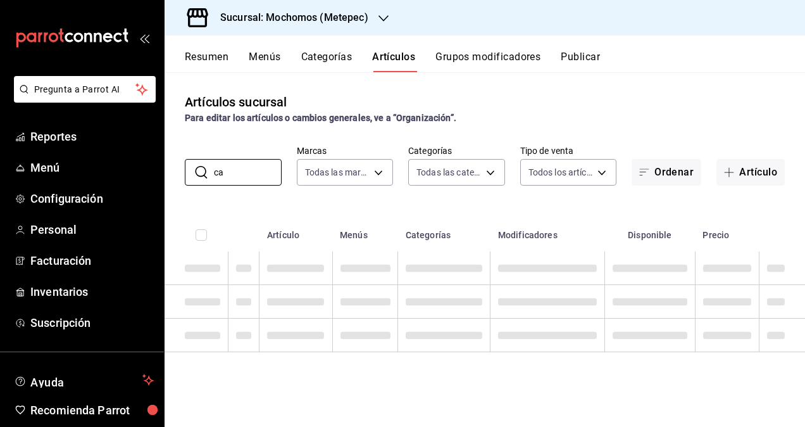
type input "c"
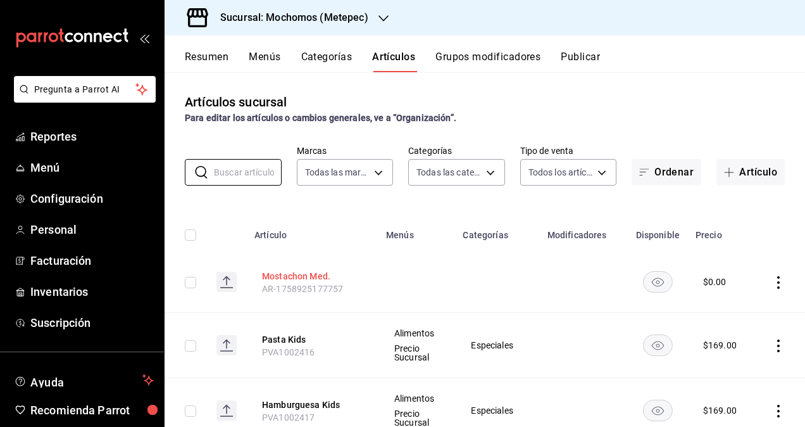
click at [291, 277] on button "Mostachon Med." at bounding box center [312, 276] width 101 height 13
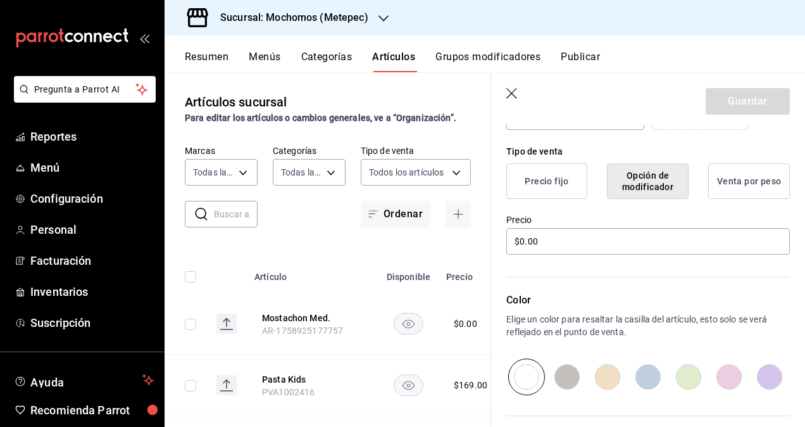
scroll to position [420, 0]
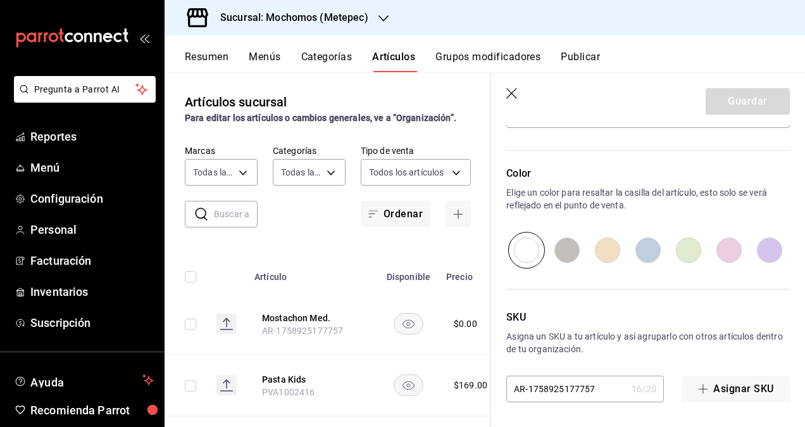
click at [602, 387] on input "AR-1758925177757" at bounding box center [566, 388] width 120 height 25
paste input "PVA1000677"
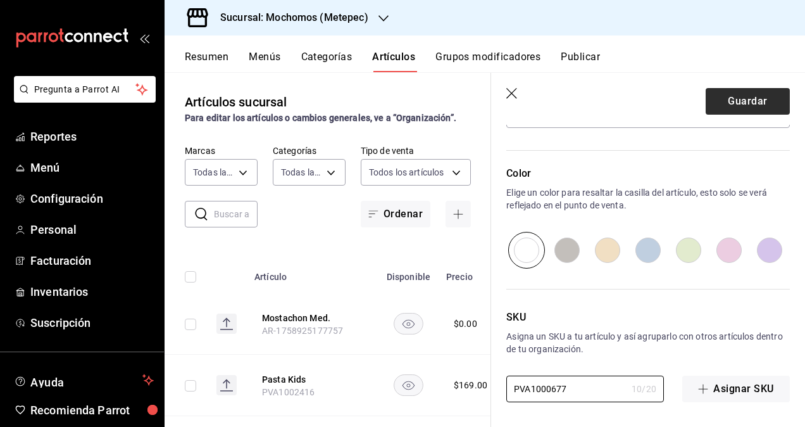
type input "PVA1000677"
click at [727, 106] on button "Guardar" at bounding box center [748, 101] width 84 height 27
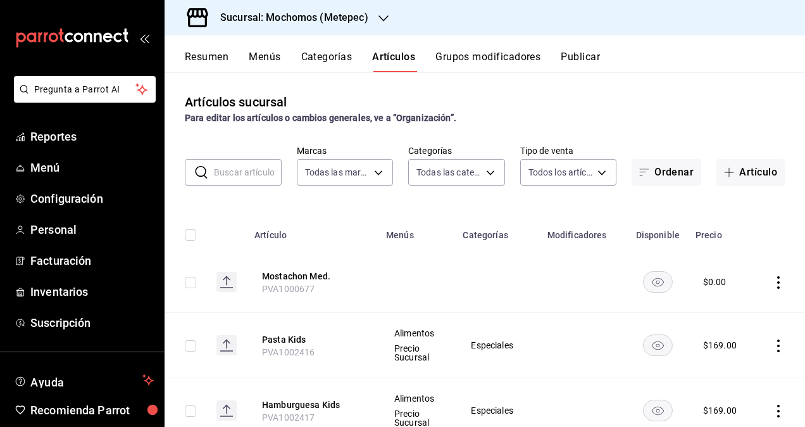
click at [344, 22] on h3 "Sucursal: Mochomos (Metepec)" at bounding box center [289, 17] width 158 height 15
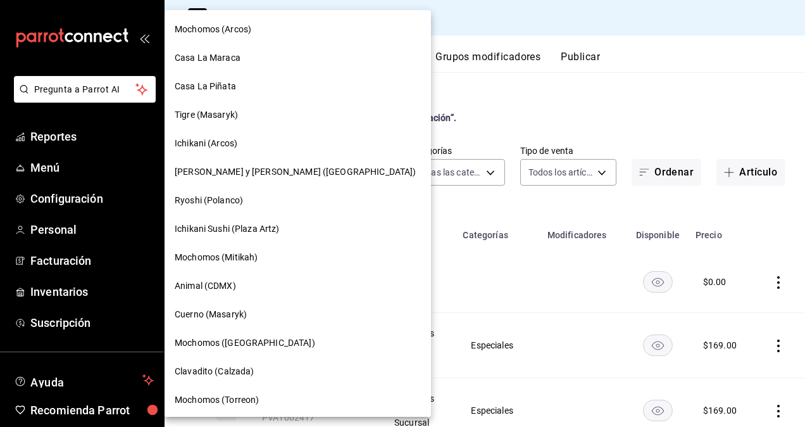
click at [568, 84] on div at bounding box center [402, 213] width 805 height 427
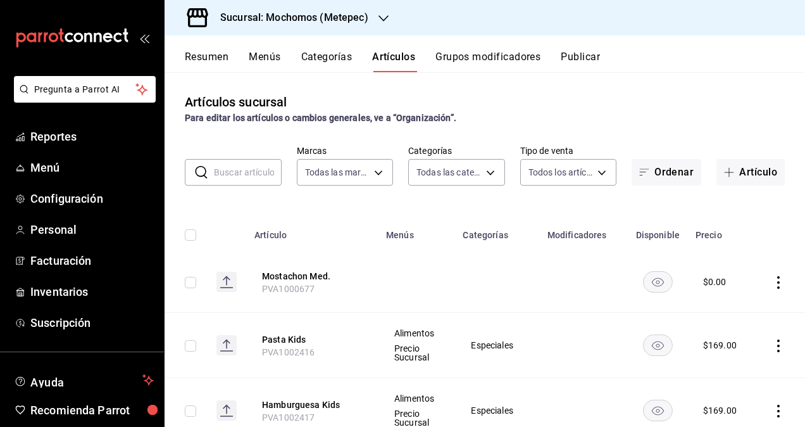
click at [325, 11] on h3 "Sucursal: Mochomos (Metepec)" at bounding box center [289, 17] width 158 height 15
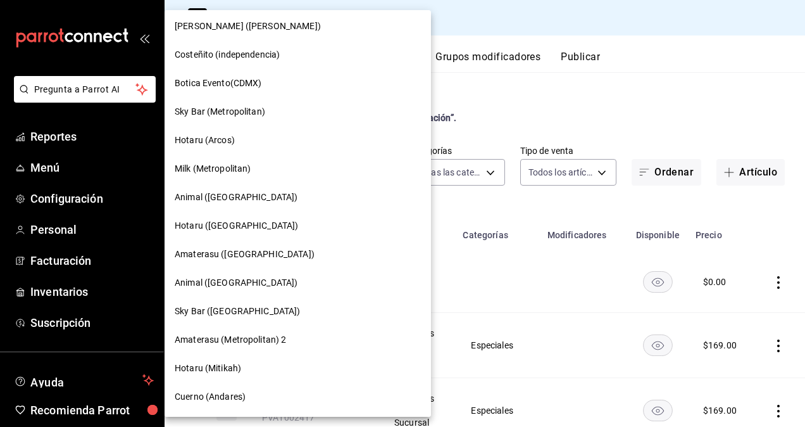
scroll to position [999, 0]
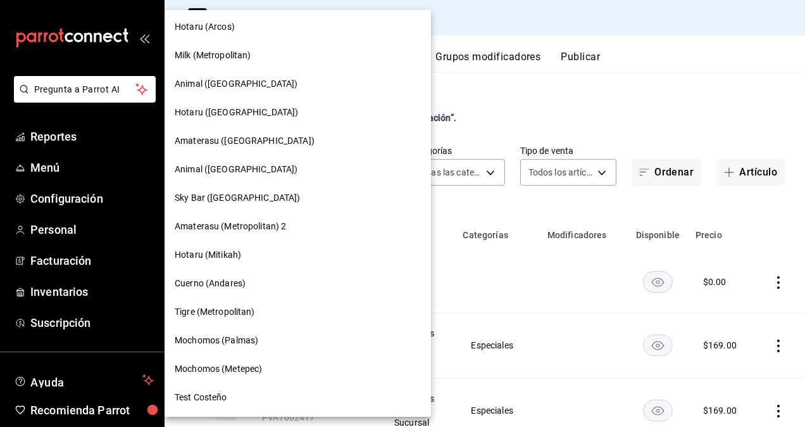
click at [262, 334] on div "Mochomos (Palmas)" at bounding box center [298, 339] width 246 height 13
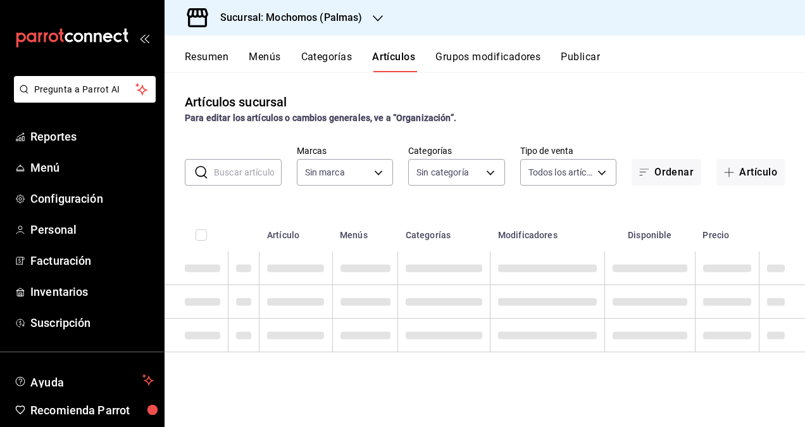
click at [339, 19] on h3 "Sucursal: Mochomos (Palmas)" at bounding box center [286, 17] width 153 height 15
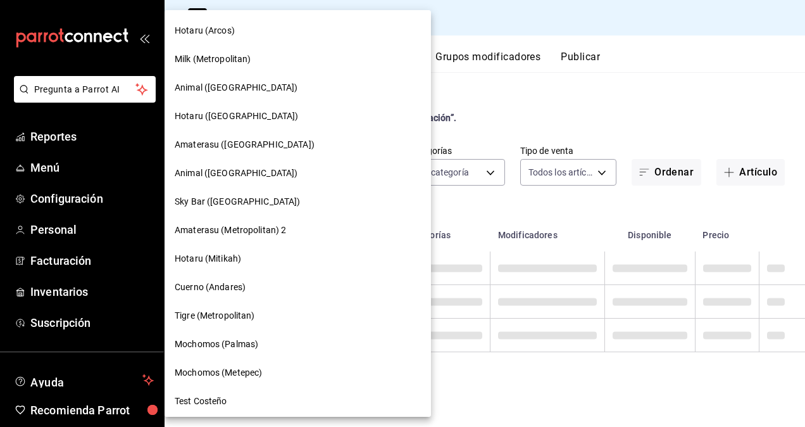
scroll to position [999, 0]
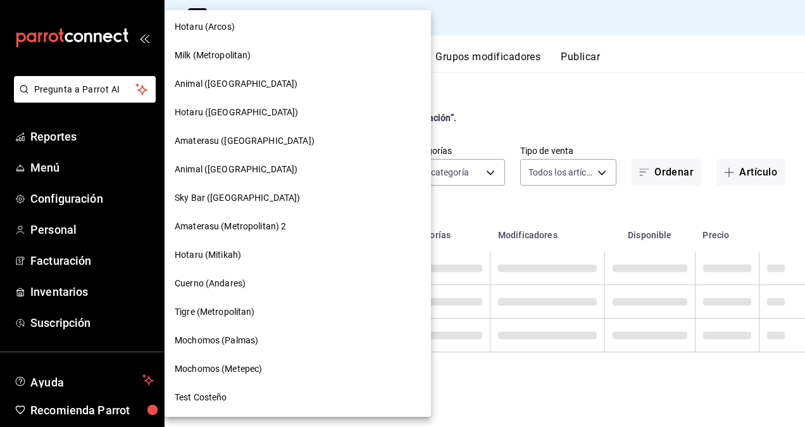
click at [243, 368] on span "Mochomos (Metepec)" at bounding box center [218, 368] width 87 height 13
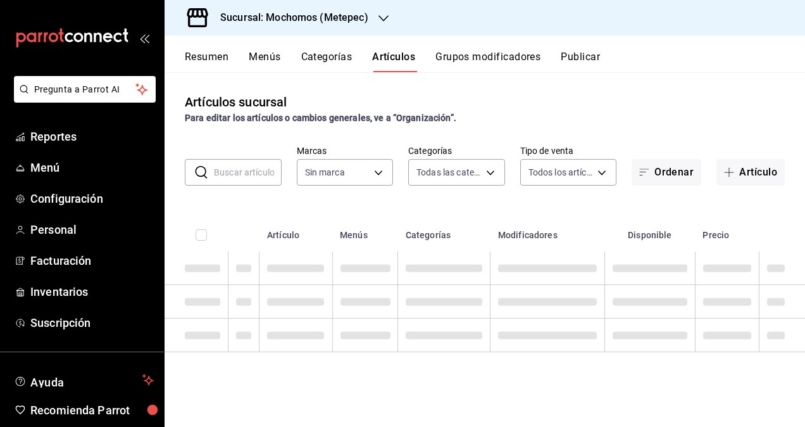
click at [258, 178] on input "text" at bounding box center [248, 171] width 68 height 25
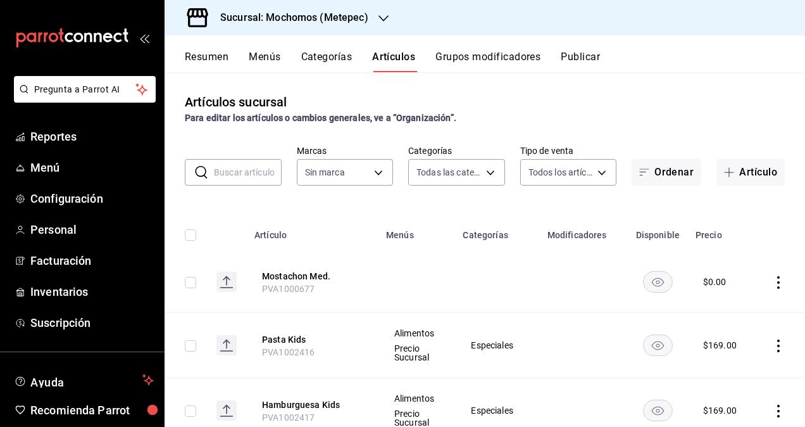
type input "c9cbc288-c827-488d-81f5-370afefb1912,46081463-7037-4dd2-a9ab-e56ff6a8fa7c,bf958…"
click at [261, 137] on div "Artículos sucursal Para editar los artículos o cambios generales, ve a “Organiz…" at bounding box center [485, 249] width 640 height 354
type input "2365f74e-aa6b-4392-bdf2-72765591bddf"
click at [249, 173] on input "text" at bounding box center [248, 171] width 68 height 25
type input "14681"
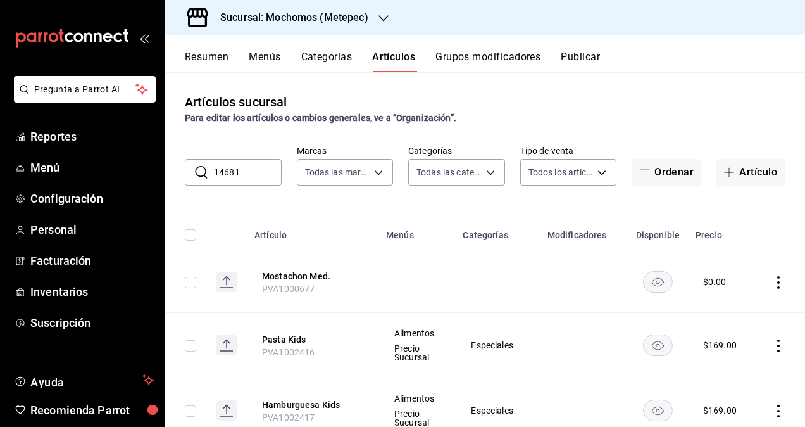
type input "2365f74e-aa6b-4392-bdf2-72765591bddf"
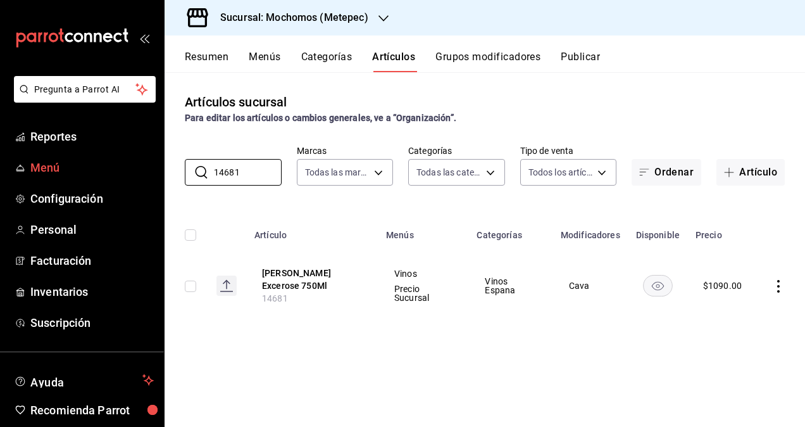
drag, startPoint x: 178, startPoint y: 168, endPoint x: 156, endPoint y: 167, distance: 22.8
click at [156, 167] on div "Pregunta a Parrot AI Reportes Menú Configuración Personal Facturación Inventari…" at bounding box center [402, 213] width 805 height 427
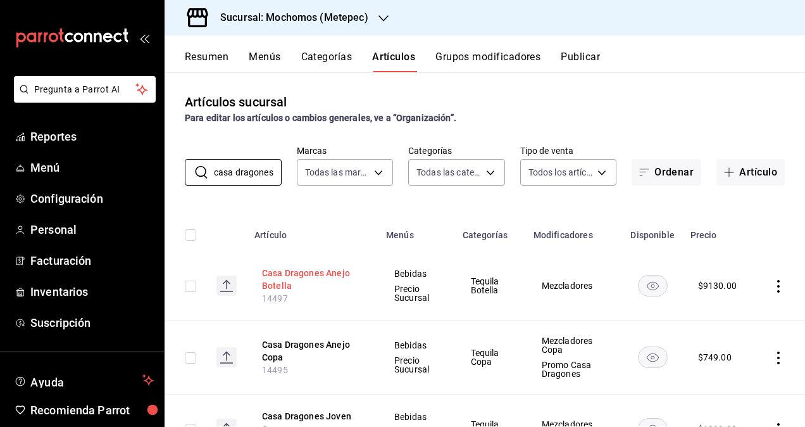
scroll to position [63, 0]
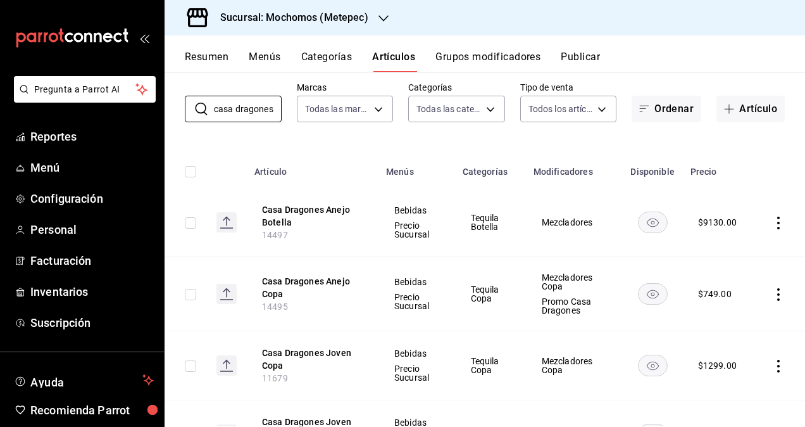
type input "casa dragones"
click at [358, 20] on h3 "Sucursal: Mochomos (Metepec)" at bounding box center [289, 17] width 158 height 15
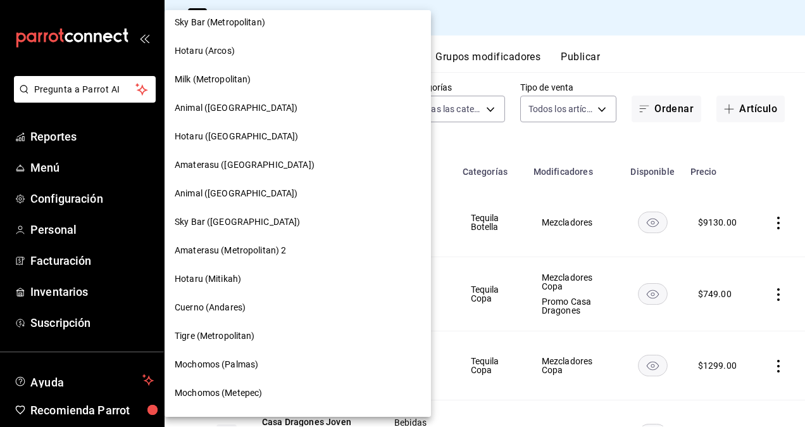
scroll to position [999, 0]
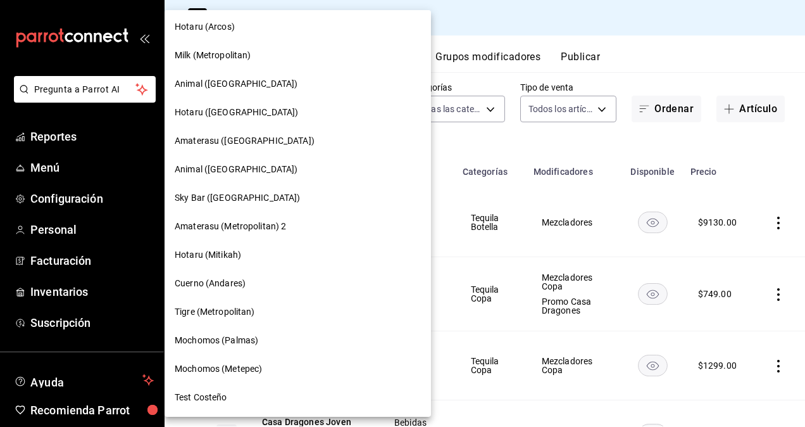
click at [240, 340] on span "Mochomos (Palmas)" at bounding box center [217, 339] width 84 height 13
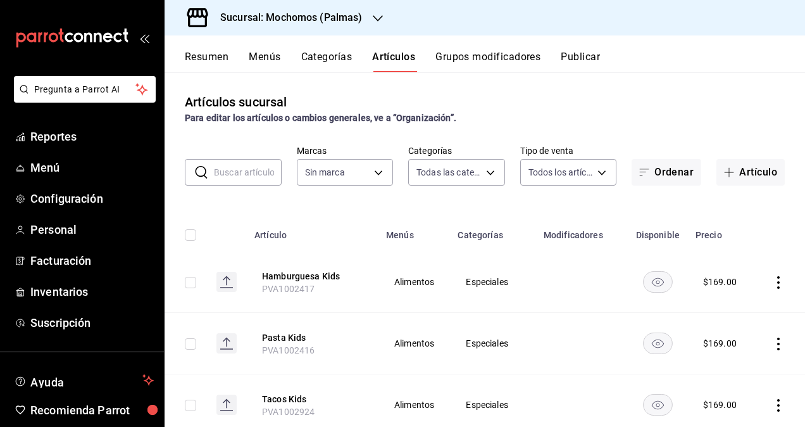
type input "bf8485d7-e0cc-45c4-ab71-007f8ecc3e56,b9965cb2-92ec-4840-853f-0e08f184e216,7b542…"
click at [246, 184] on input "text" at bounding box center [248, 171] width 68 height 25
type input "cas"
type input "70f98016-ab90-4f26-81e6-ab4884d8d8a0"
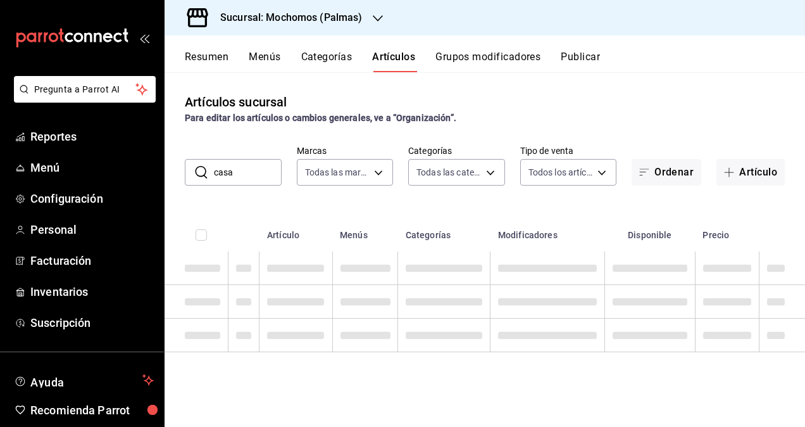
type input "casa dragones"
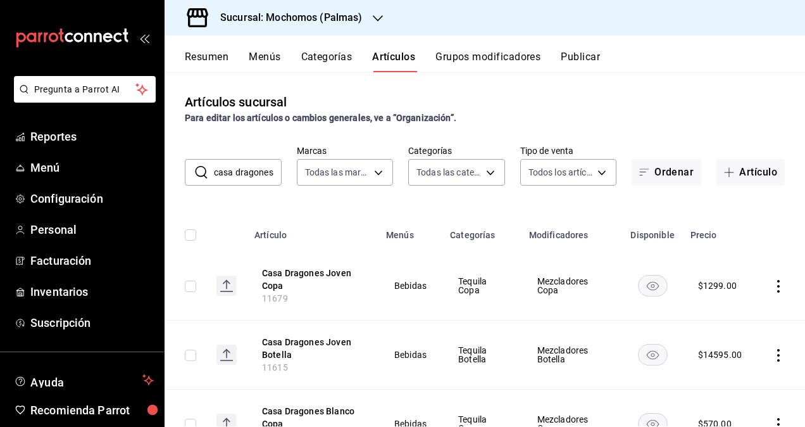
click at [335, 17] on h3 "Sucursal: Mochomos (Palmas)" at bounding box center [286, 17] width 153 height 15
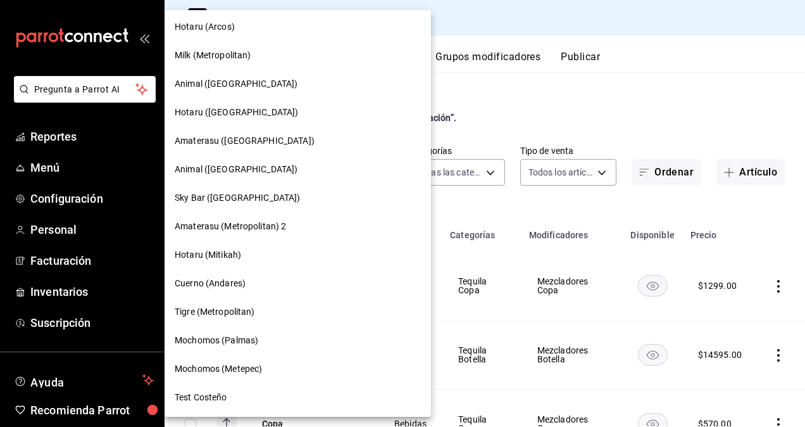
click at [238, 369] on span "Mochomos (Metepec)" at bounding box center [218, 368] width 87 height 13
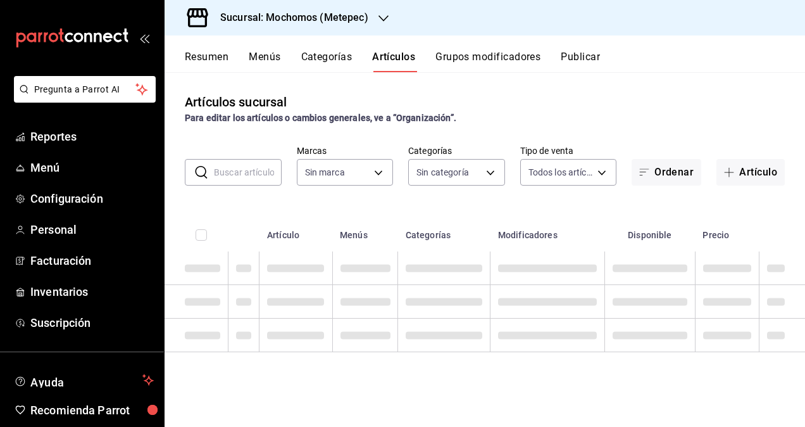
click at [254, 175] on input "text" at bounding box center [248, 171] width 68 height 25
type input "casa dragones"
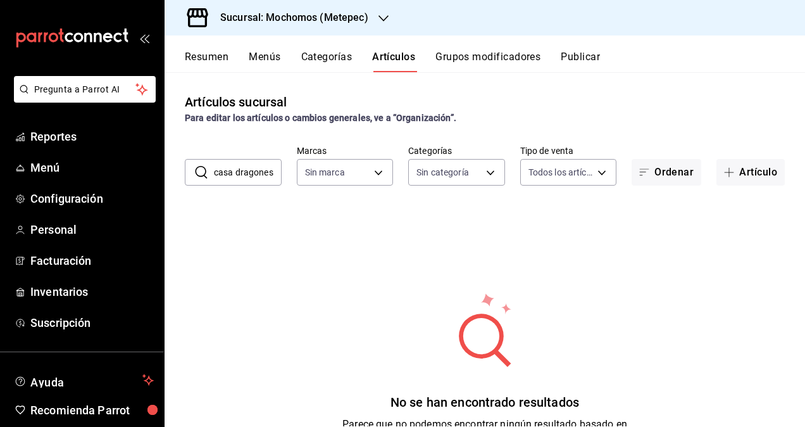
click at [695, 127] on div "Artículos sucursal Para editar los artículos o cambios generales, ve a “Organiz…" at bounding box center [485, 249] width 640 height 354
click at [502, 107] on div "Artículos sucursal Para editar los artículos o cambios generales, ve a “Organiz…" at bounding box center [485, 108] width 640 height 32
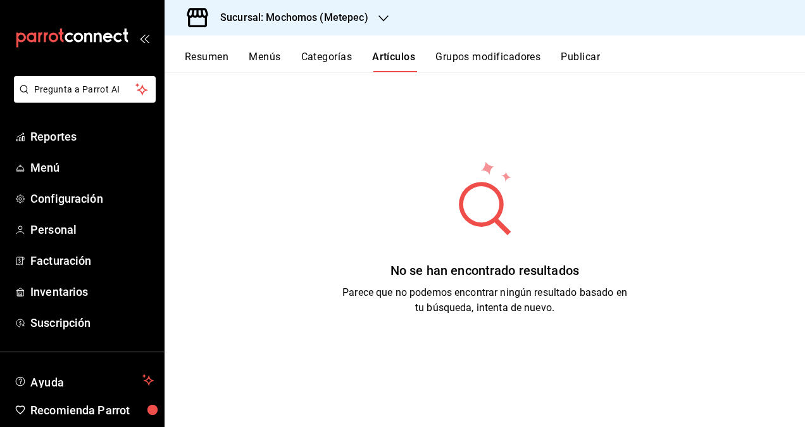
scroll to position [0, 0]
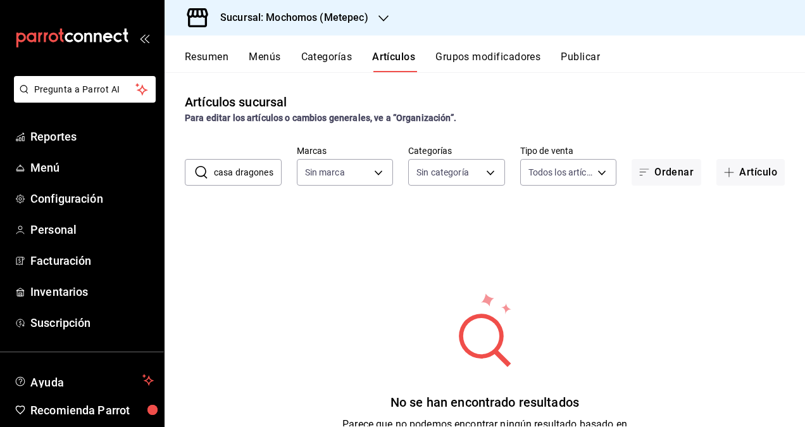
type input "2365f74e-aa6b-4392-bdf2-72765591bddf"
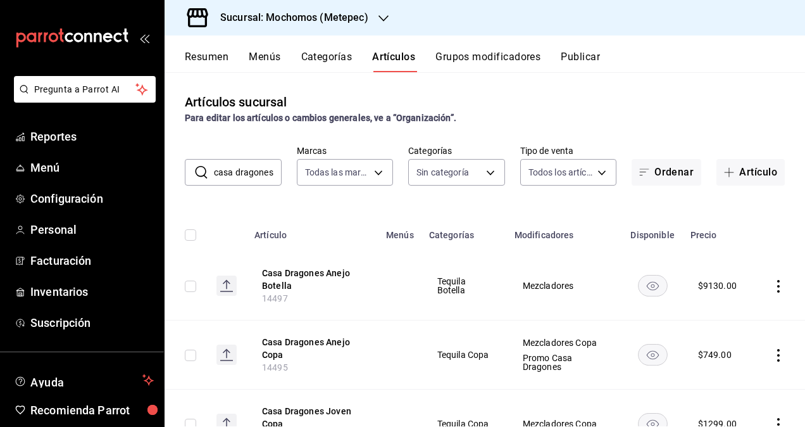
click at [751, 66] on div "Resumen Menús Categorías Artículos Grupos modificadores Publicar" at bounding box center [495, 62] width 620 height 22
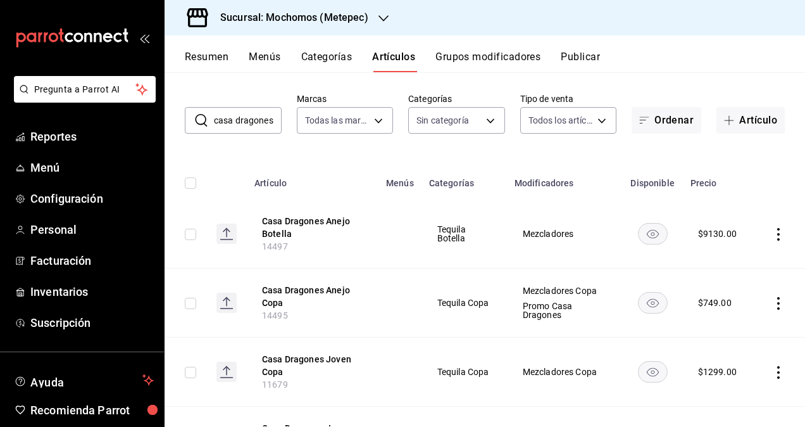
scroll to position [63, 0]
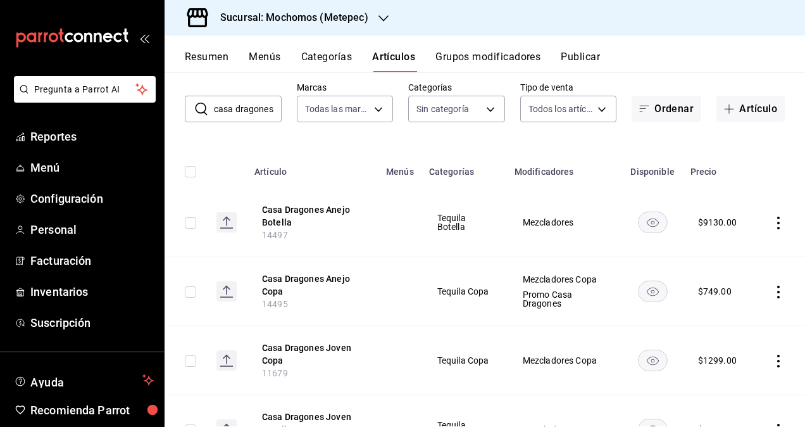
click at [326, 20] on h3 "Sucursal: Mochomos (Metepec)" at bounding box center [289, 17] width 158 height 15
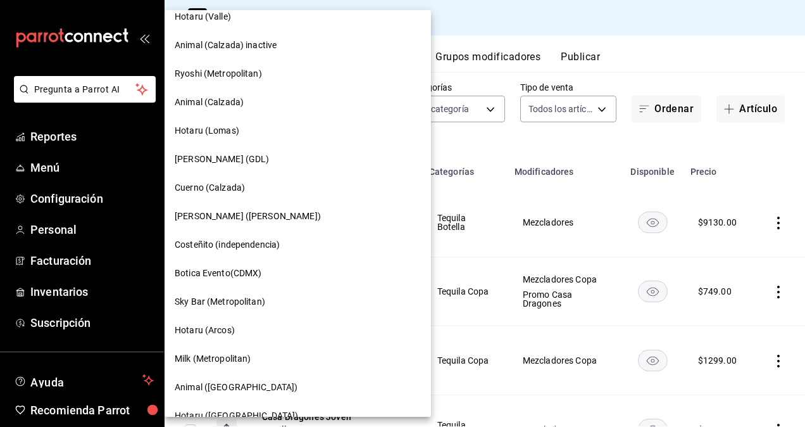
scroll to position [999, 0]
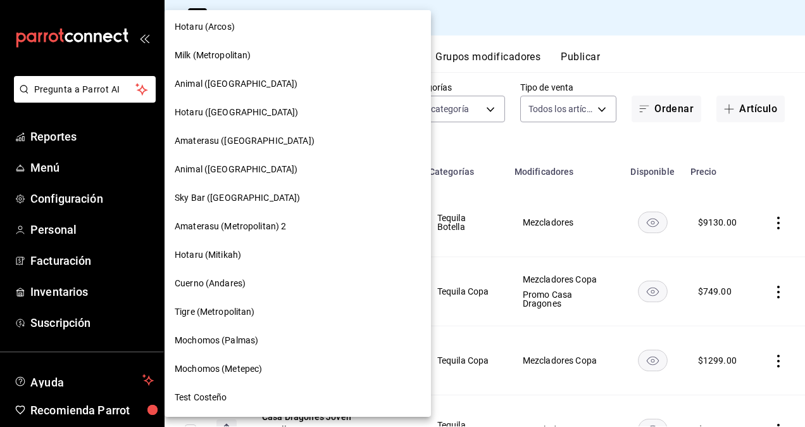
click at [218, 339] on span "Mochomos (Palmas)" at bounding box center [217, 339] width 84 height 13
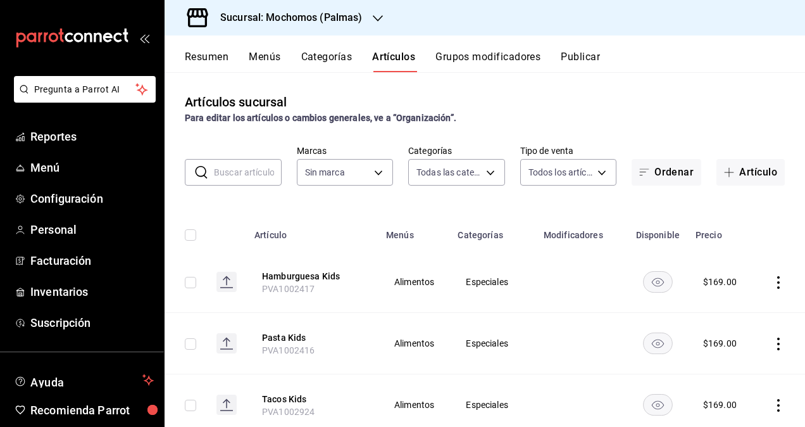
type input "bf8485d7-e0cc-45c4-ab71-007f8ecc3e56,b9965cb2-92ec-4840-853f-0e08f184e216,7b542…"
click at [754, 173] on button "Artículo" at bounding box center [750, 172] width 68 height 27
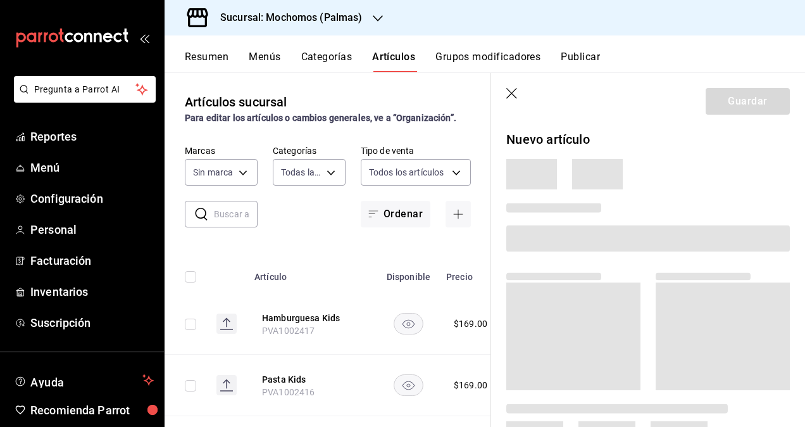
type input "70f98016-ab90-4f26-81e6-ab4884d8d8a0"
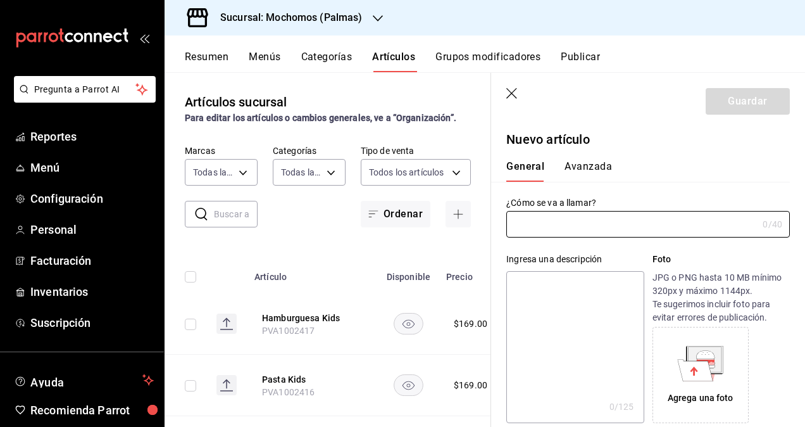
click at [528, 225] on input "text" at bounding box center [631, 223] width 251 height 25
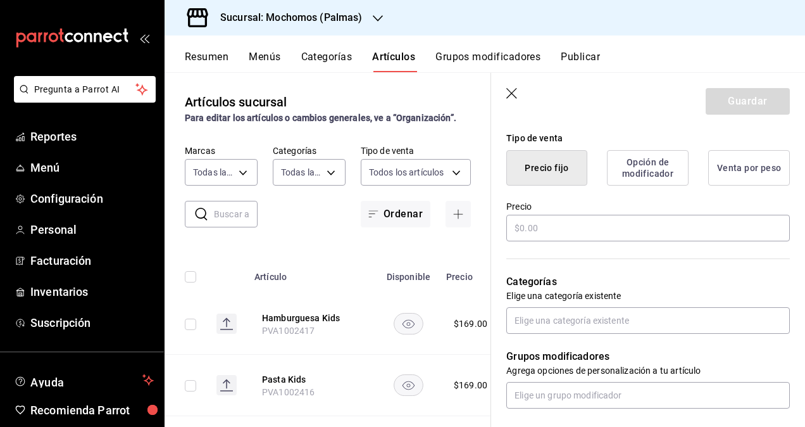
scroll to position [316, 0]
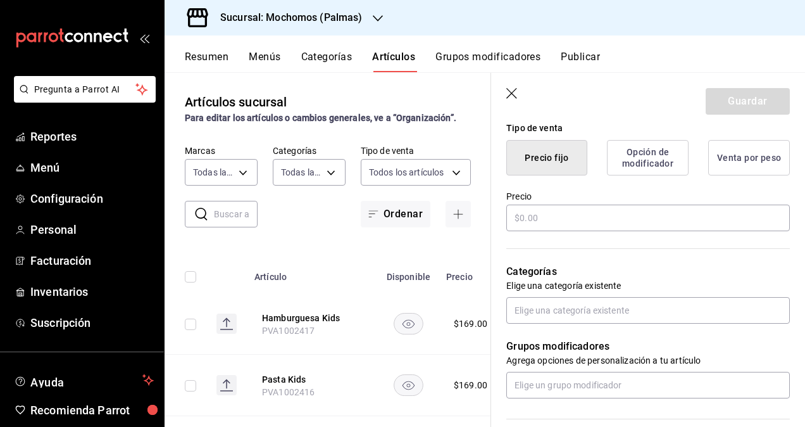
type input "Casa Dragones Añejo Copa"
click at [599, 225] on input "text" at bounding box center [648, 217] width 284 height 27
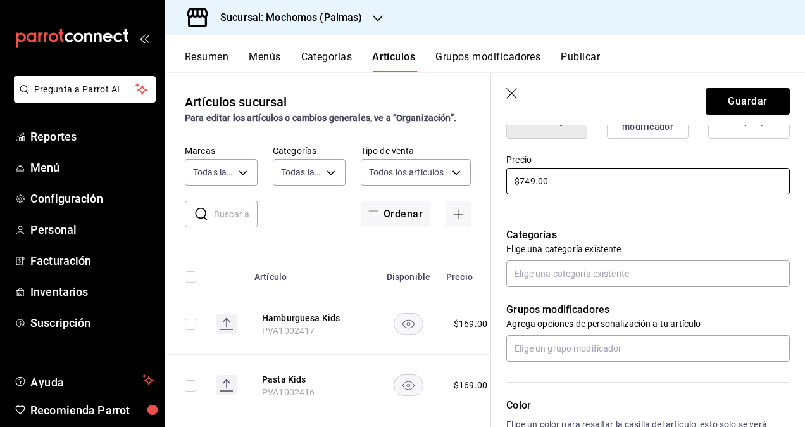
scroll to position [380, 0]
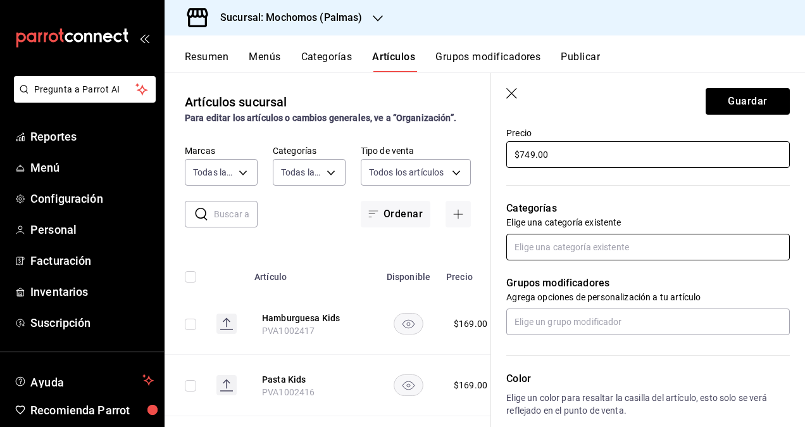
type input "$749.00"
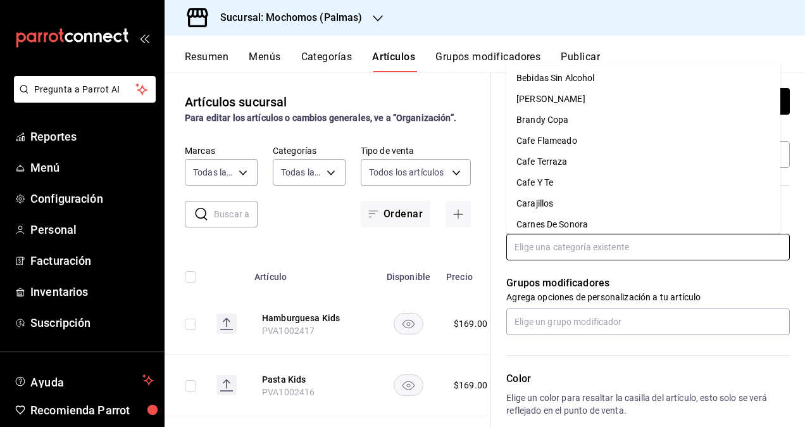
click at [610, 242] on input "text" at bounding box center [648, 247] width 284 height 27
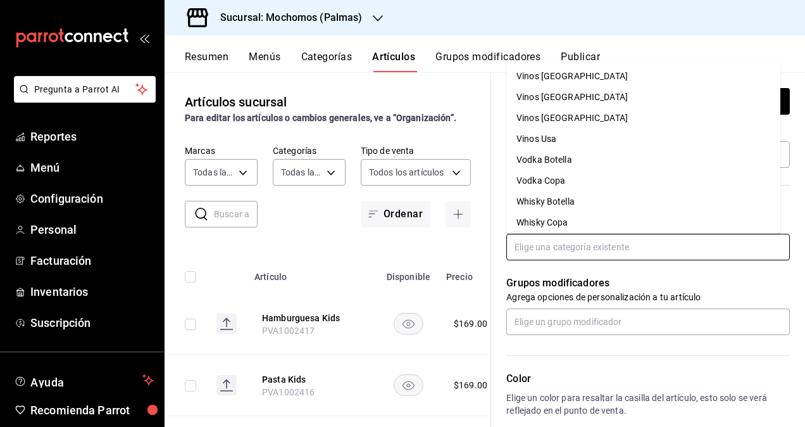
scroll to position [1218, 0]
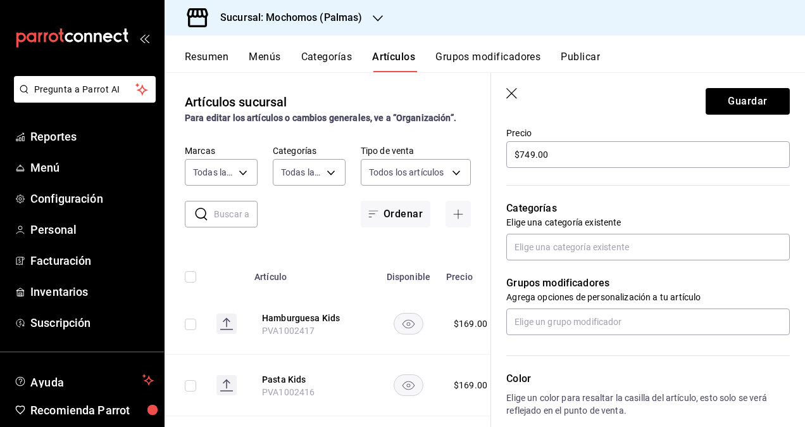
click at [506, 87] on header "Guardar" at bounding box center [648, 99] width 314 height 52
click at [375, 13] on icon "button" at bounding box center [378, 18] width 10 height 10
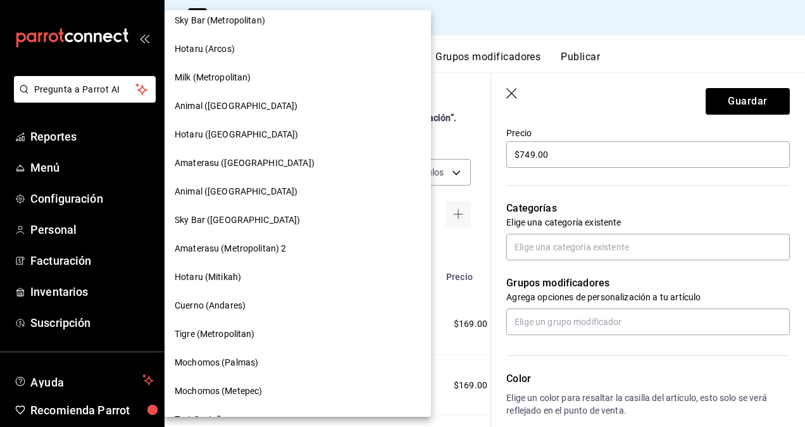
scroll to position [999, 0]
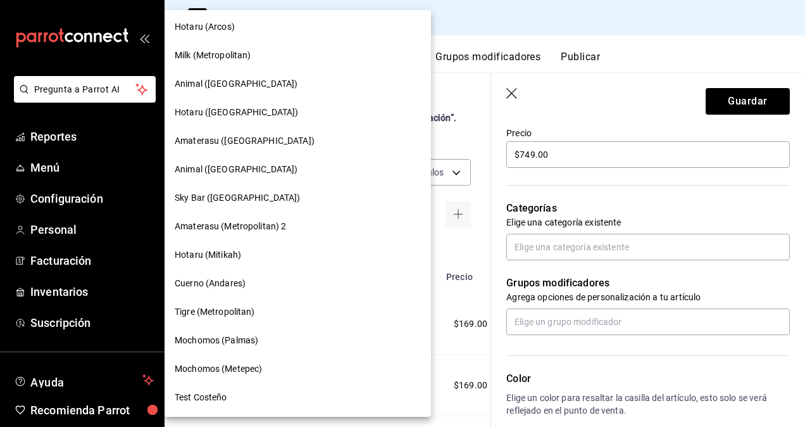
click at [233, 363] on span "Mochomos (Metepec)" at bounding box center [218, 368] width 87 height 13
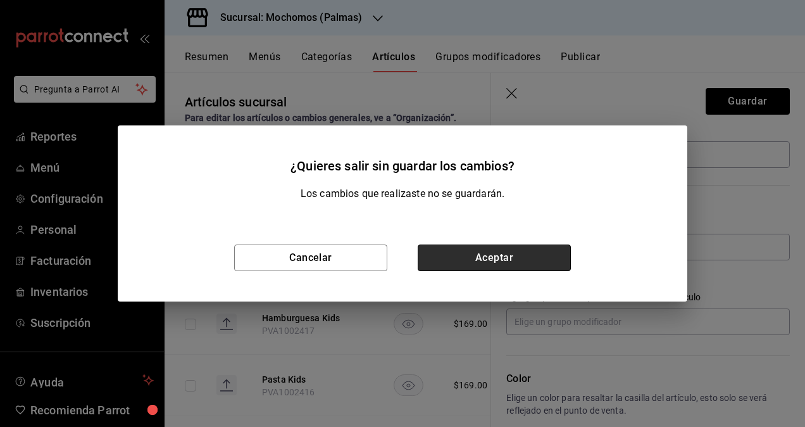
click at [487, 258] on button "Aceptar" at bounding box center [494, 257] width 153 height 27
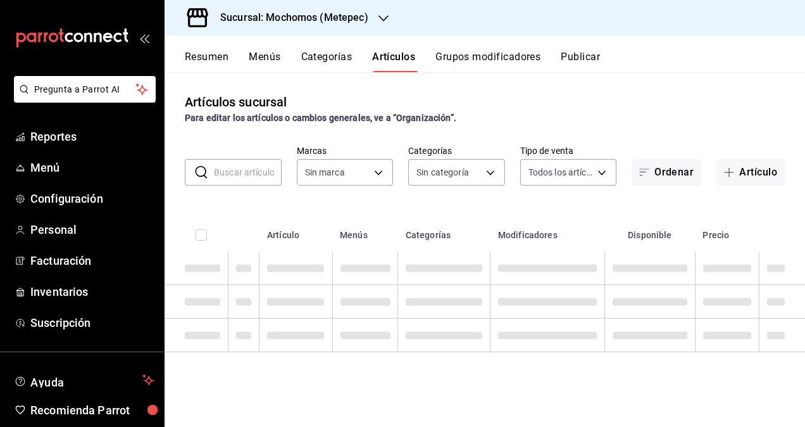
click at [271, 175] on input "text" at bounding box center [248, 171] width 68 height 25
type input "casa dragones"
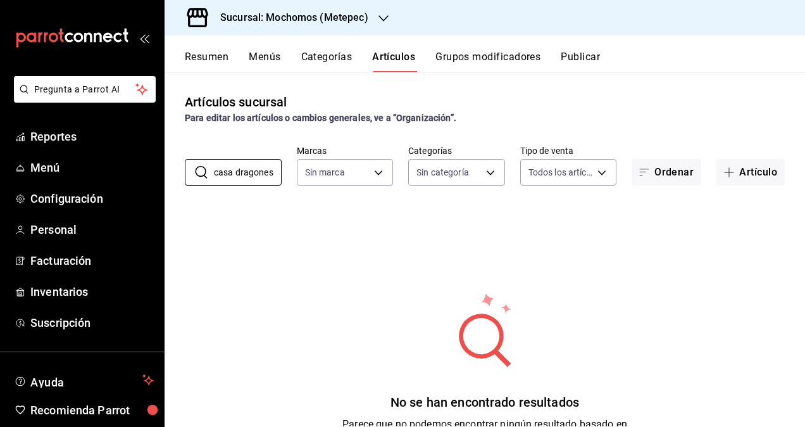
click at [616, 111] on div "Artículos sucursal Para editar los artículos o cambios generales, ve a “Organiz…" at bounding box center [485, 108] width 640 height 32
type input "2365f74e-aa6b-4392-bdf2-72765591bddf"
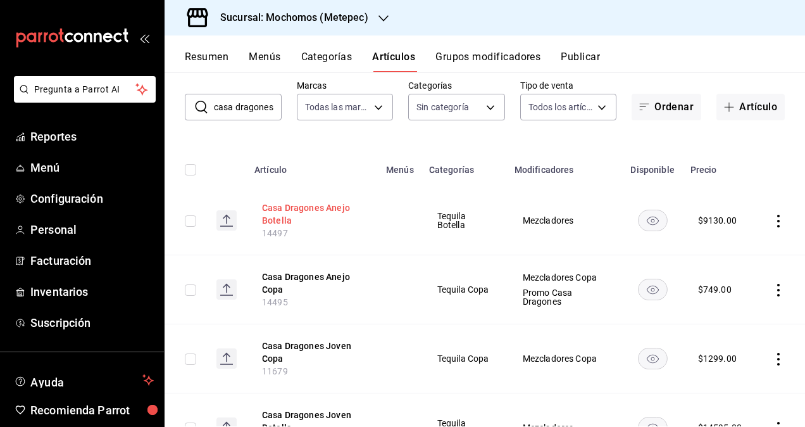
scroll to position [127, 0]
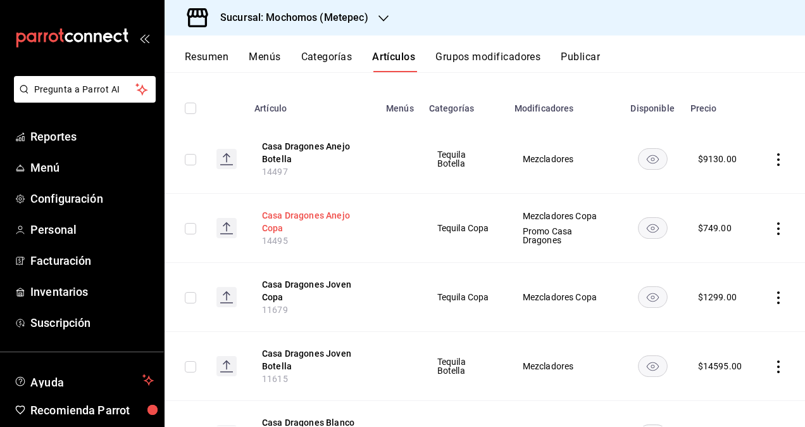
click at [277, 215] on button "Casa Dragones Anejo Copa" at bounding box center [312, 221] width 101 height 25
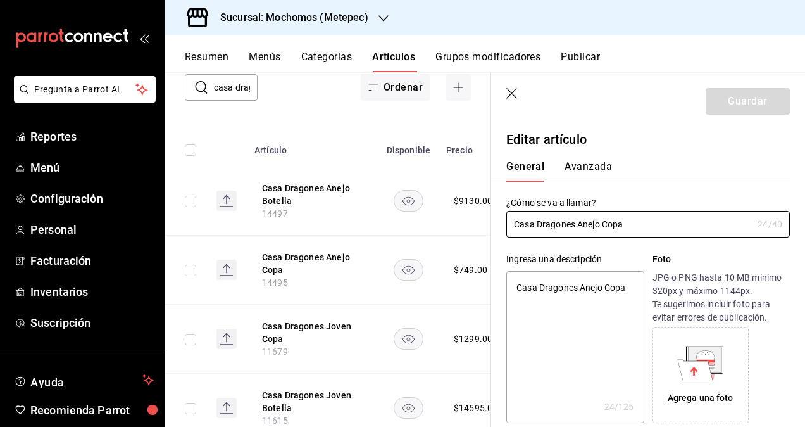
type textarea "x"
type input "$749.00"
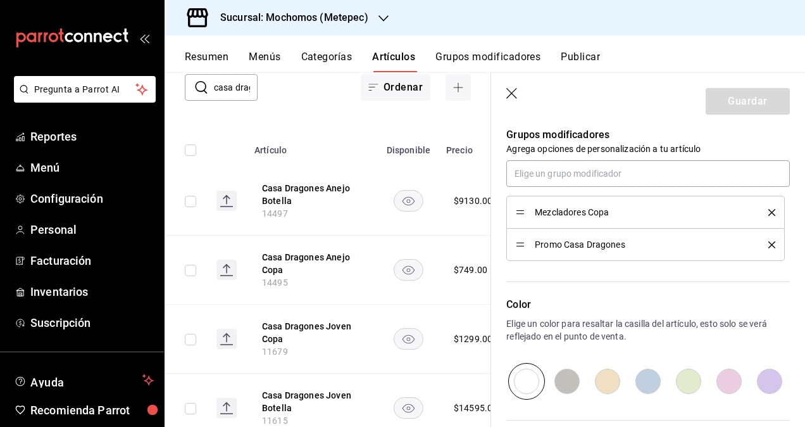
scroll to position [699, 0]
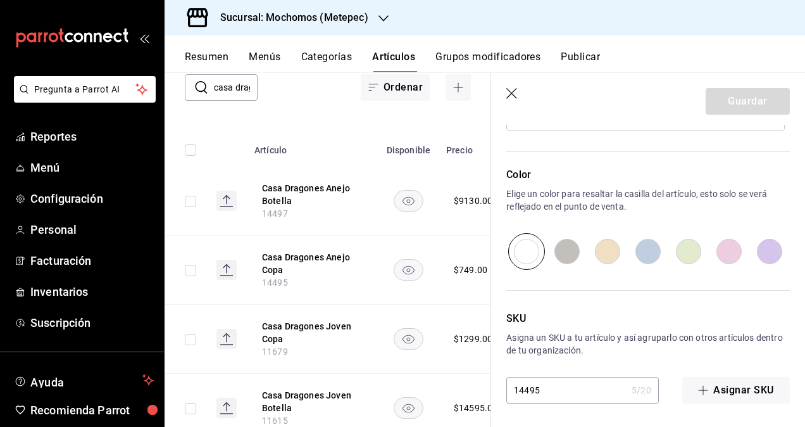
drag, startPoint x: 512, startPoint y: 96, endPoint x: 337, endPoint y: 69, distance: 177.3
click at [511, 96] on icon "button" at bounding box center [512, 94] width 13 height 13
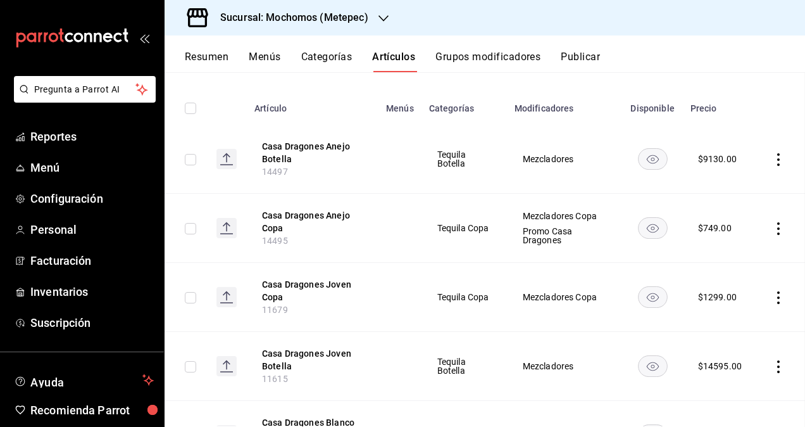
scroll to position [85, 0]
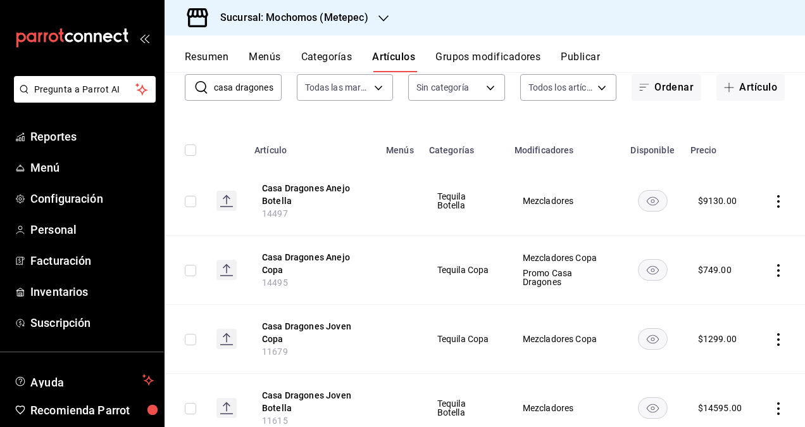
click at [347, 15] on h3 "Sucursal: Mochomos (Metepec)" at bounding box center [289, 17] width 158 height 15
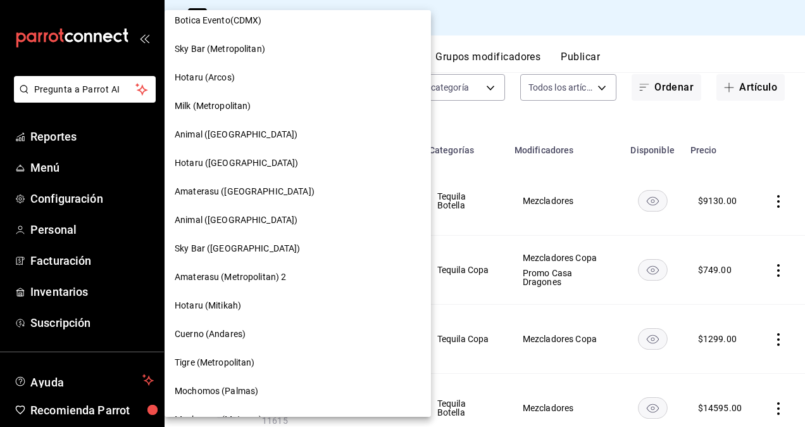
scroll to position [999, 0]
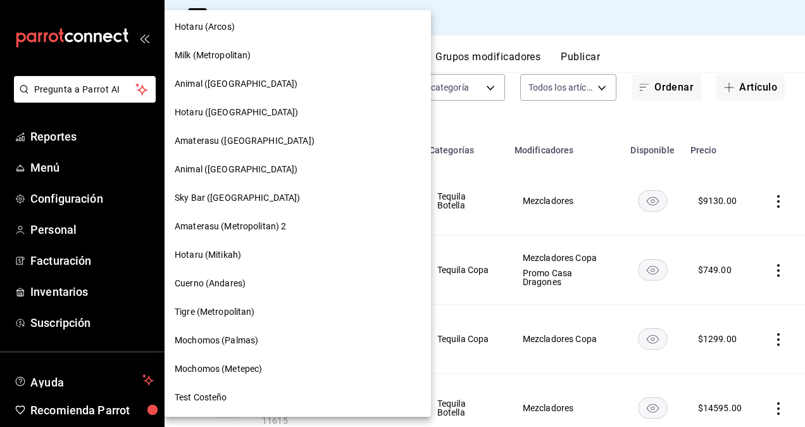
click at [227, 338] on span "Mochomos (Palmas)" at bounding box center [217, 339] width 84 height 13
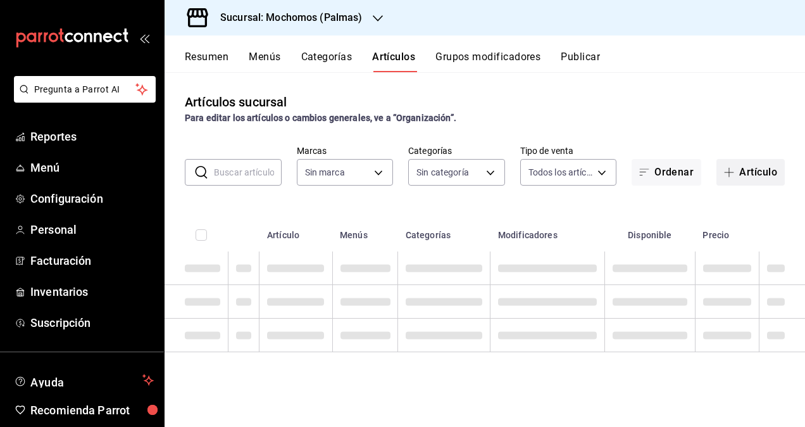
click at [745, 172] on button "Artículo" at bounding box center [750, 172] width 68 height 27
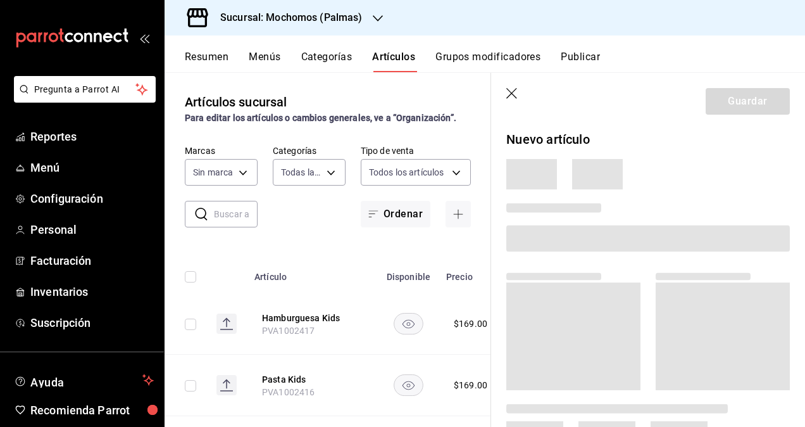
type input "bf8485d7-e0cc-45c4-ab71-007f8ecc3e56,b9965cb2-92ec-4840-853f-0e08f184e216,7b542…"
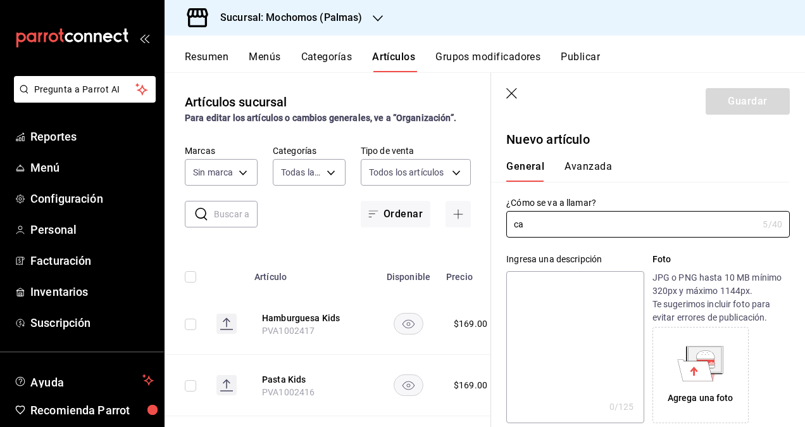
type input "c"
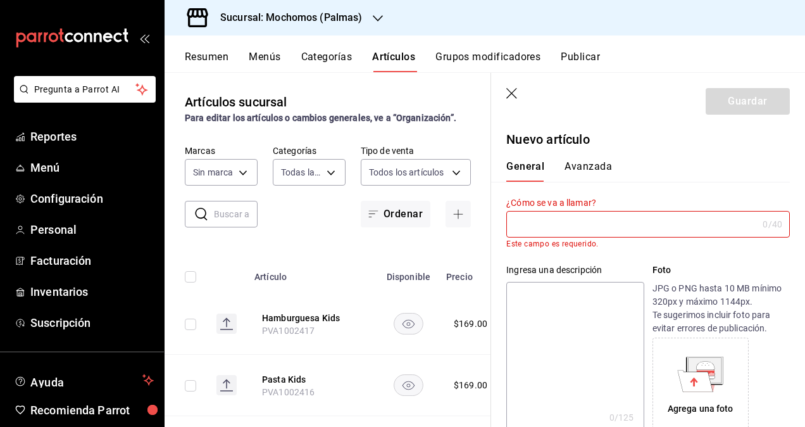
type input "70f98016-ab90-4f26-81e6-ab4884d8d8a0"
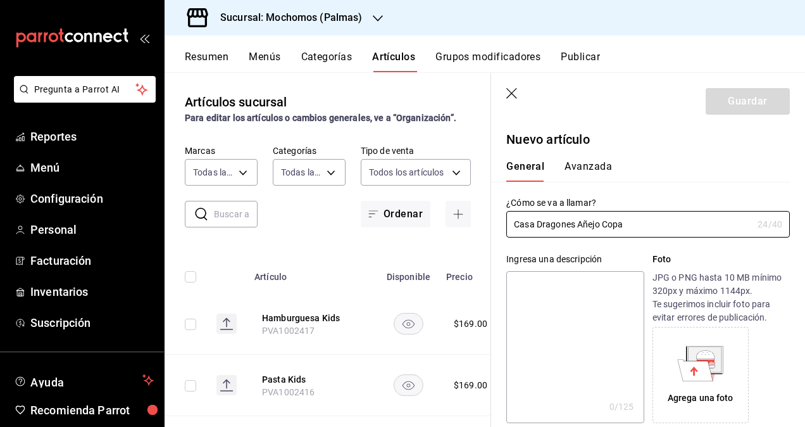
drag, startPoint x: 658, startPoint y: 221, endPoint x: 462, endPoint y: 227, distance: 196.3
click at [462, 227] on main "Artículos sucursal Para editar los artículos o cambios generales, ve a “Organiz…" at bounding box center [485, 249] width 640 height 354
type input "Casa Dragones Añejo Copa"
click at [536, 284] on textarea at bounding box center [574, 347] width 137 height 152
paste textarea "Casa Dragones Añejo Copa"
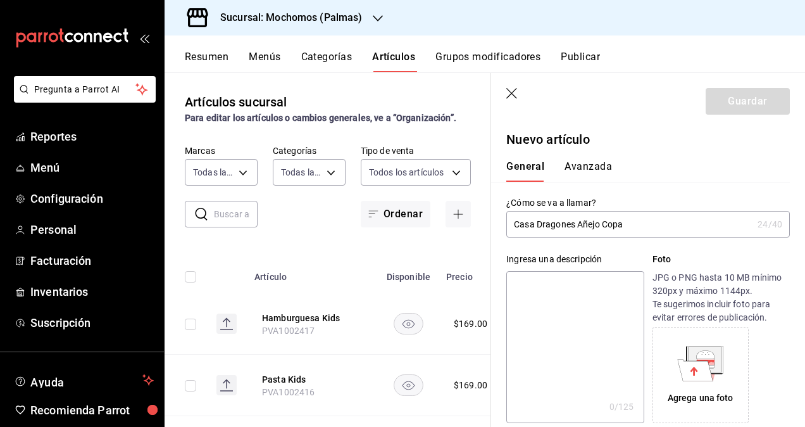
type textarea "Casa Dragones Añejo Copa"
type textarea "x"
click at [517, 289] on textarea "Casa Dragones Añejo Copa" at bounding box center [574, 347] width 137 height 152
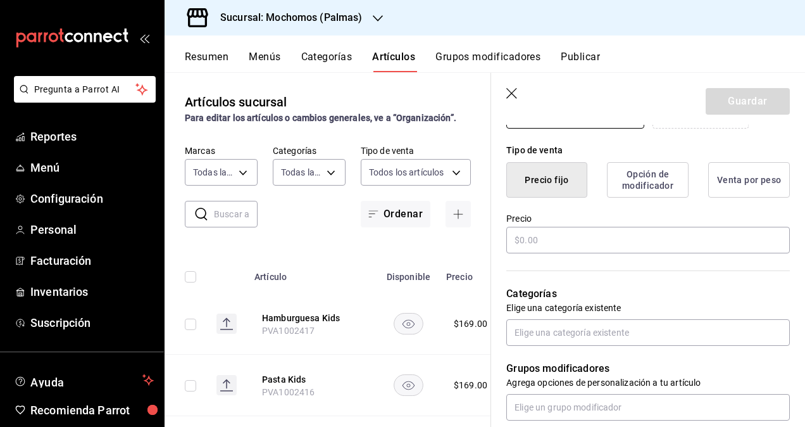
scroll to position [316, 0]
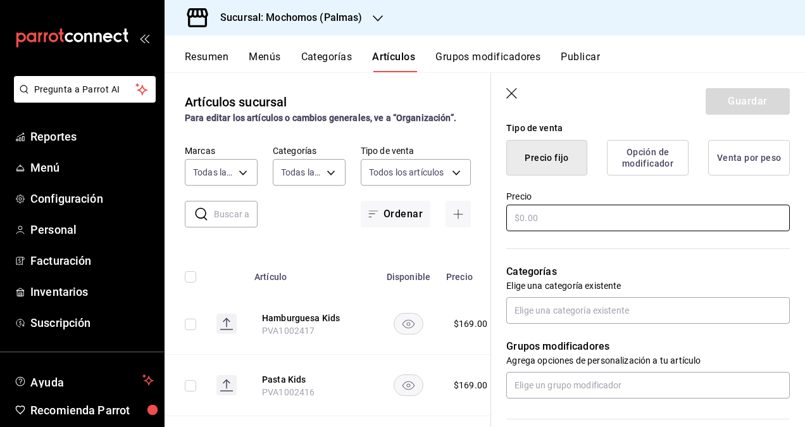
type textarea "Casa Dragones Añejo Copa"
type textarea "x"
click at [559, 219] on input "text" at bounding box center [648, 217] width 284 height 27
type input "$7.00"
type textarea "x"
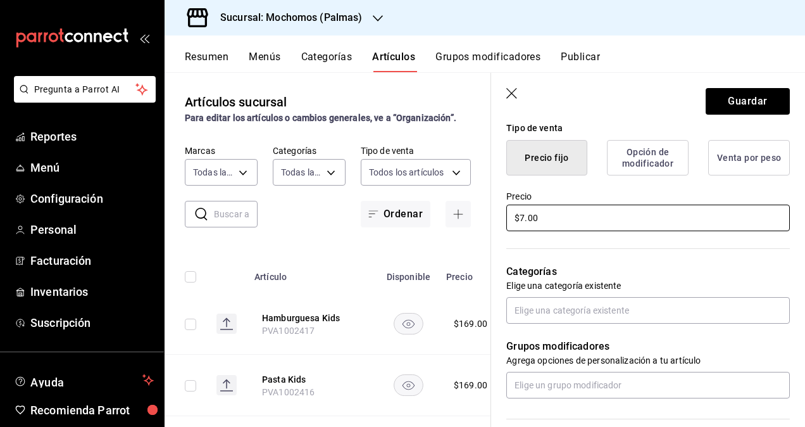
type input "$74.00"
type textarea "x"
type input "$749.00"
type textarea "x"
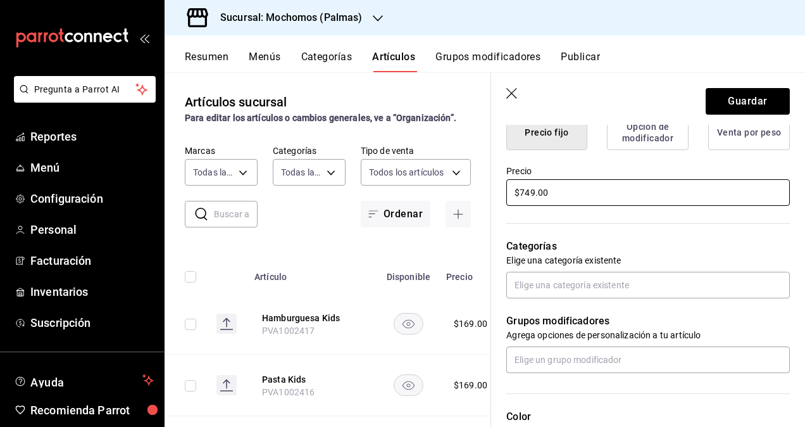
scroll to position [380, 0]
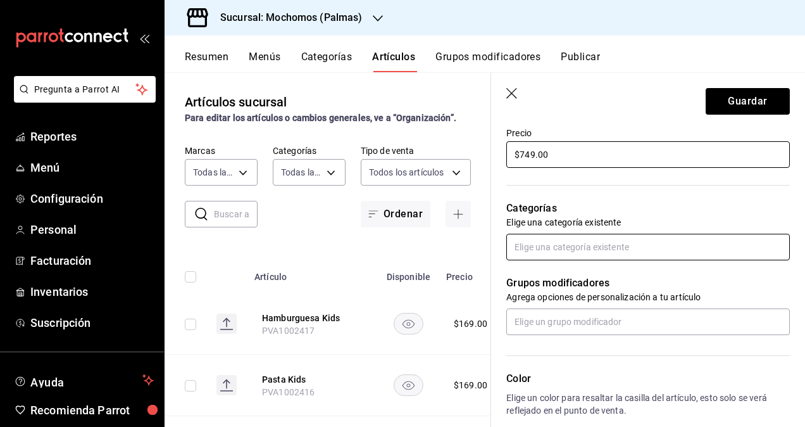
type input "$749.00"
click at [585, 254] on input "text" at bounding box center [648, 247] width 284 height 27
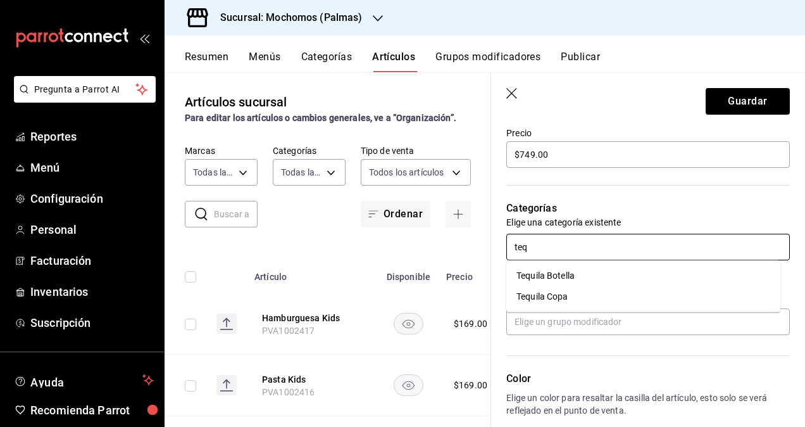
type input "tequ"
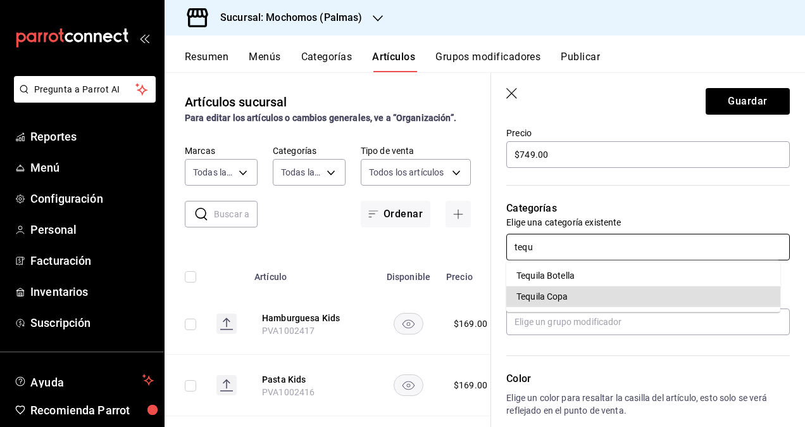
type textarea "x"
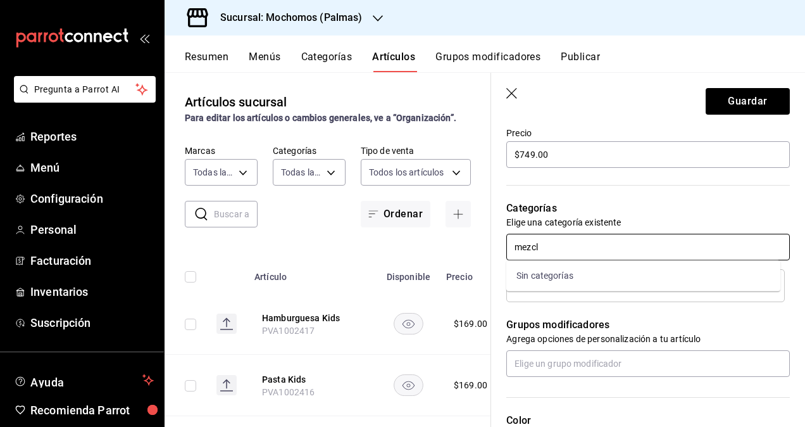
type input "mezc"
click at [578, 291] on li "Mezcal Y Sotol Copa" at bounding box center [643, 296] width 274 height 21
type textarea "x"
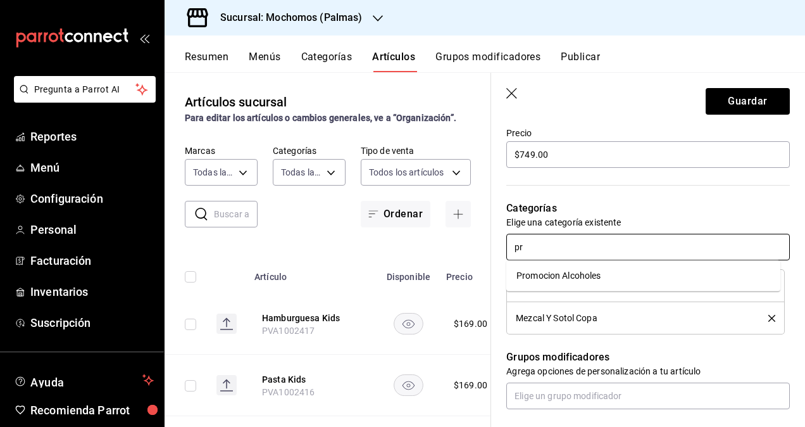
type input "p"
click at [660, 347] on div "Grupos modificadores Agrega opciones de personalización a tu artículo" at bounding box center [640, 371] width 299 height 75
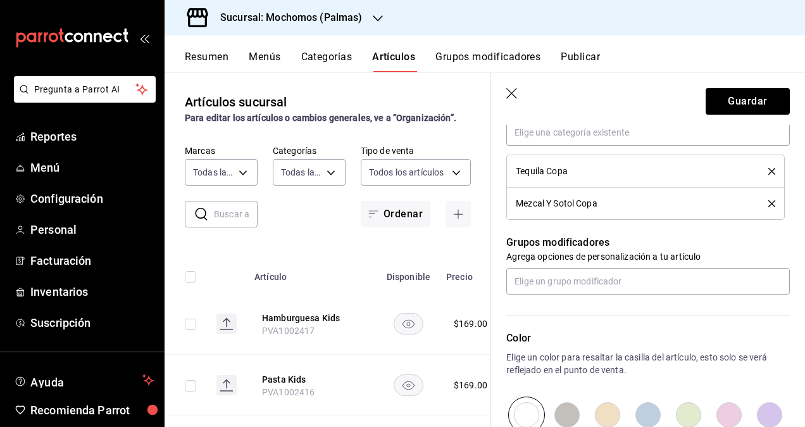
scroll to position [506, 0]
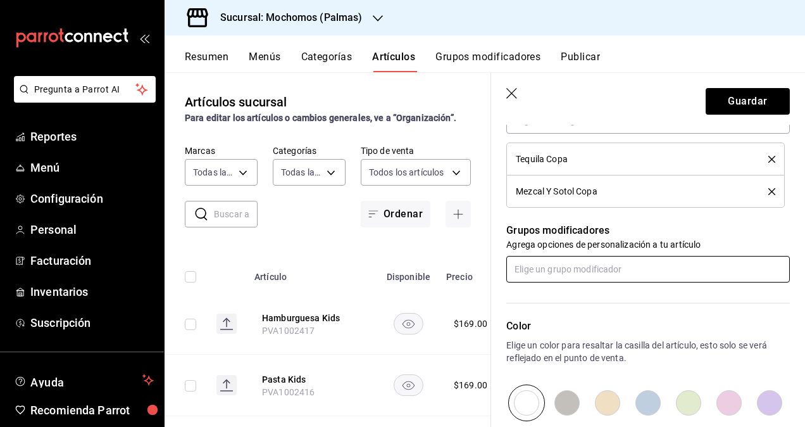
click at [590, 273] on input "text" at bounding box center [648, 269] width 284 height 27
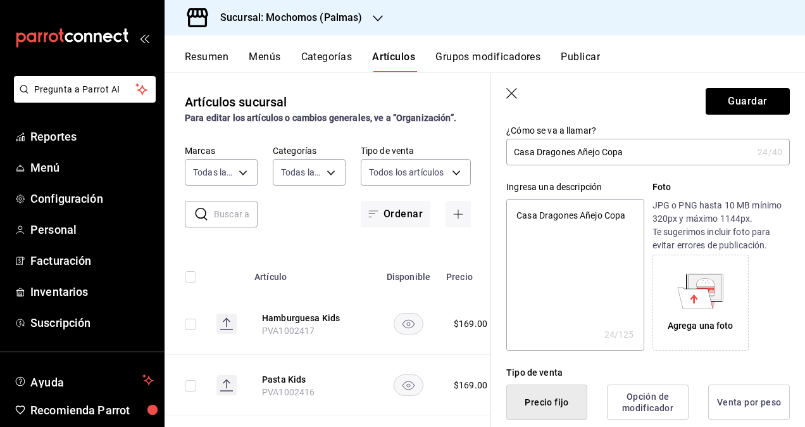
scroll to position [0, 0]
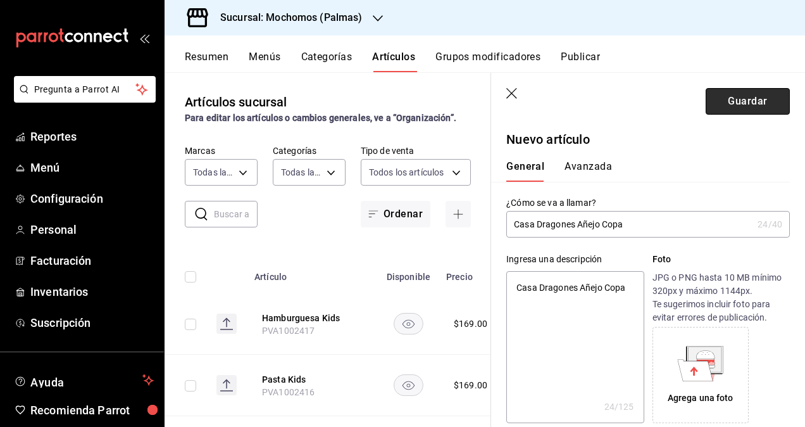
click at [726, 108] on button "Guardar" at bounding box center [748, 101] width 84 height 27
type textarea "x"
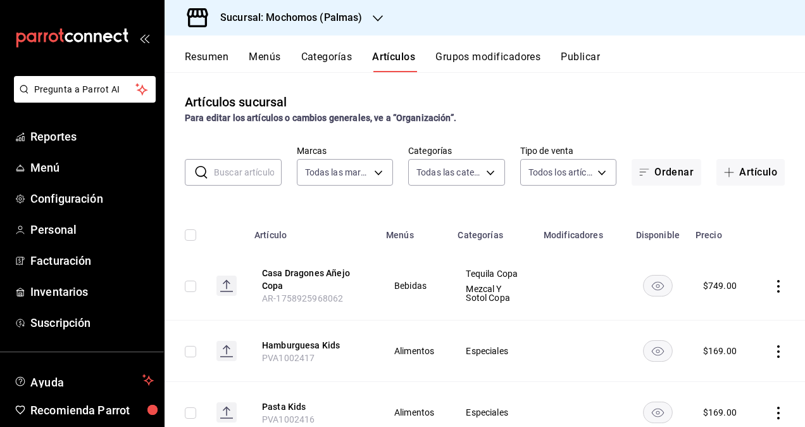
click at [485, 53] on div "Resumen Menús Categorías Artículos Grupos modificadores Publicar" at bounding box center [485, 53] width 640 height 37
click at [485, 58] on button "Grupos modificadores" at bounding box center [487, 62] width 105 height 22
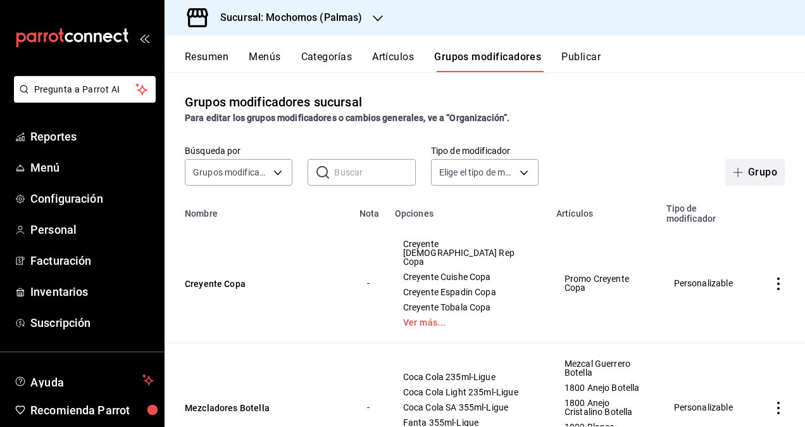
click at [754, 171] on button "Grupo" at bounding box center [754, 172] width 59 height 27
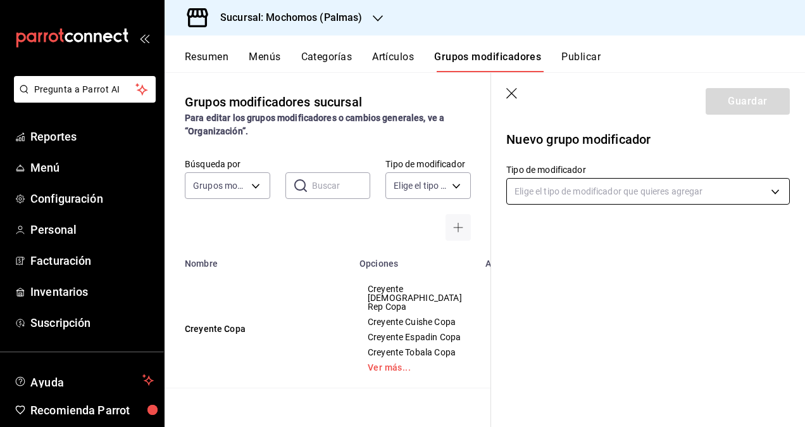
click at [595, 197] on body "Pregunta a Parrot AI Reportes Menú Configuración Personal Facturación Inventari…" at bounding box center [402, 213] width 805 height 427
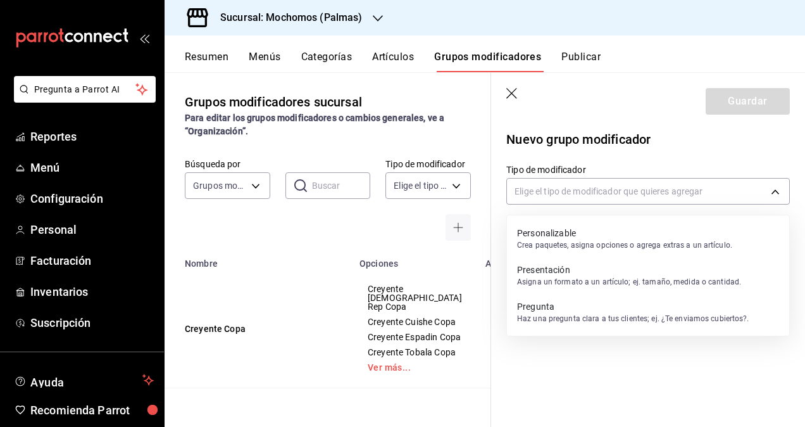
click at [585, 230] on p "Personalizable" at bounding box center [624, 233] width 215 height 13
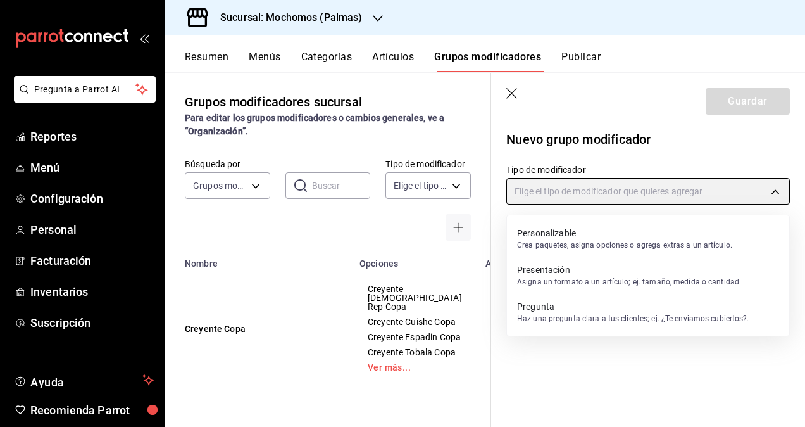
type input "CUSTOMIZABLE"
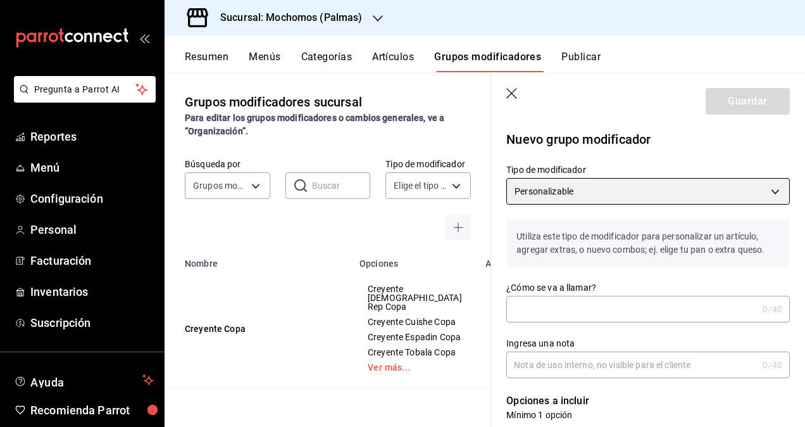
scroll to position [63, 0]
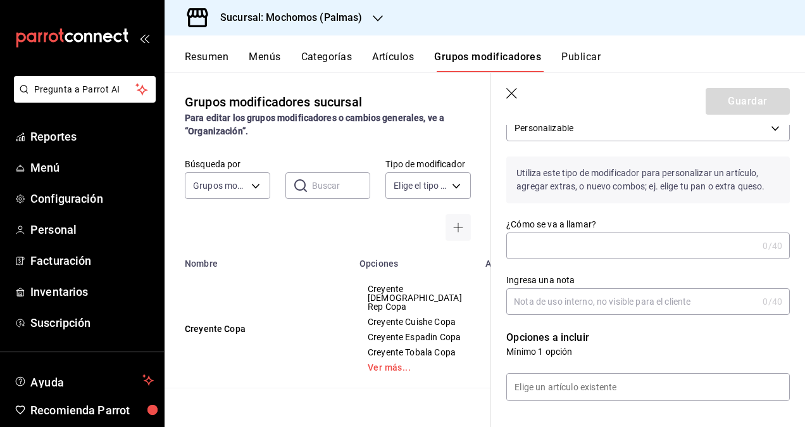
click at [578, 248] on input "¿Cómo se va a llamar?" at bounding box center [631, 245] width 251 height 25
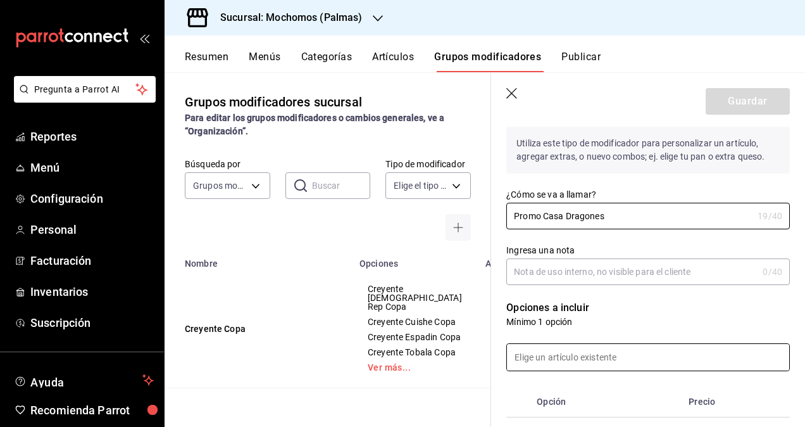
scroll to position [190, 0]
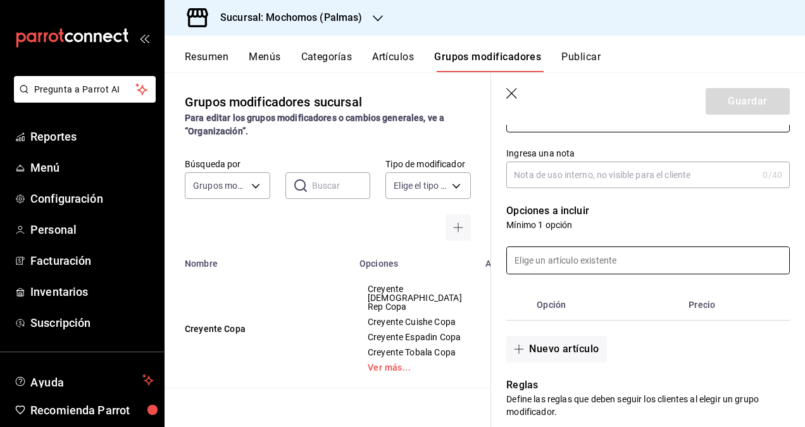
type input "Promo Casa Dragones"
click at [613, 254] on input at bounding box center [648, 260] width 282 height 27
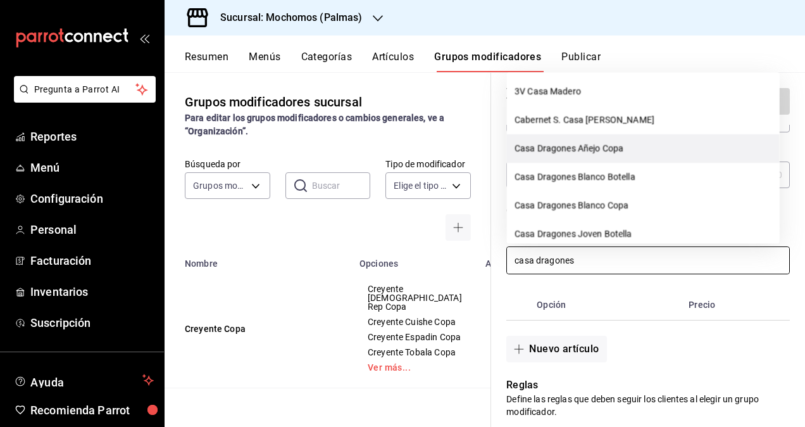
click at [613, 149] on li "Casa Dragones Añejo Copa" at bounding box center [643, 149] width 273 height 28
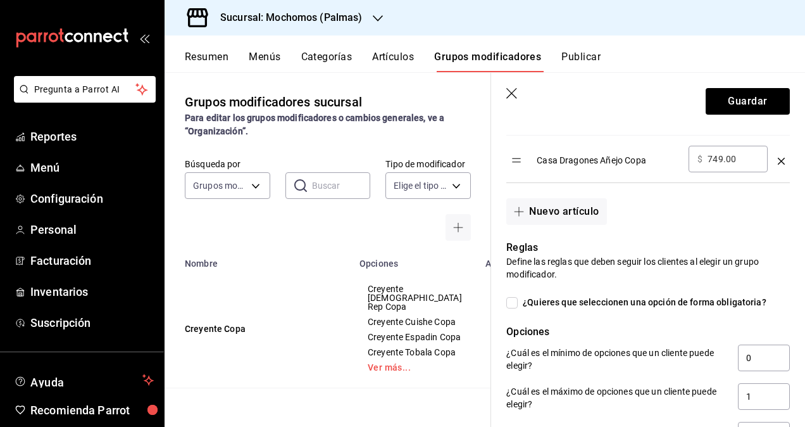
scroll to position [380, 0]
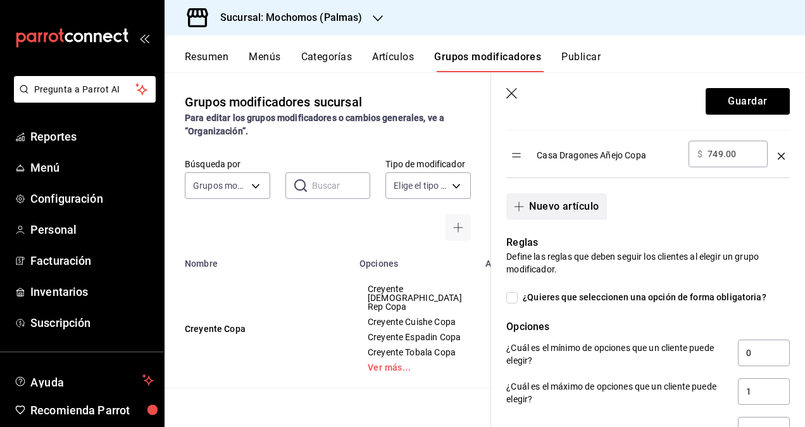
type input "casa dragones"
click at [571, 208] on button "Nuevo artículo" at bounding box center [556, 206] width 100 height 27
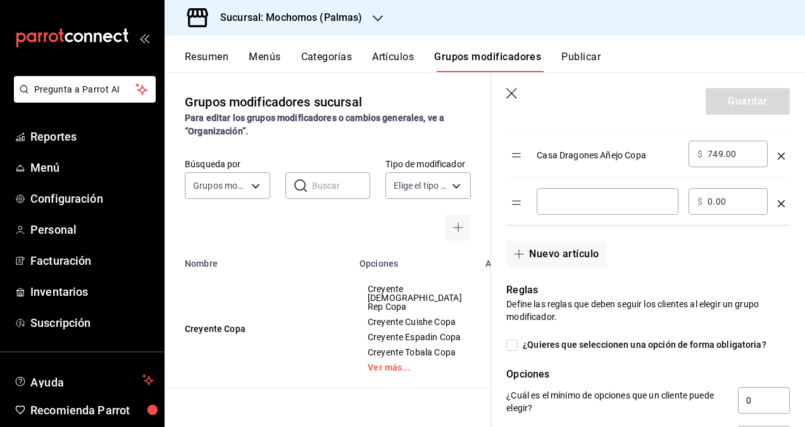
click at [585, 208] on div "​" at bounding box center [608, 201] width 142 height 27
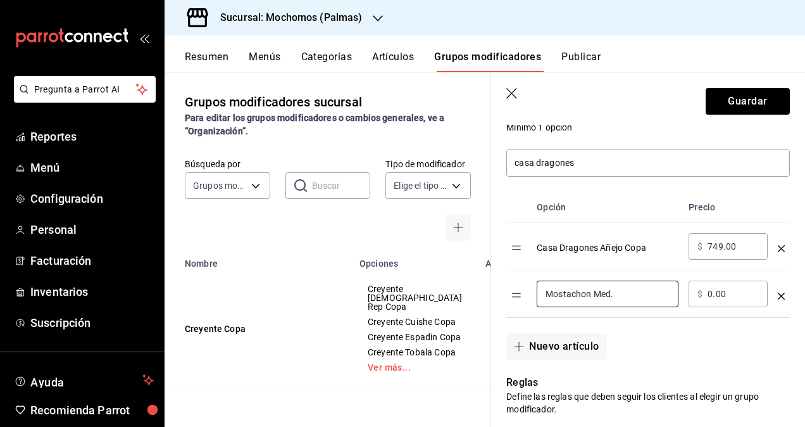
scroll to position [262, 0]
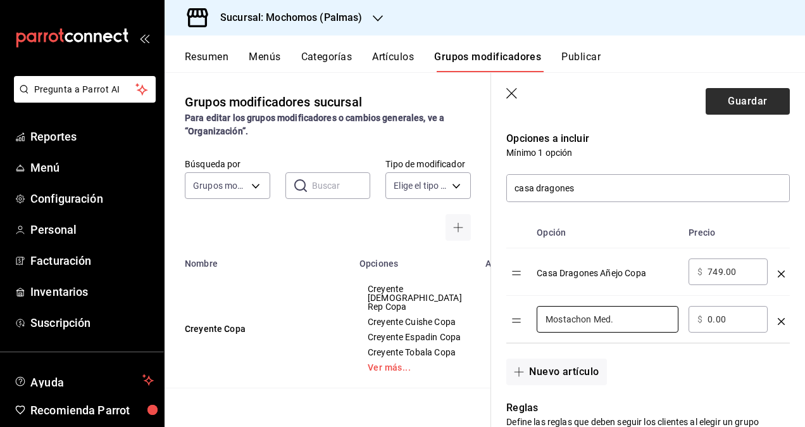
type input "Mostachon Med."
click at [724, 99] on button "Guardar" at bounding box center [748, 101] width 84 height 27
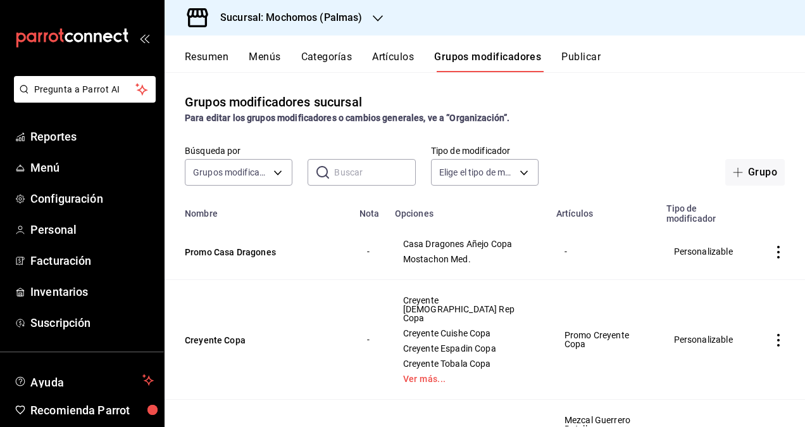
click at [399, 55] on button "Artículos" at bounding box center [393, 62] width 42 height 22
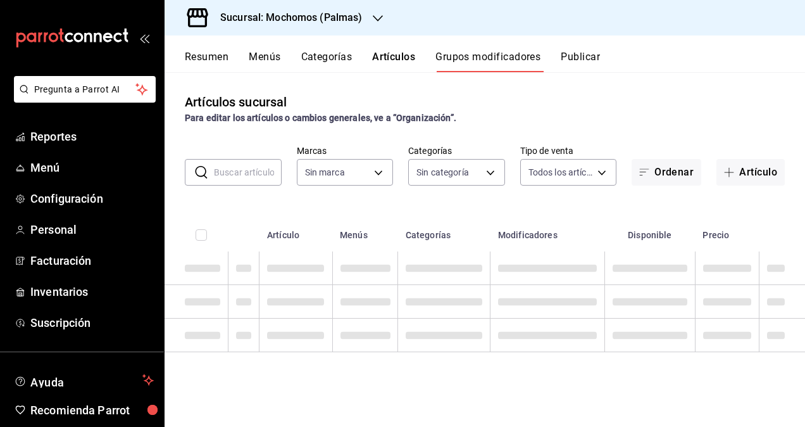
type input "70f98016-ab90-4f26-81e6-ab4884d8d8a0"
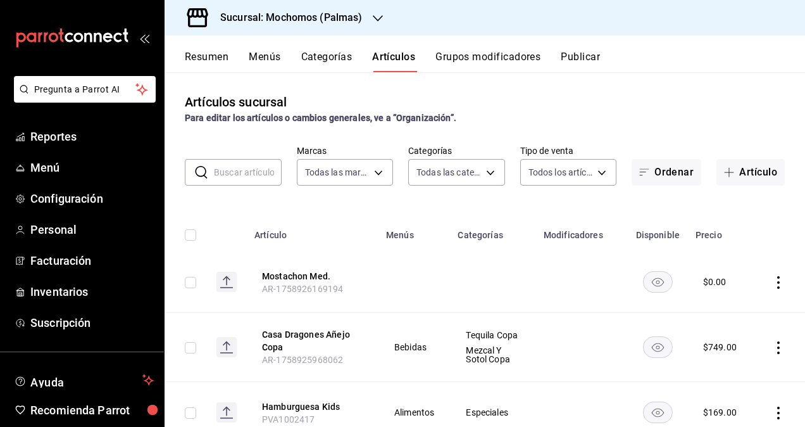
type input "bf8485d7-e0cc-45c4-ab71-007f8ecc3e56,b9965cb2-92ec-4840-853f-0e08f184e216,7b542…"
click at [296, 274] on button "Mostachon Med." at bounding box center [312, 276] width 101 height 13
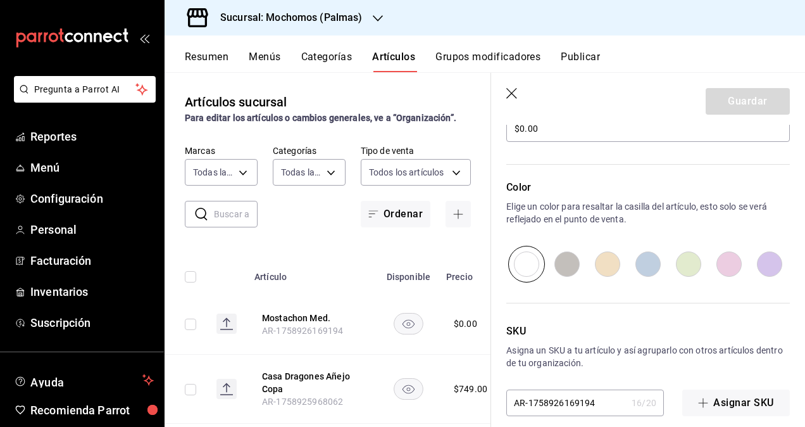
scroll to position [420, 0]
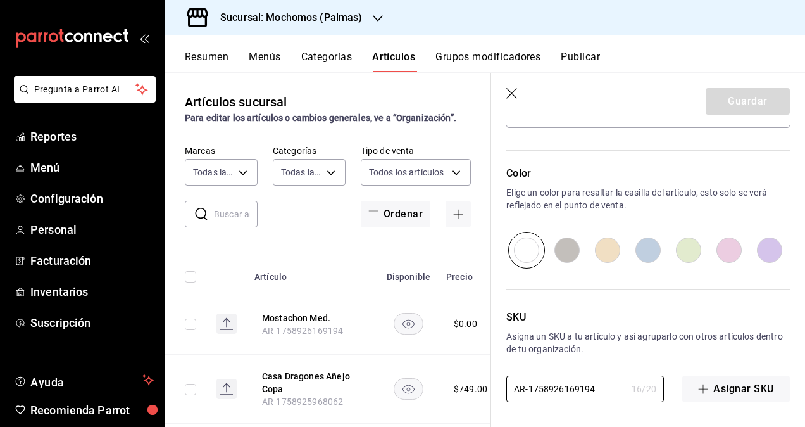
drag, startPoint x: 609, startPoint y: 387, endPoint x: 453, endPoint y: 385, distance: 155.7
click at [453, 385] on main "Artículos sucursal Para editar los artículos o cambios generales, ve a “Organiz…" at bounding box center [485, 249] width 640 height 354
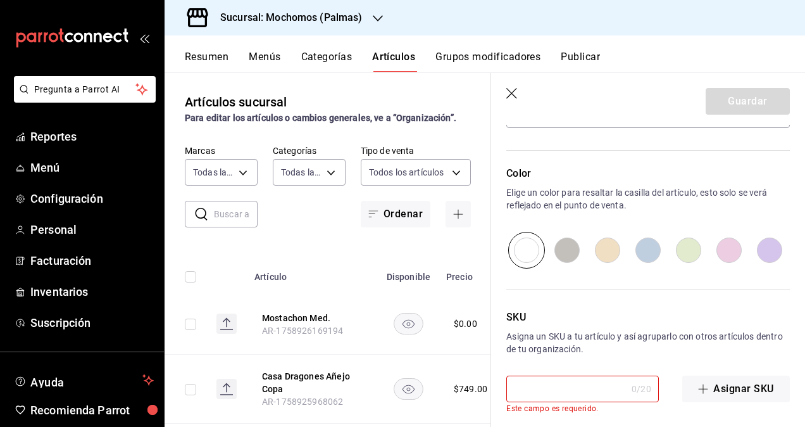
paste input "PVA1000677"
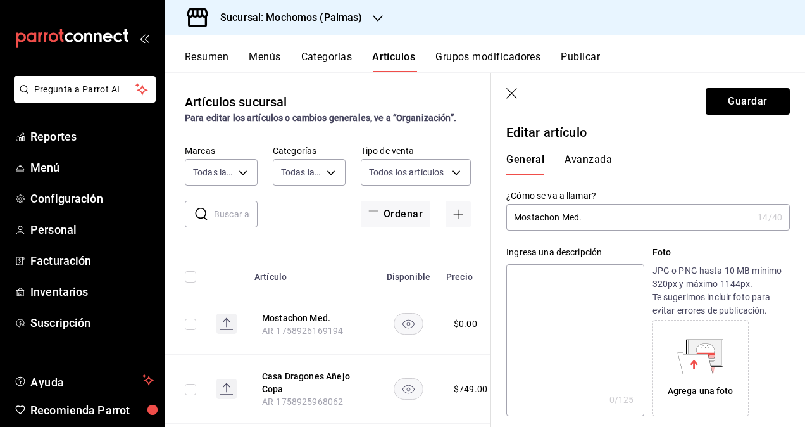
scroll to position [0, 0]
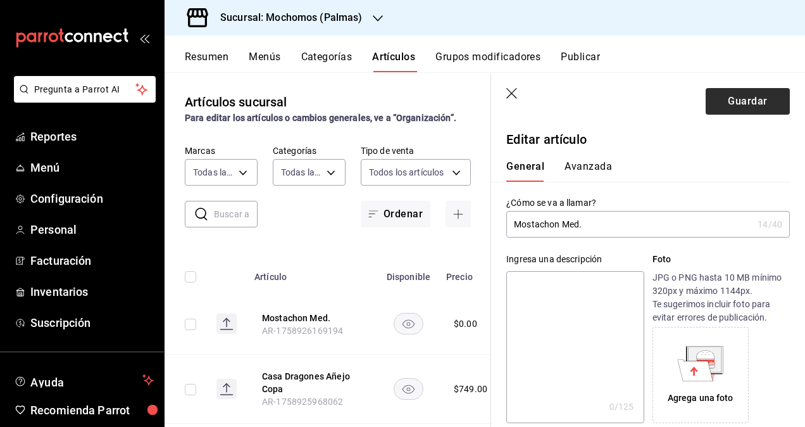
type input "PVA1000677"
click at [721, 102] on button "Guardar" at bounding box center [748, 101] width 84 height 27
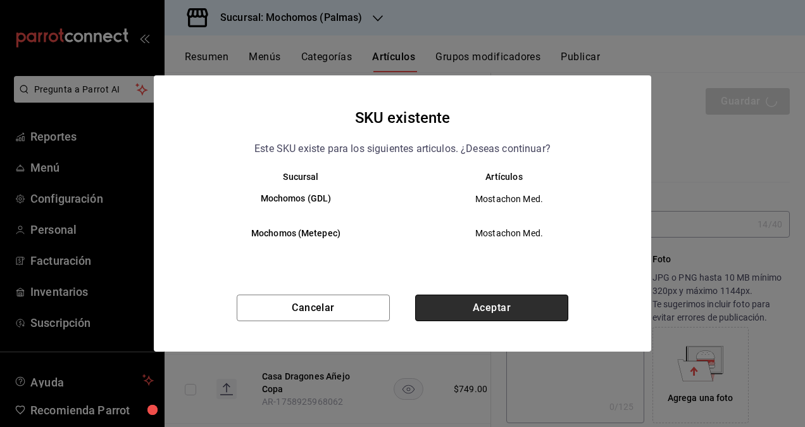
click at [500, 308] on button "Aceptar" at bounding box center [491, 307] width 153 height 27
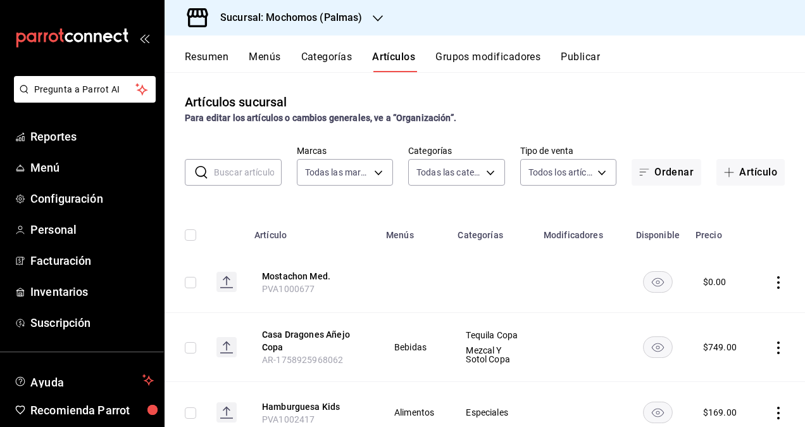
click at [477, 58] on button "Grupos modificadores" at bounding box center [487, 62] width 105 height 22
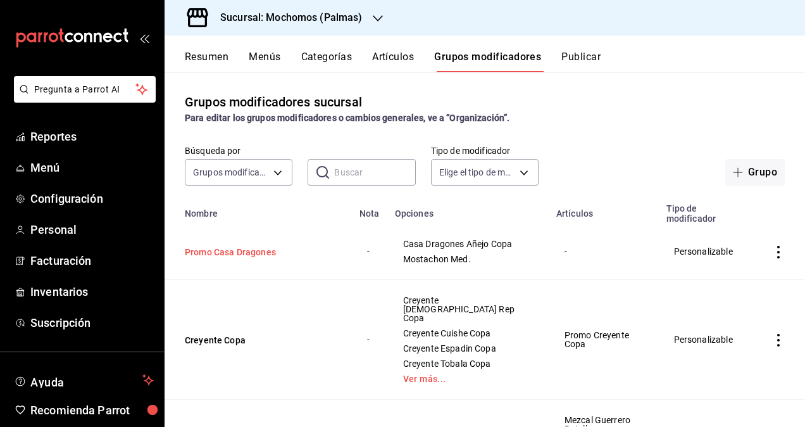
click at [242, 257] on button "Promo Casa Dragones" at bounding box center [261, 252] width 152 height 13
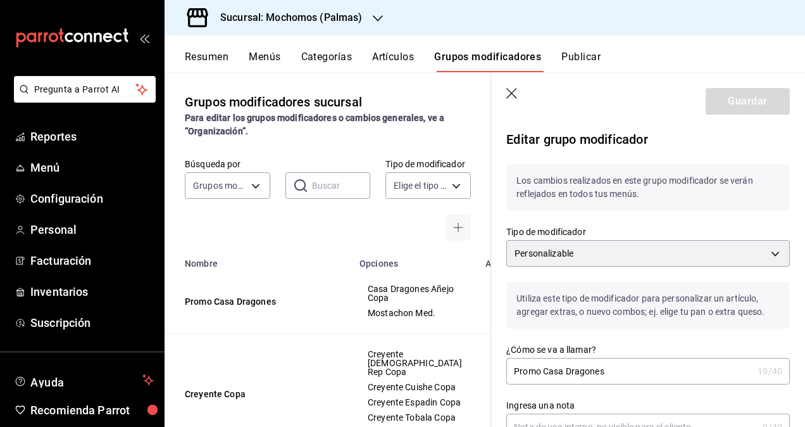
click at [514, 94] on icon "button" at bounding box center [512, 94] width 13 height 13
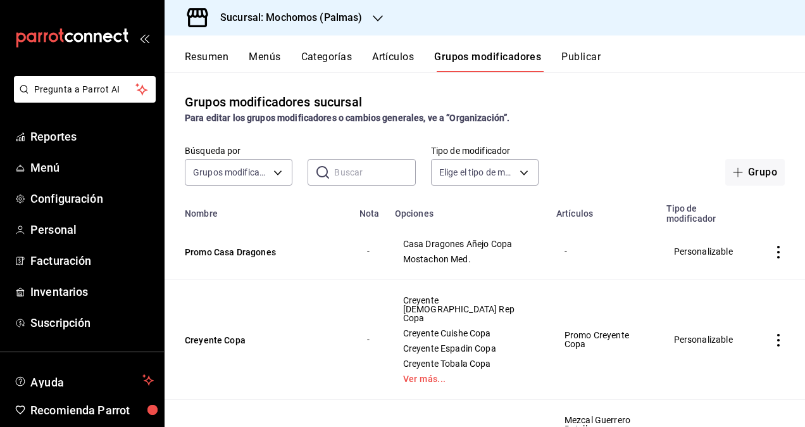
click at [394, 59] on button "Artículos" at bounding box center [393, 62] width 42 height 22
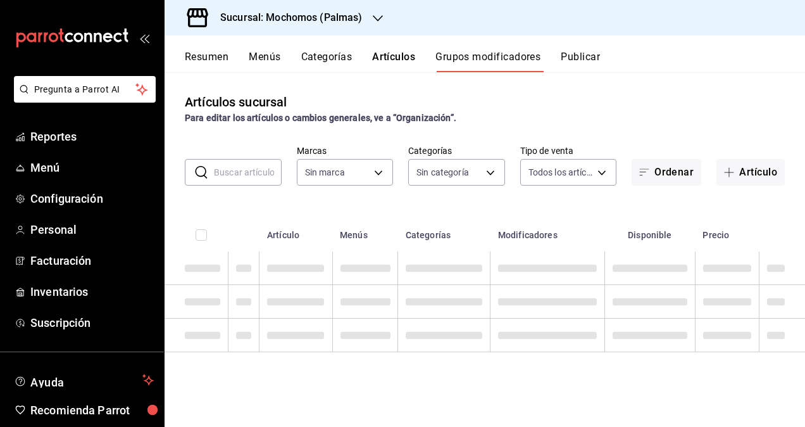
type input "70f98016-ab90-4f26-81e6-ab4884d8d8a0"
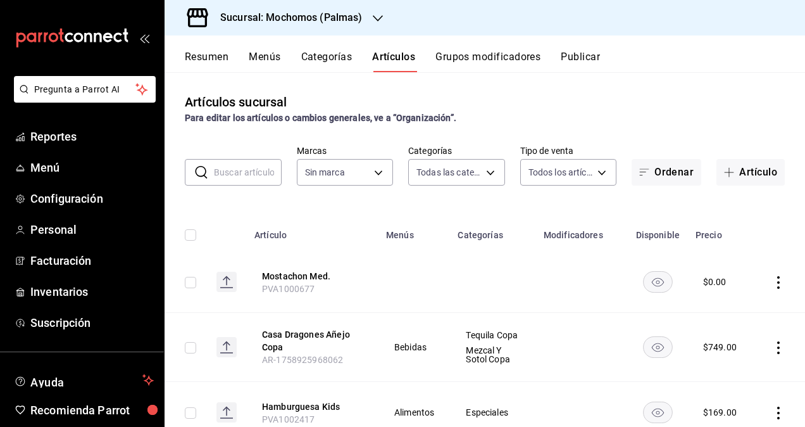
type input "bf8485d7-e0cc-45c4-ab71-007f8ecc3e56,b9965cb2-92ec-4840-853f-0e08f184e216,7b542…"
type input "70f98016-ab90-4f26-81e6-ab4884d8d8a0"
click at [313, 339] on button "Casa Dragones Añejo Copa" at bounding box center [312, 340] width 101 height 25
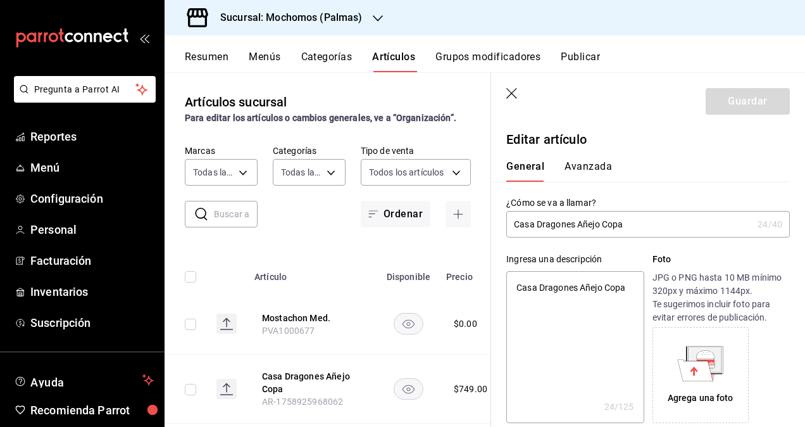
type textarea "x"
type input "$749.00"
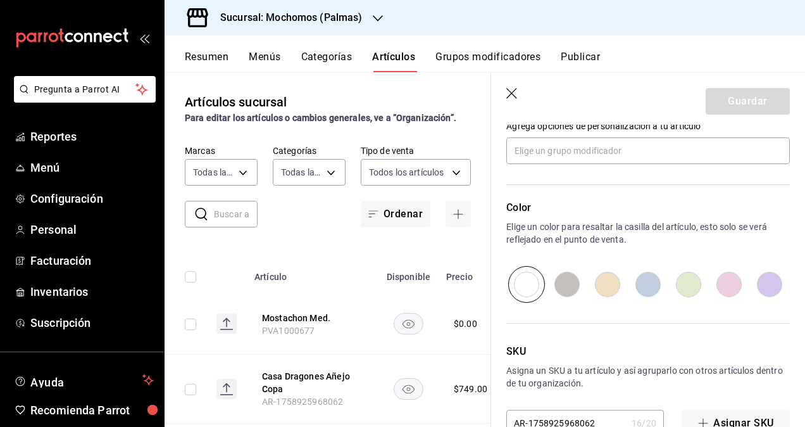
scroll to position [658, 0]
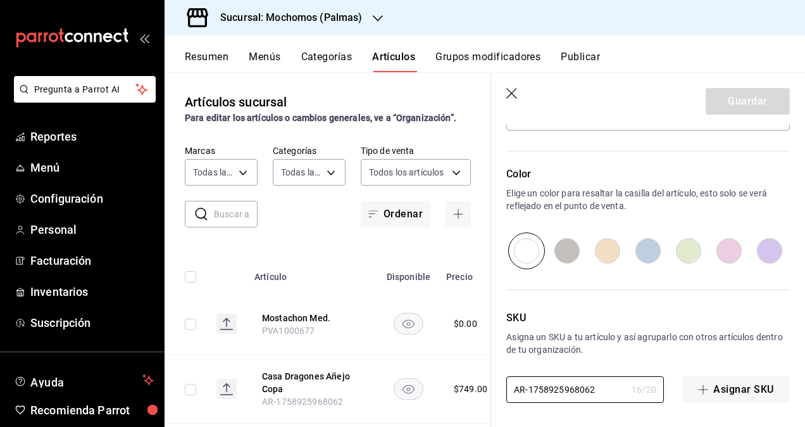
drag, startPoint x: 599, startPoint y: 390, endPoint x: 491, endPoint y: 379, distance: 108.2
click at [491, 379] on div "SKU Asigna un SKU a tu artículo y así agruparlo con otros artículos dentro de t…" at bounding box center [640, 336] width 299 height 134
type input "1"
type textarea "x"
type input "14"
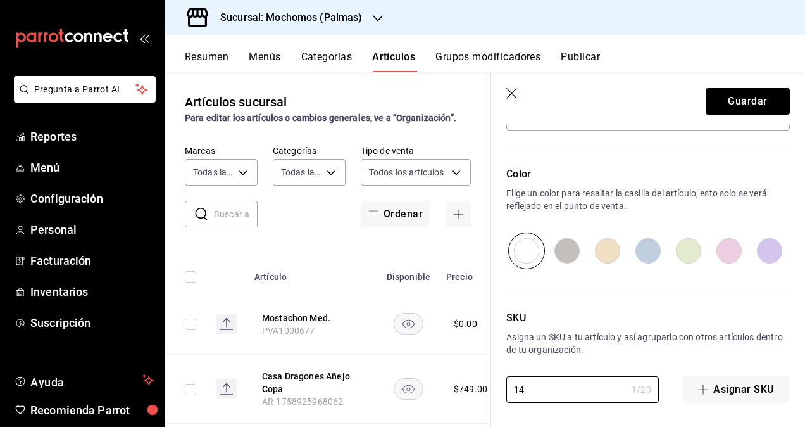
type textarea "x"
type input "144"
type textarea "x"
type input "14495"
type textarea "x"
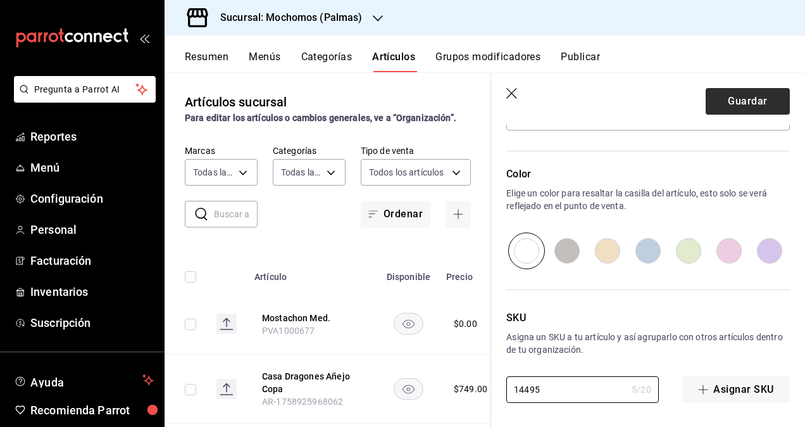
type input "14495"
click at [732, 104] on button "Guardar" at bounding box center [748, 101] width 84 height 27
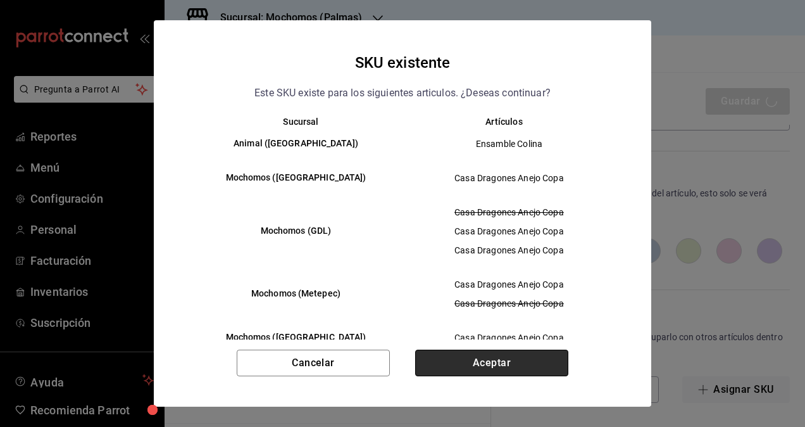
click at [494, 357] on button "Aceptar" at bounding box center [491, 362] width 153 height 27
type textarea "x"
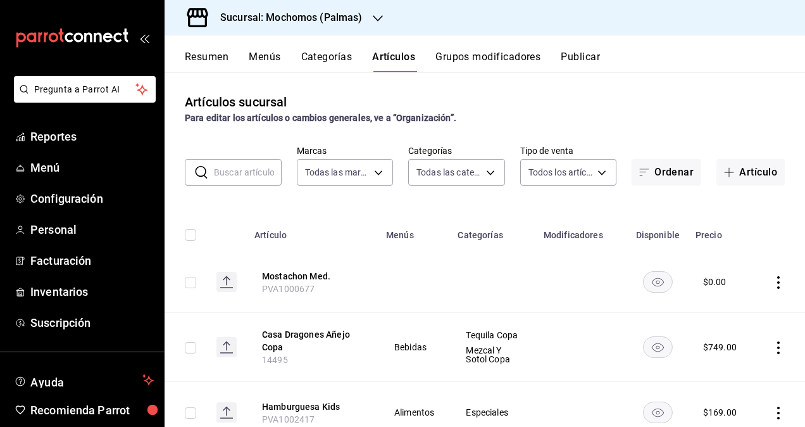
click at [477, 58] on button "Grupos modificadores" at bounding box center [487, 62] width 105 height 22
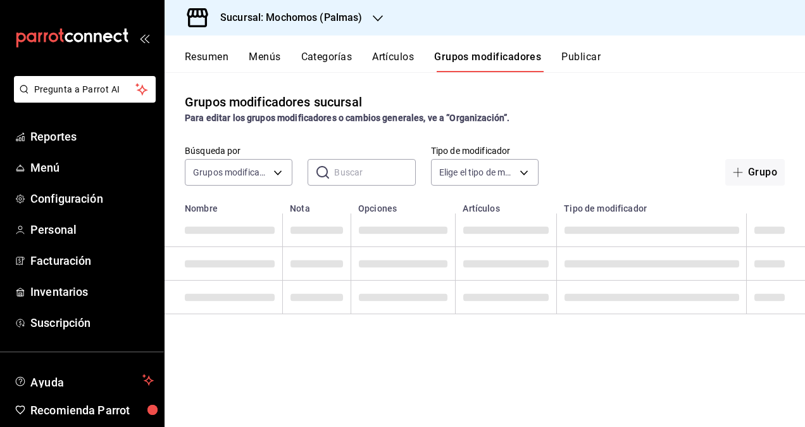
click at [401, 58] on button "Artículos" at bounding box center [393, 62] width 42 height 22
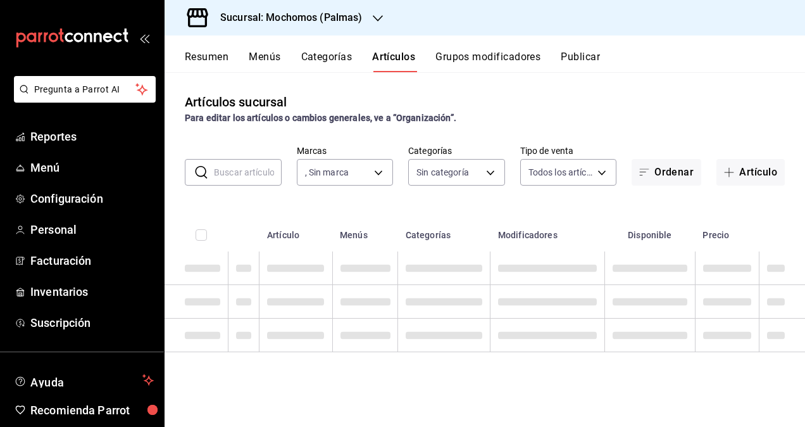
type input "70f98016-ab90-4f26-81e6-ab4884d8d8a0"
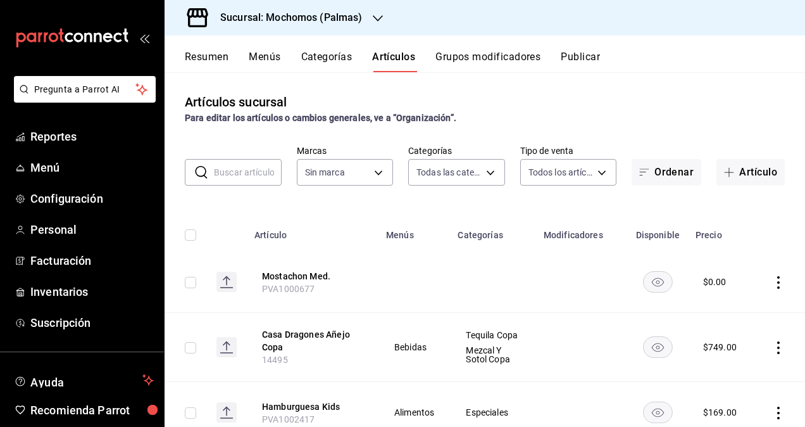
type input "bf8485d7-e0cc-45c4-ab71-007f8ecc3e56,b9965cb2-92ec-4840-853f-0e08f184e216,7b542…"
type input "70f98016-ab90-4f26-81e6-ab4884d8d8a0"
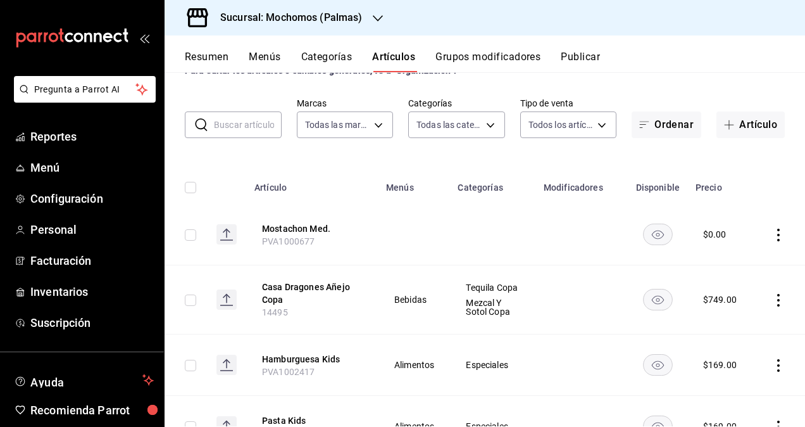
scroll to position [127, 0]
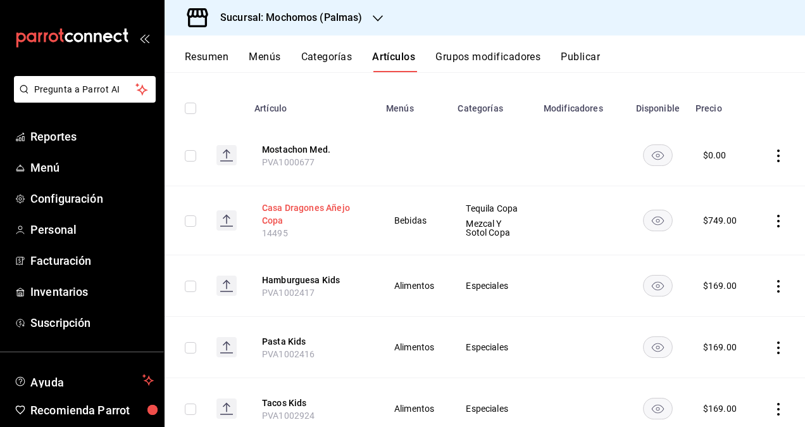
click at [322, 213] on button "Casa Dragones Añejo Copa" at bounding box center [312, 213] width 101 height 25
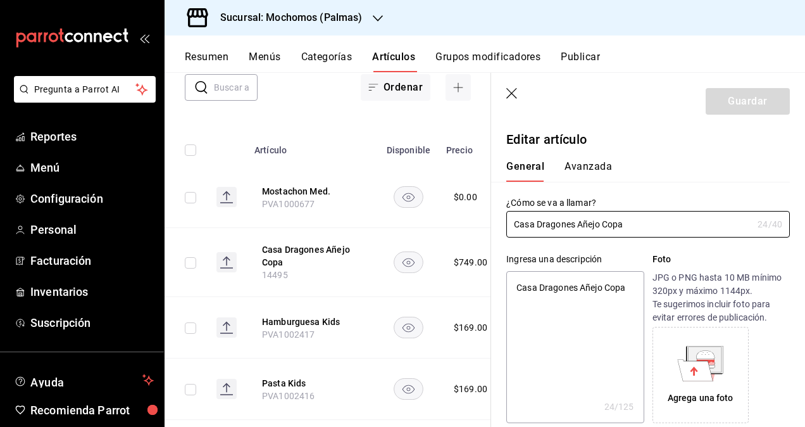
type textarea "x"
type input "$749.00"
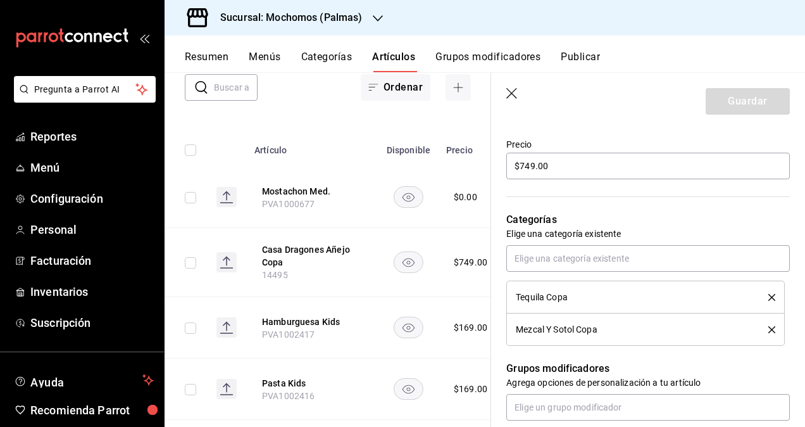
scroll to position [443, 0]
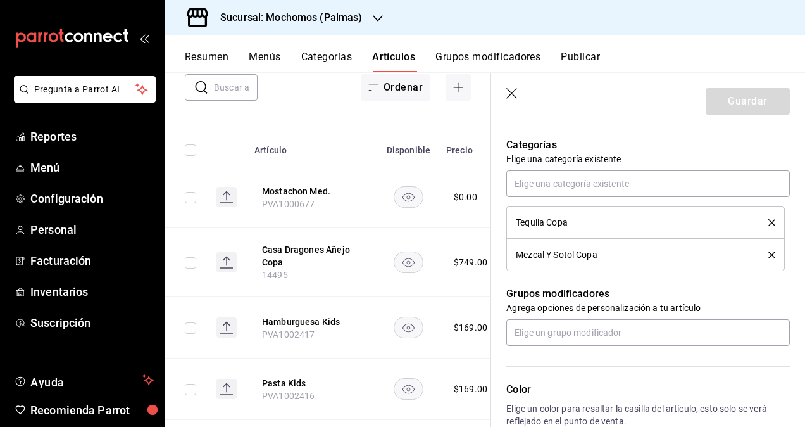
click at [768, 254] on icon "delete" at bounding box center [771, 254] width 7 height 7
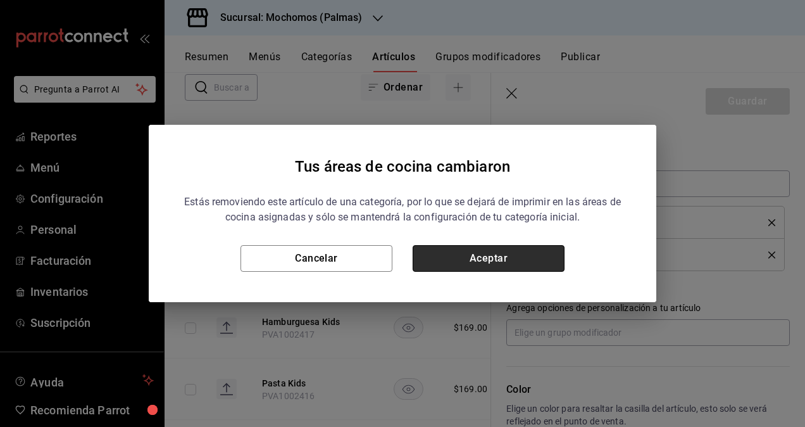
click at [491, 252] on button "Aceptar" at bounding box center [489, 258] width 152 height 27
type textarea "x"
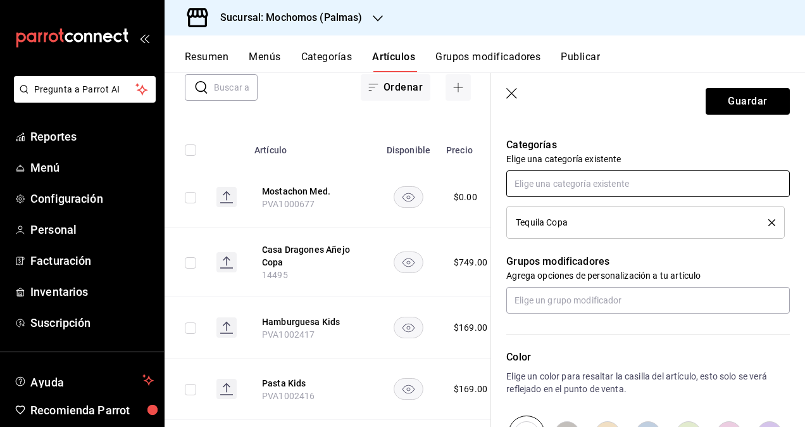
click at [633, 177] on input "text" at bounding box center [648, 183] width 284 height 27
type input "p"
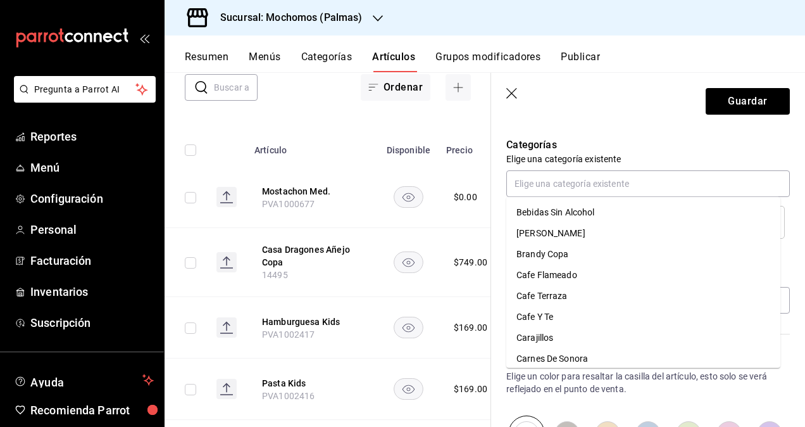
click at [683, 140] on p "Categorías" at bounding box center [648, 144] width 284 height 15
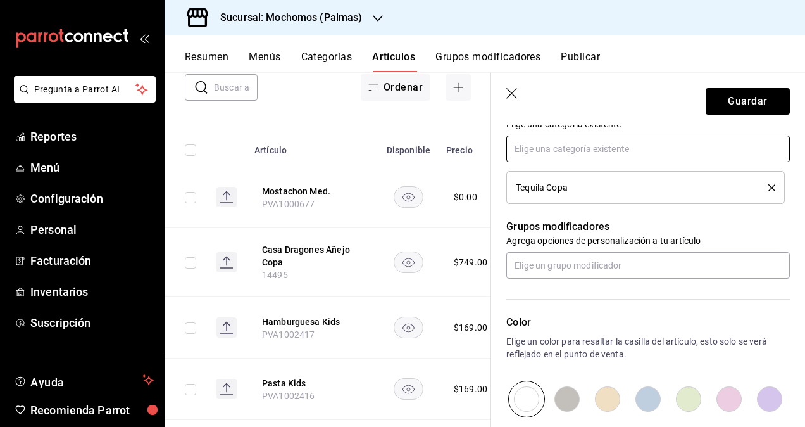
scroll to position [506, 0]
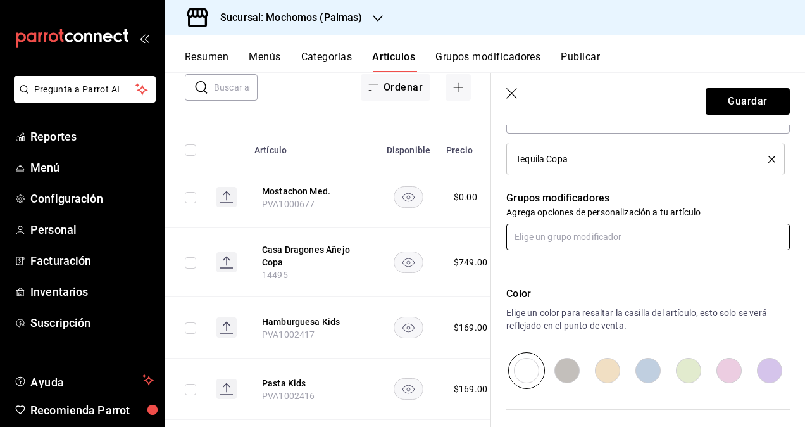
click at [615, 233] on input "text" at bounding box center [648, 236] width 284 height 27
type input "pro"
click at [592, 265] on div "Promo Casa Dragones" at bounding box center [561, 264] width 90 height 13
type textarea "x"
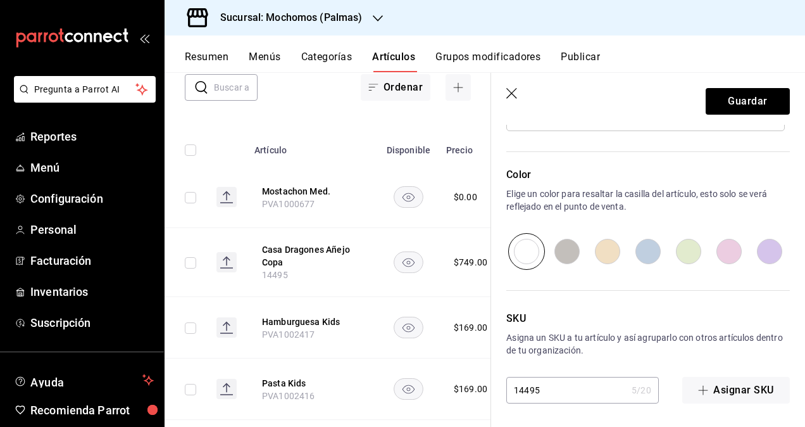
scroll to position [224, 0]
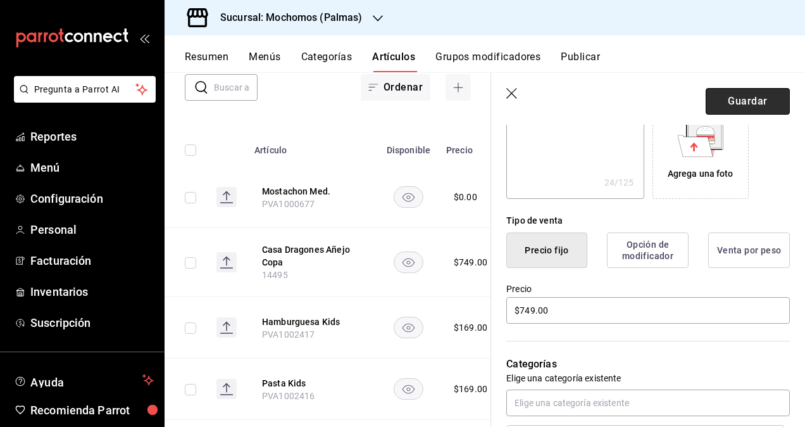
click at [741, 94] on button "Guardar" at bounding box center [748, 101] width 84 height 27
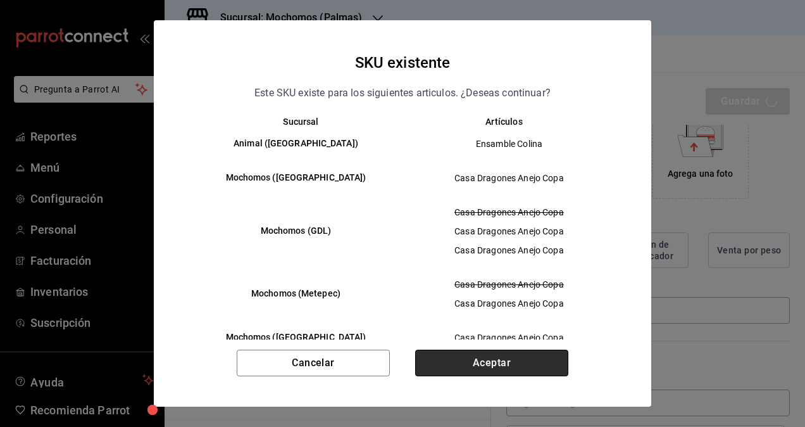
click at [513, 359] on button "Aceptar" at bounding box center [491, 362] width 153 height 27
type textarea "x"
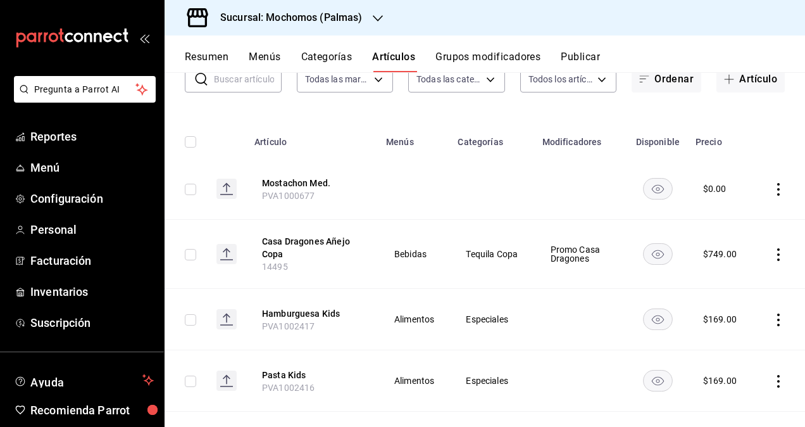
scroll to position [63, 0]
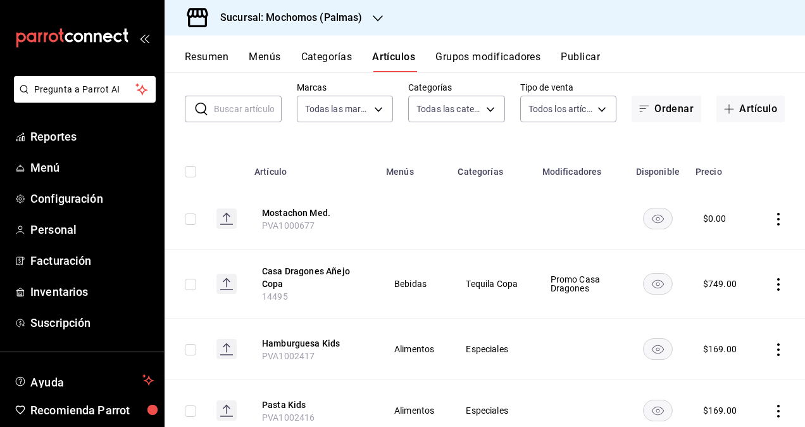
click at [482, 60] on button "Grupos modificadores" at bounding box center [487, 62] width 105 height 22
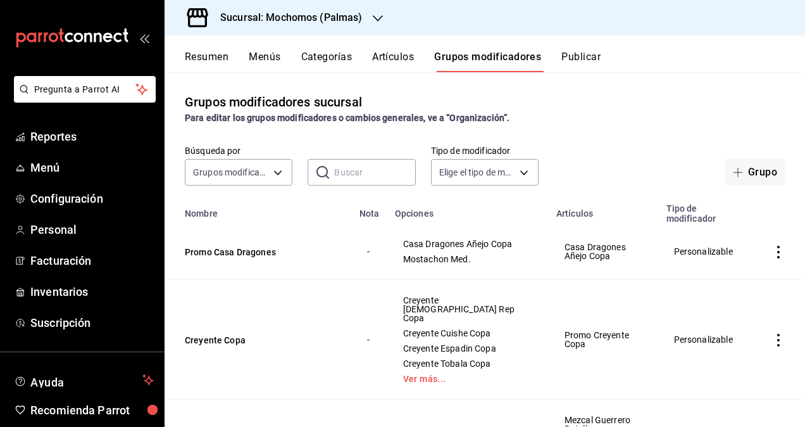
click at [587, 55] on button "Publicar" at bounding box center [580, 62] width 39 height 22
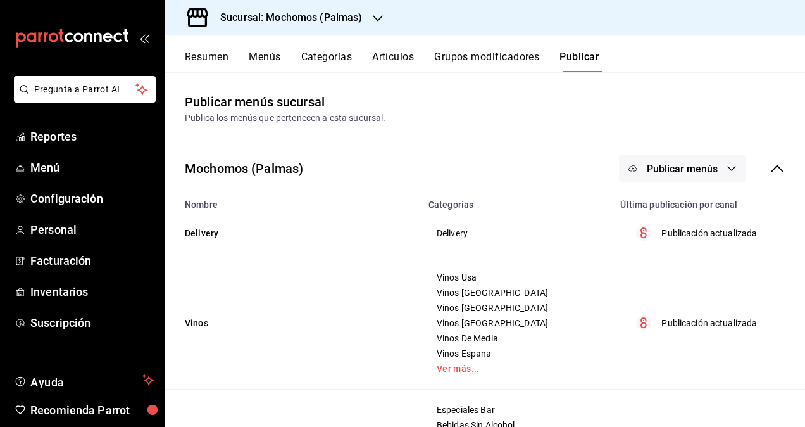
click at [407, 59] on button "Artículos" at bounding box center [393, 62] width 42 height 22
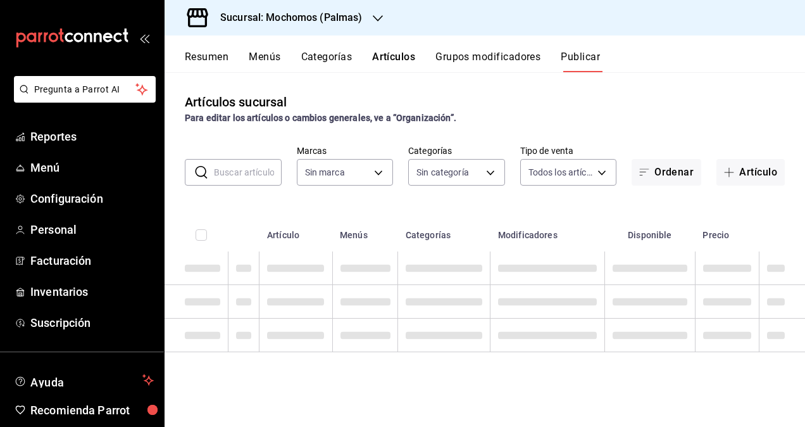
type input "70f98016-ab90-4f26-81e6-ab4884d8d8a0"
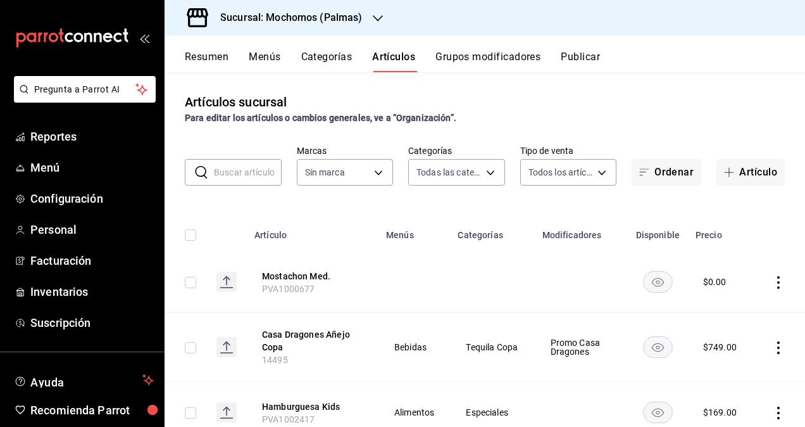
type input "bf8485d7-e0cc-45c4-ab71-007f8ecc3e56,b9965cb2-92ec-4840-853f-0e08f184e216,7b542…"
type input "70f98016-ab90-4f26-81e6-ab4884d8d8a0"
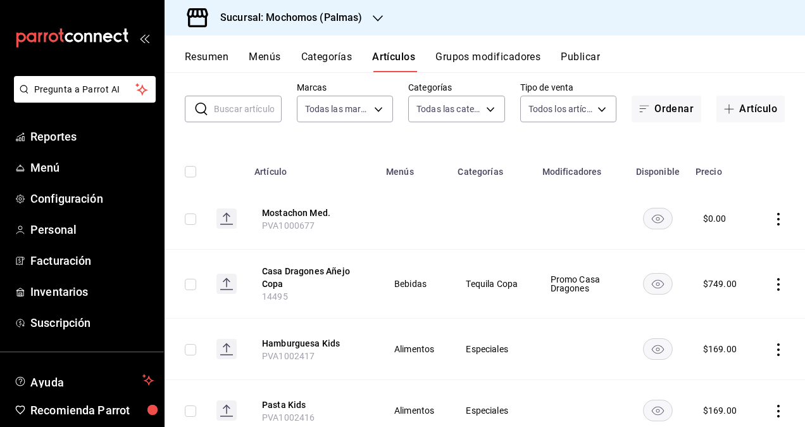
scroll to position [127, 0]
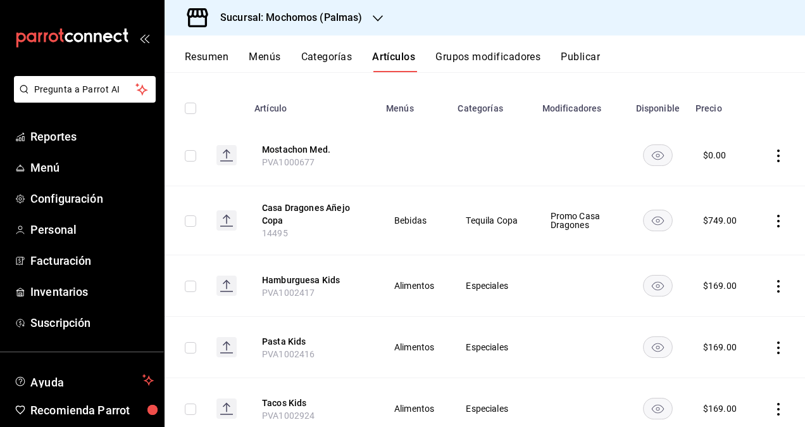
click at [192, 220] on input "checkbox" at bounding box center [190, 220] width 11 height 11
checkbox input "true"
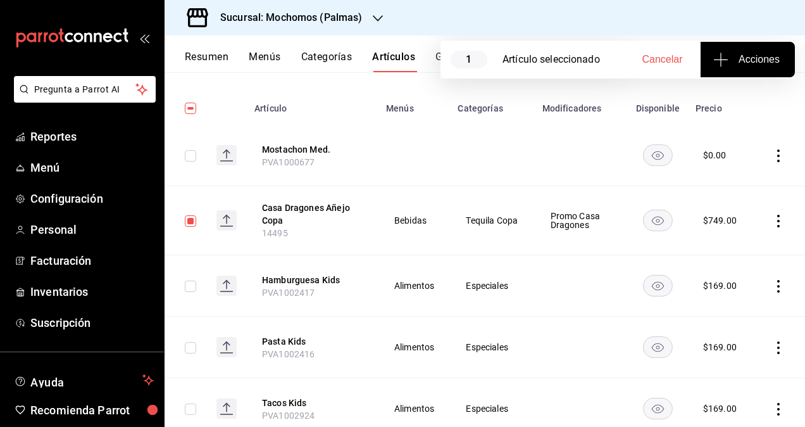
click at [747, 62] on span "Acciones" at bounding box center [748, 59] width 64 height 15
click at [739, 96] on span "Agregar tipo" at bounding box center [747, 98] width 75 height 13
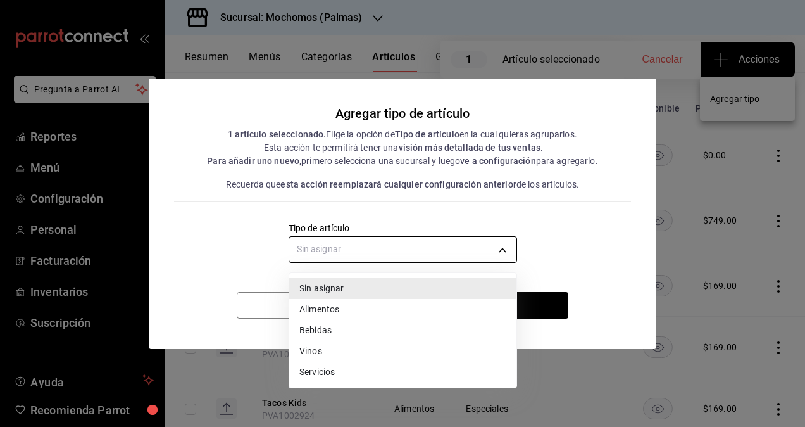
click at [365, 242] on body "Pregunta a Parrot AI Reportes Menú Configuración Personal Facturación Inventari…" at bounding box center [402, 213] width 805 height 427
click at [311, 332] on li "Bebidas" at bounding box center [402, 330] width 227 height 21
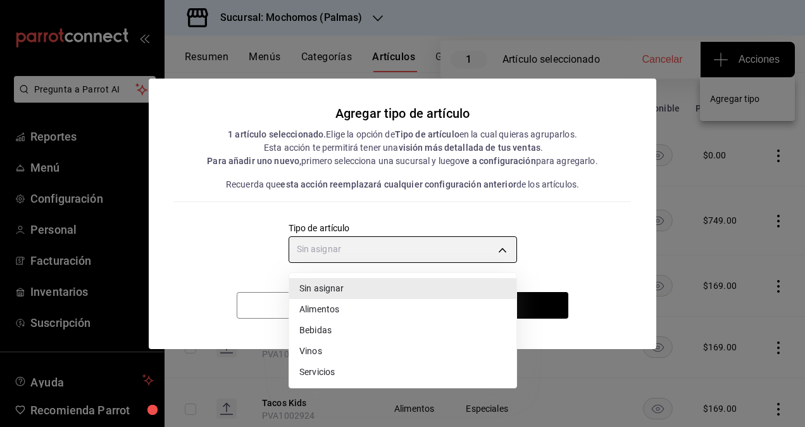
type input "e2400288-93b0-4d29-8cfc-2898dd229db7"
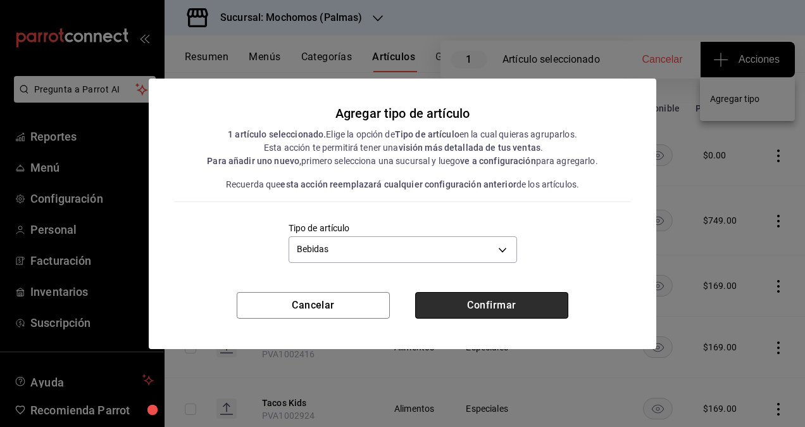
click at [510, 302] on button "Confirmar" at bounding box center [491, 305] width 153 height 27
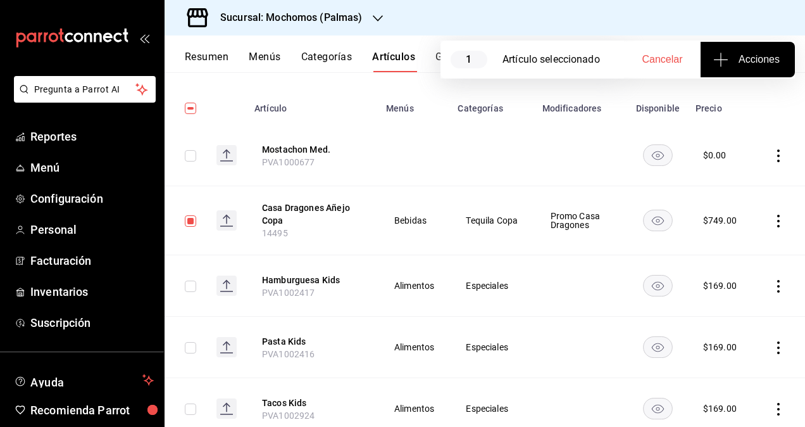
click at [670, 61] on span "Cancelar" at bounding box center [662, 59] width 41 height 11
checkbox input "false"
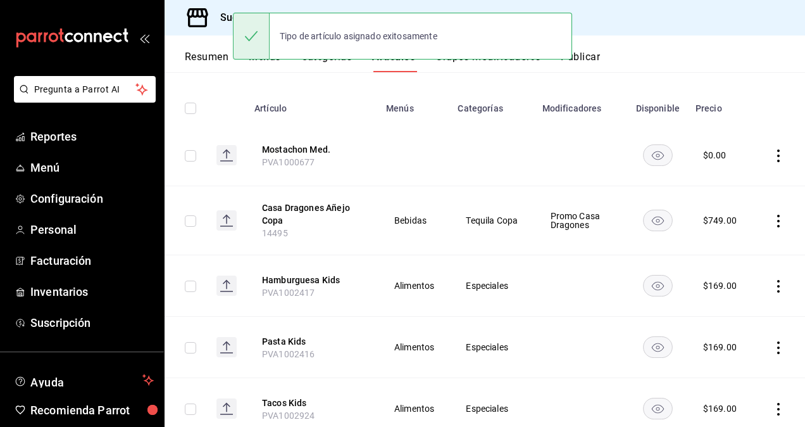
click at [190, 152] on input "checkbox" at bounding box center [190, 155] width 11 height 11
checkbox input "true"
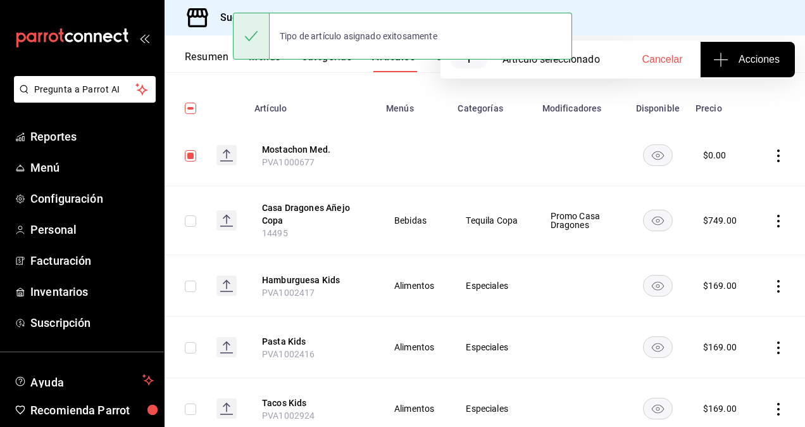
click at [766, 71] on button "Acciones" at bounding box center [748, 59] width 94 height 35
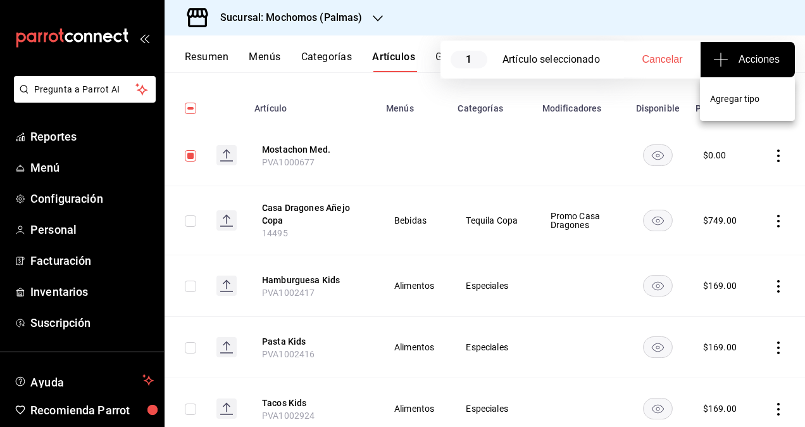
click at [743, 105] on span "Agregar tipo" at bounding box center [747, 98] width 75 height 13
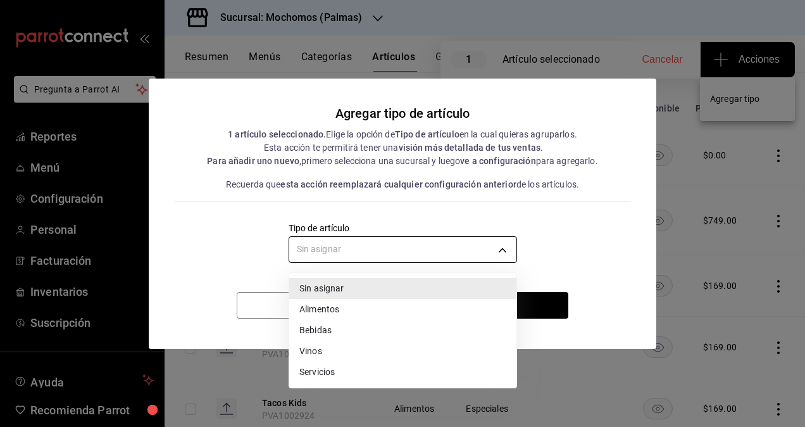
click at [432, 252] on body "Pregunta a Parrot AI Reportes Menú Configuración Personal Facturación Inventari…" at bounding box center [402, 213] width 805 height 427
click at [325, 311] on li "Alimentos" at bounding box center [402, 309] width 227 height 21
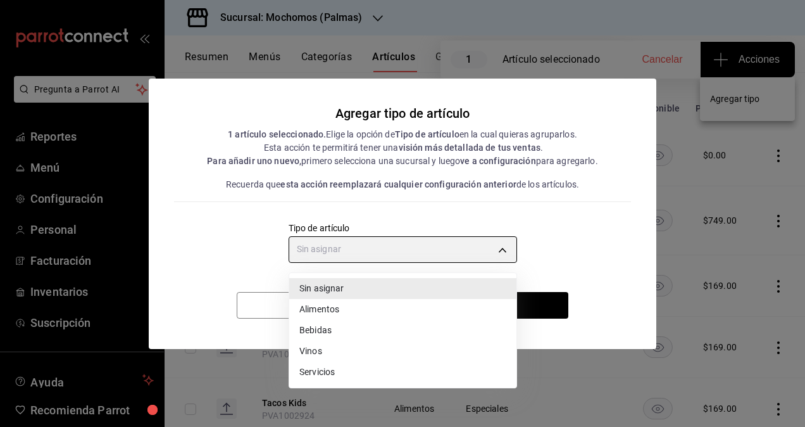
type input "a9c5c5d7-09f7-4d61-88a6-a13d33eec0fd"
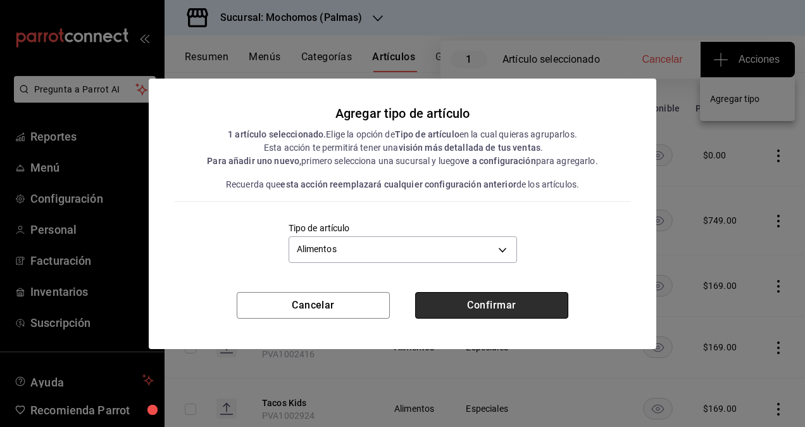
click at [492, 306] on button "Confirmar" at bounding box center [491, 305] width 153 height 27
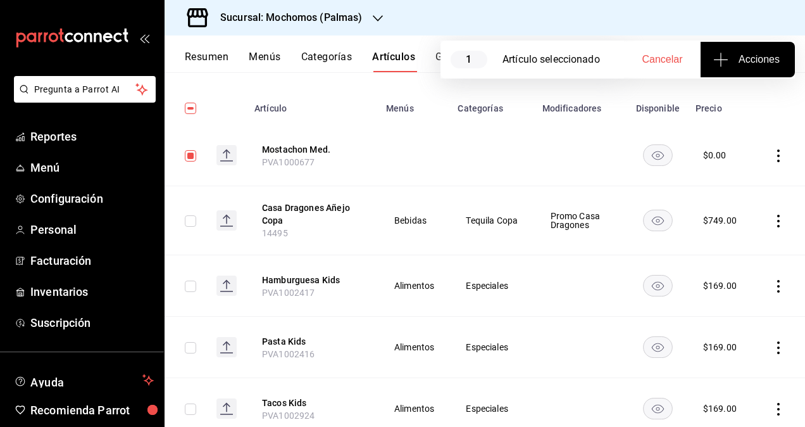
click at [665, 62] on span "Cancelar" at bounding box center [662, 59] width 41 height 11
checkbox input "false"
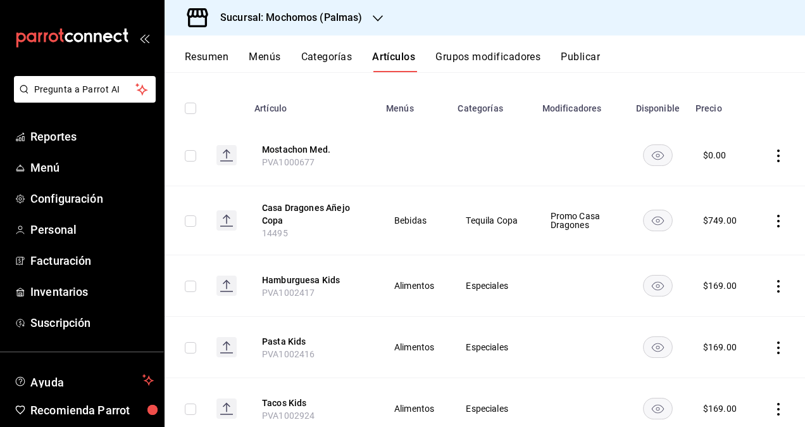
click at [580, 53] on button "Publicar" at bounding box center [580, 62] width 39 height 22
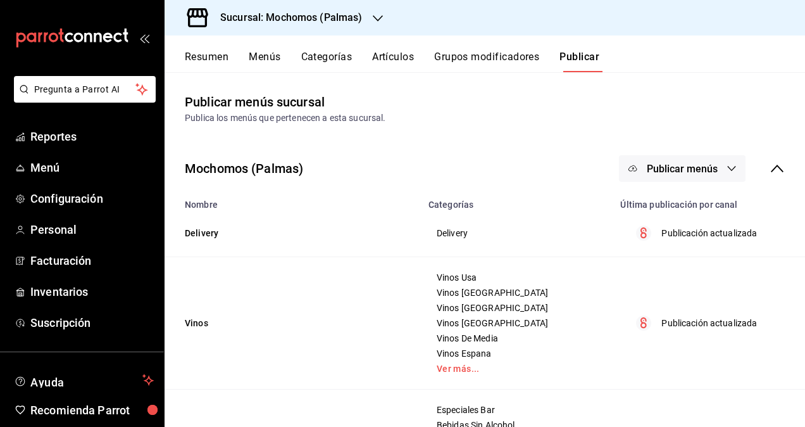
click at [709, 167] on button "Publicar menús" at bounding box center [682, 168] width 127 height 27
click at [682, 209] on span "Punto de venta" at bounding box center [691, 209] width 61 height 13
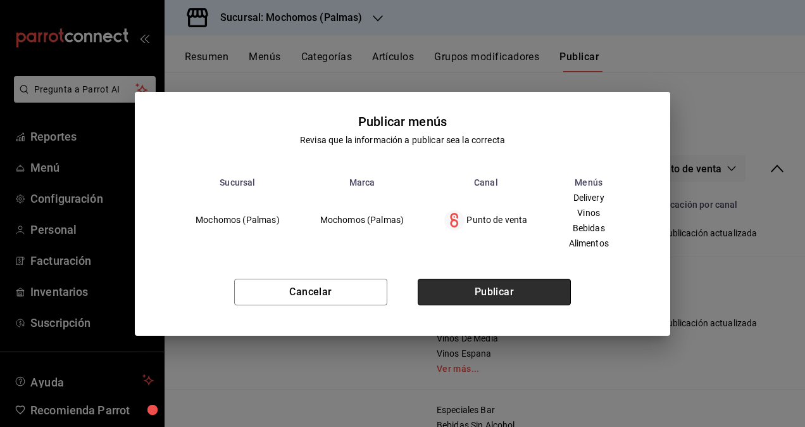
click at [474, 303] on button "Publicar" at bounding box center [494, 291] width 153 height 27
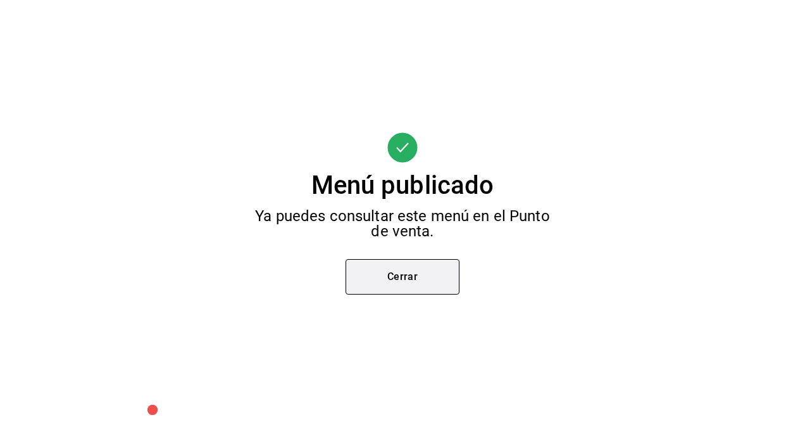
click at [411, 282] on button "Cerrar" at bounding box center [403, 276] width 114 height 35
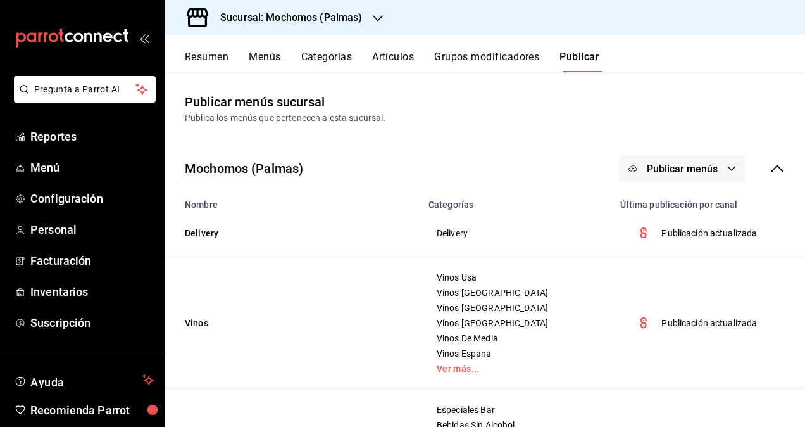
click at [268, 5] on div "Sucursal: Mochomos (Palmas)" at bounding box center [281, 17] width 213 height 35
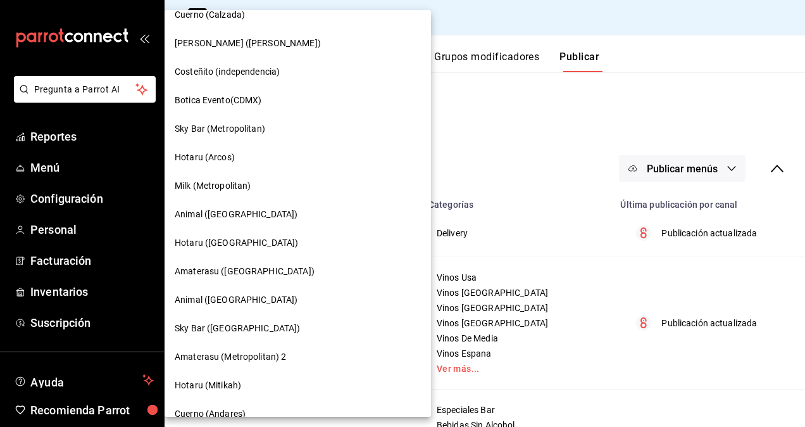
scroll to position [886, 0]
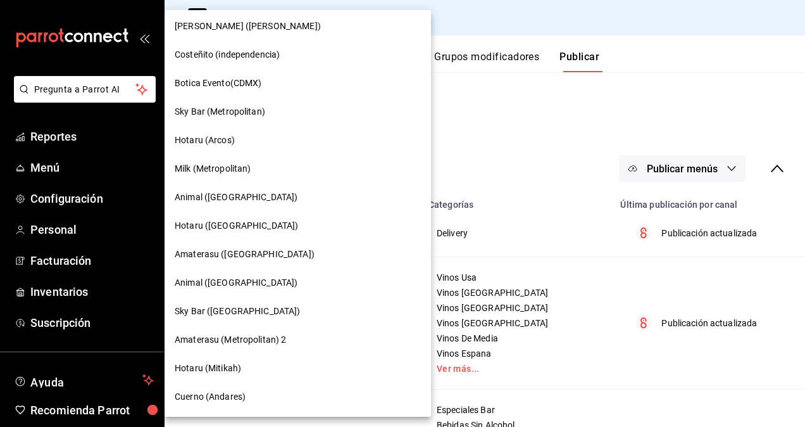
click at [211, 282] on span "Animal ([GEOGRAPHIC_DATA])" at bounding box center [236, 282] width 123 height 13
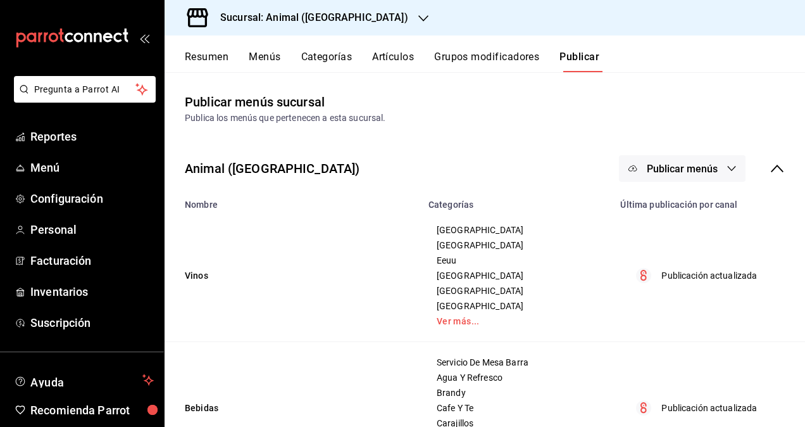
click at [410, 52] on button "Artículos" at bounding box center [393, 62] width 42 height 22
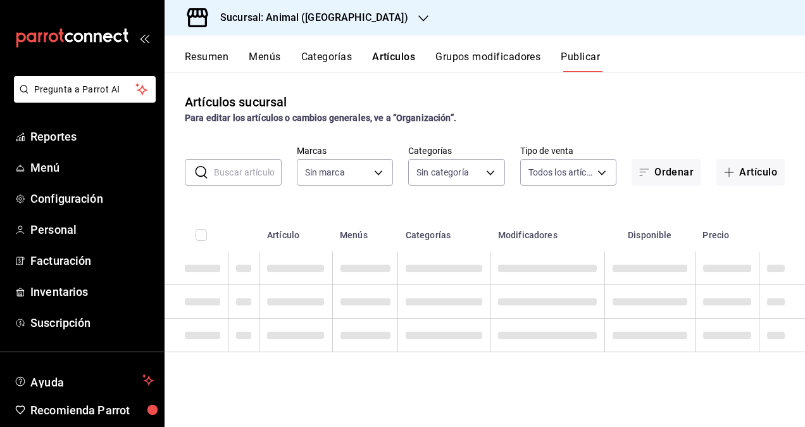
click at [239, 168] on input "text" at bounding box center [248, 171] width 68 height 25
type input "96838179-8fbb-4073-aae3-1789726318c8"
paste input "PVA1002924"
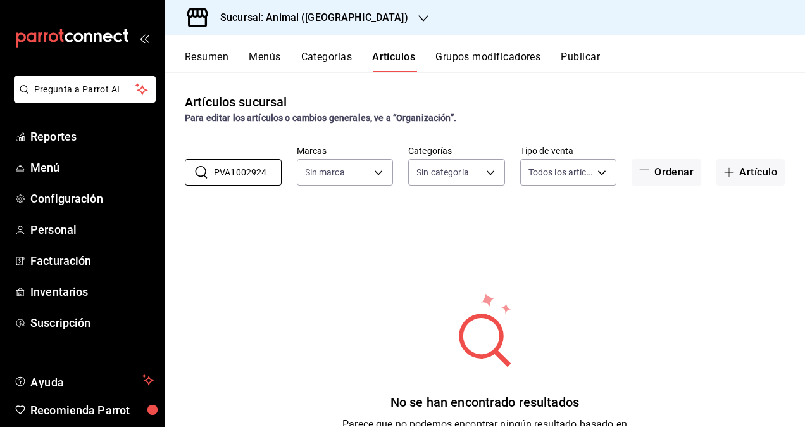
type input "PVA1002924"
click at [533, 92] on div "Artículos sucursal Para editar los artículos o cambios generales, ve a “Organiz…" at bounding box center [485, 108] width 640 height 32
click at [647, 76] on div "Artículos sucursal Para editar los artículos o cambios generales, ve a “Organiz…" at bounding box center [485, 249] width 640 height 354
type input "96838179-8fbb-4073-aae3-1789726318c8"
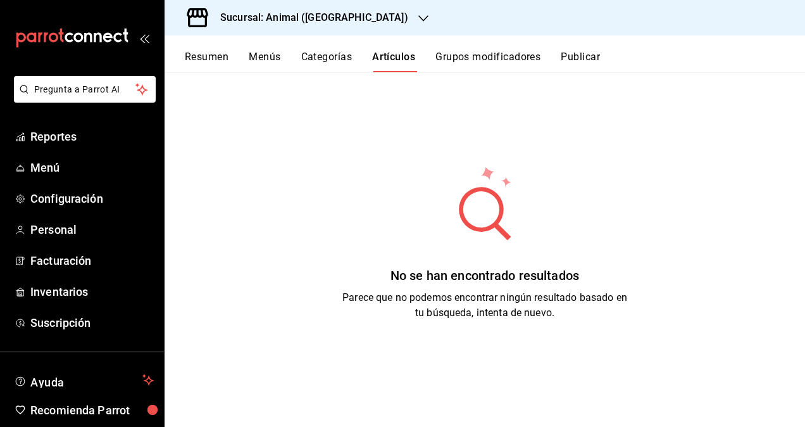
click at [404, 56] on button "Artículos" at bounding box center [393, 62] width 43 height 22
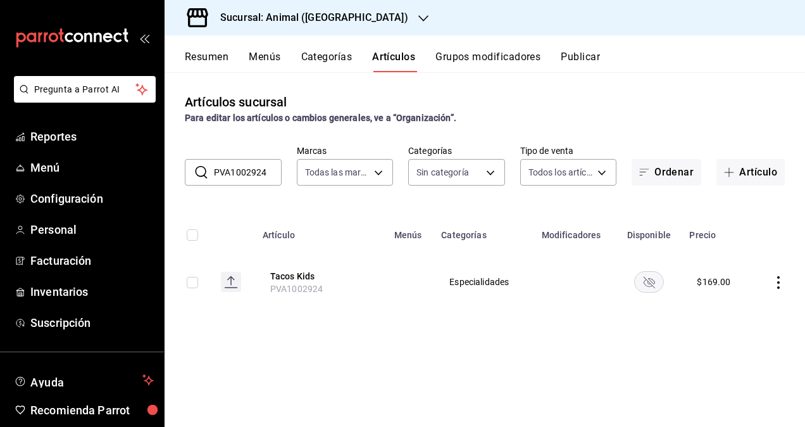
scroll to position [0, 0]
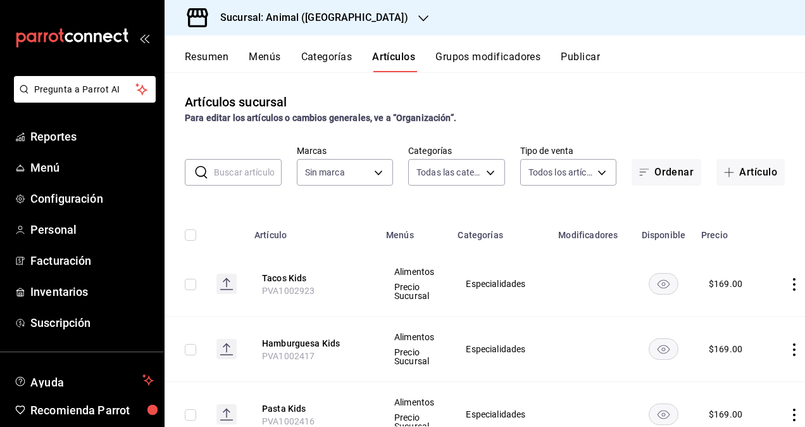
type input "696422f3-042f-4992-a796-20cec1d2addd,ab2f2cdd-2d2d-455a-bd59-969ed93fbee5,5744a…"
type input "96838179-8fbb-4073-aae3-1789726318c8"
click at [263, 176] on input "text" at bounding box center [248, 171] width 68 height 25
paste input "PVA1002924"
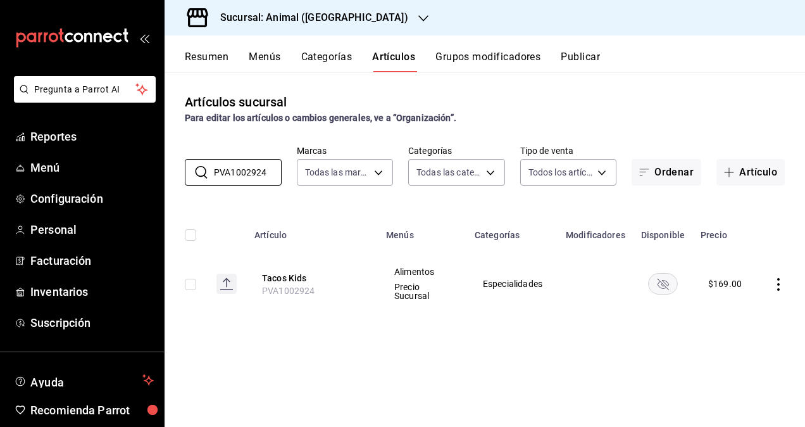
type input "PVA1002924"
click at [185, 282] on input "checkbox" at bounding box center [190, 283] width 11 height 11
checkbox input "true"
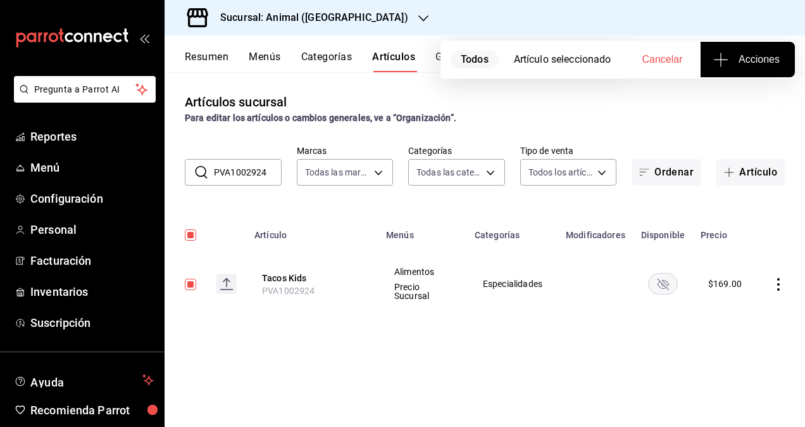
click at [734, 57] on span "Acciones" at bounding box center [748, 59] width 64 height 15
click at [745, 94] on span "Agregar tipo" at bounding box center [747, 98] width 75 height 13
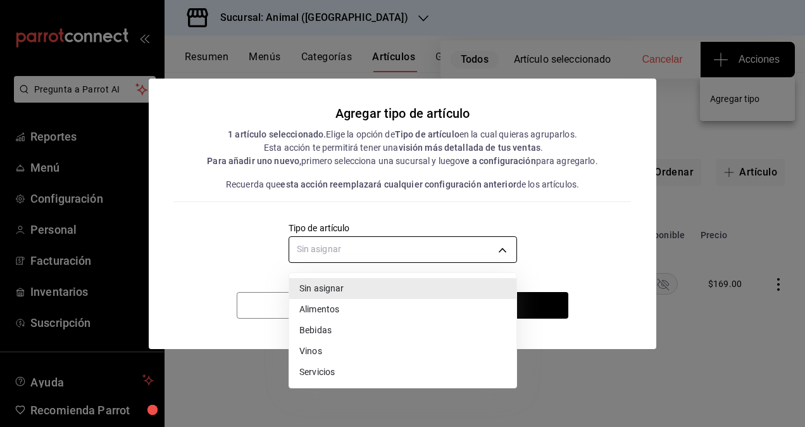
click at [432, 242] on body "Pregunta a Parrot AI Reportes Menú Configuración Personal Facturación Inventari…" at bounding box center [402, 213] width 805 height 427
click at [326, 308] on li "Alimentos" at bounding box center [402, 309] width 227 height 21
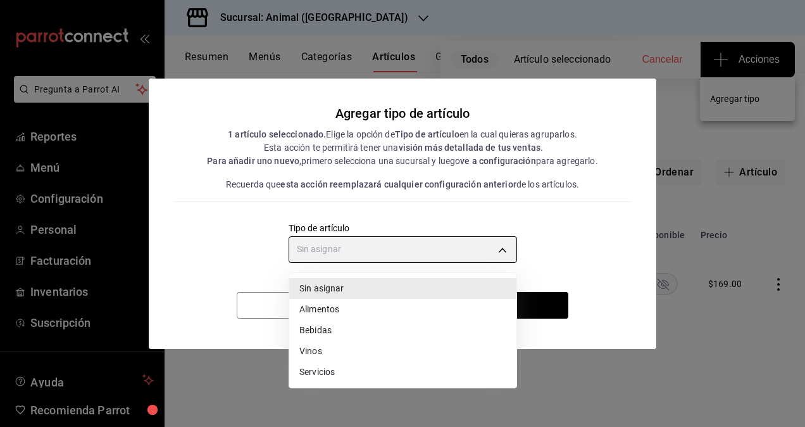
type input "a9c5c5d7-09f7-4d61-88a6-a13d33eec0fd"
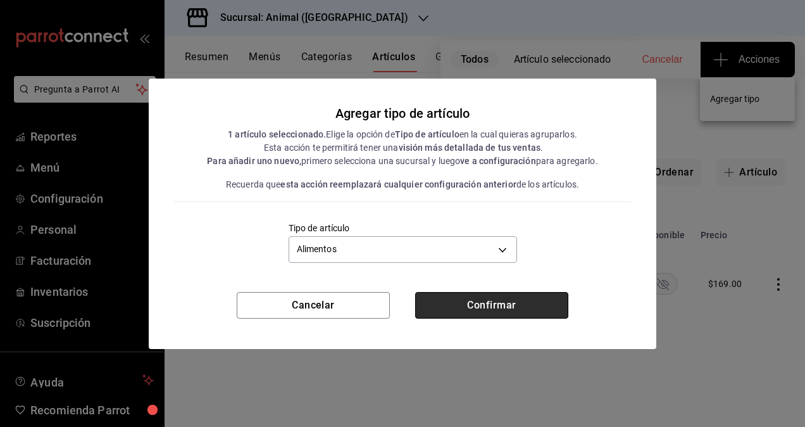
click at [475, 307] on button "Confirmar" at bounding box center [491, 305] width 153 height 27
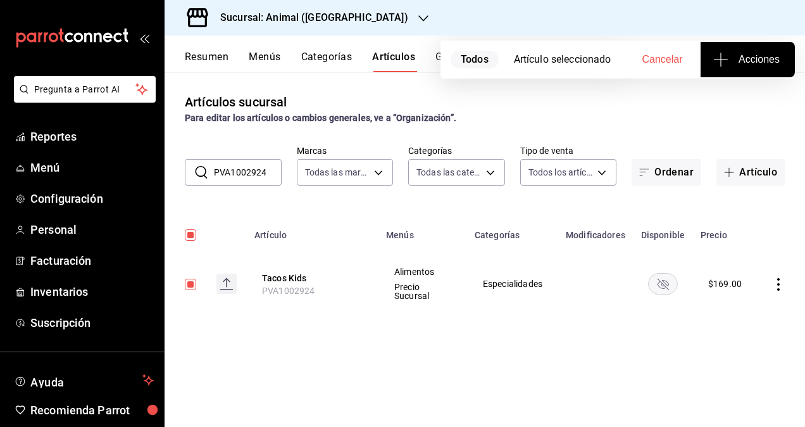
click at [653, 57] on span "Cancelar" at bounding box center [662, 59] width 41 height 11
checkbox input "false"
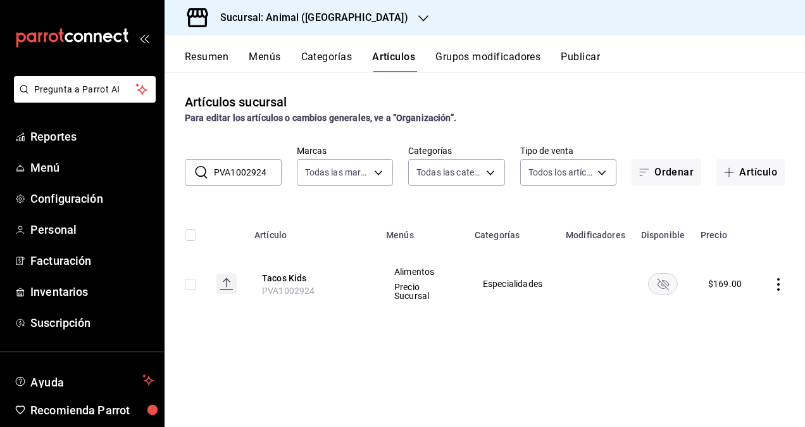
click at [535, 104] on div "Artículos sucursal Para editar los artículos o cambios generales, ve a “Organiz…" at bounding box center [485, 108] width 640 height 32
click at [329, 14] on h3 "Sucursal: Animal ([GEOGRAPHIC_DATA])" at bounding box center [309, 17] width 198 height 15
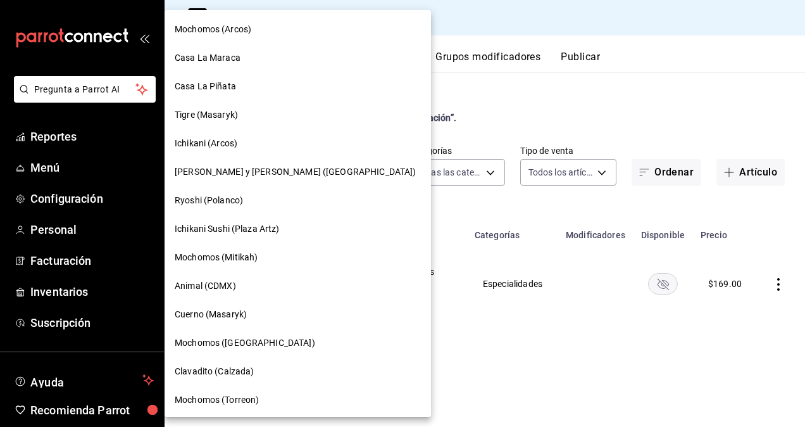
click at [534, 94] on div at bounding box center [402, 213] width 805 height 427
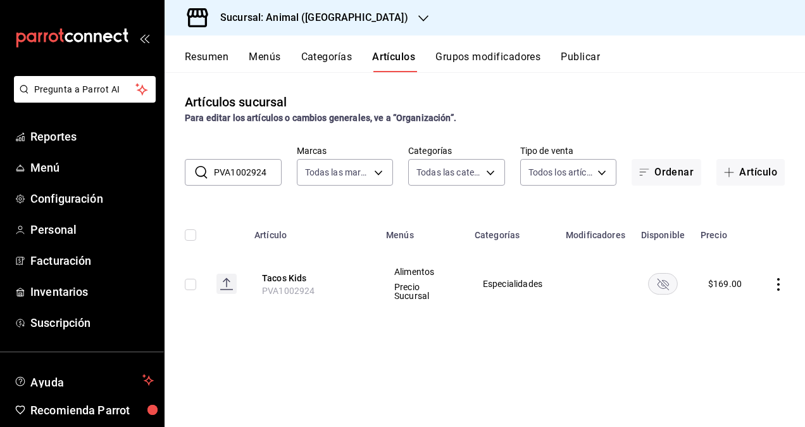
click at [304, 16] on h3 "Sucursal: Animal ([GEOGRAPHIC_DATA])" at bounding box center [309, 17] width 198 height 15
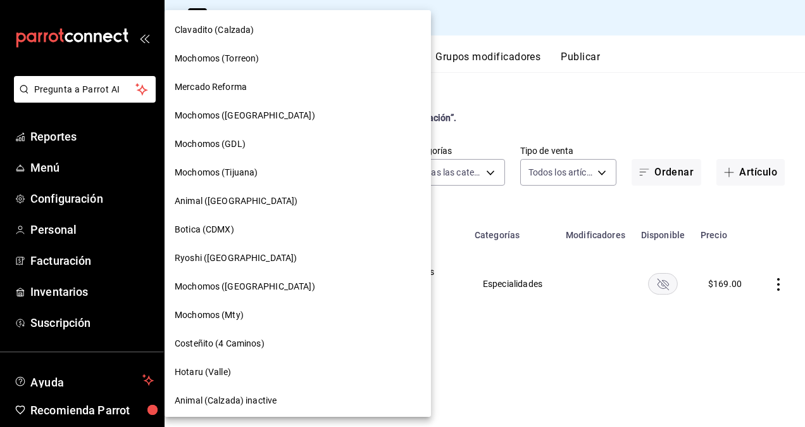
scroll to position [380, 0]
